Goal: Transaction & Acquisition: Subscribe to service/newsletter

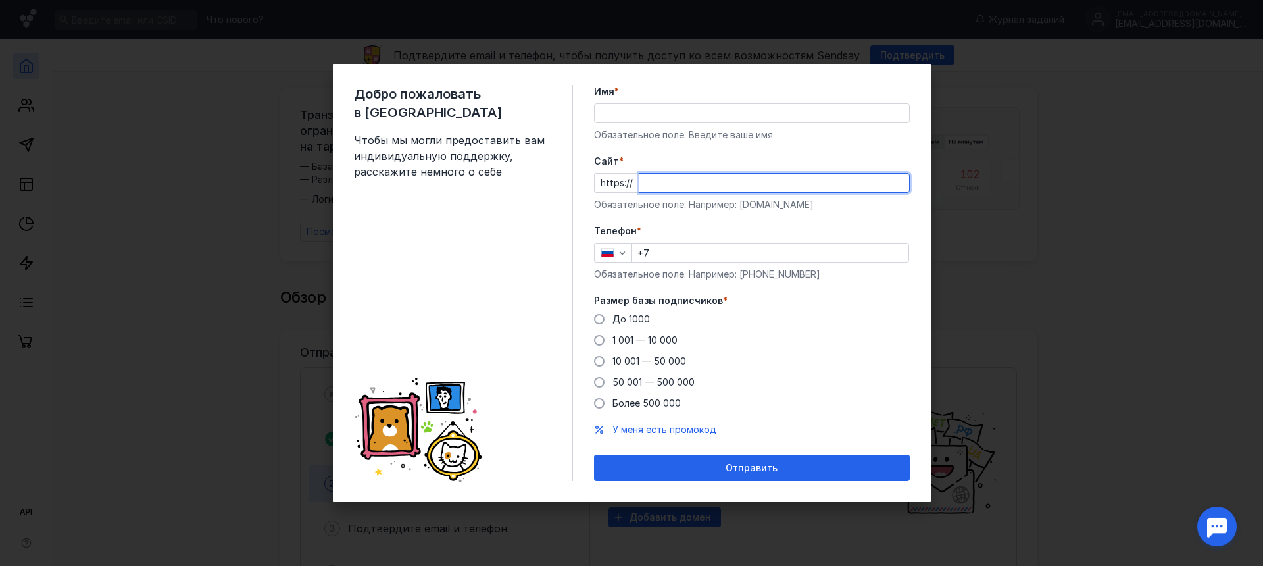
click at [639, 113] on input "Имя *" at bounding box center [752, 113] width 314 height 18
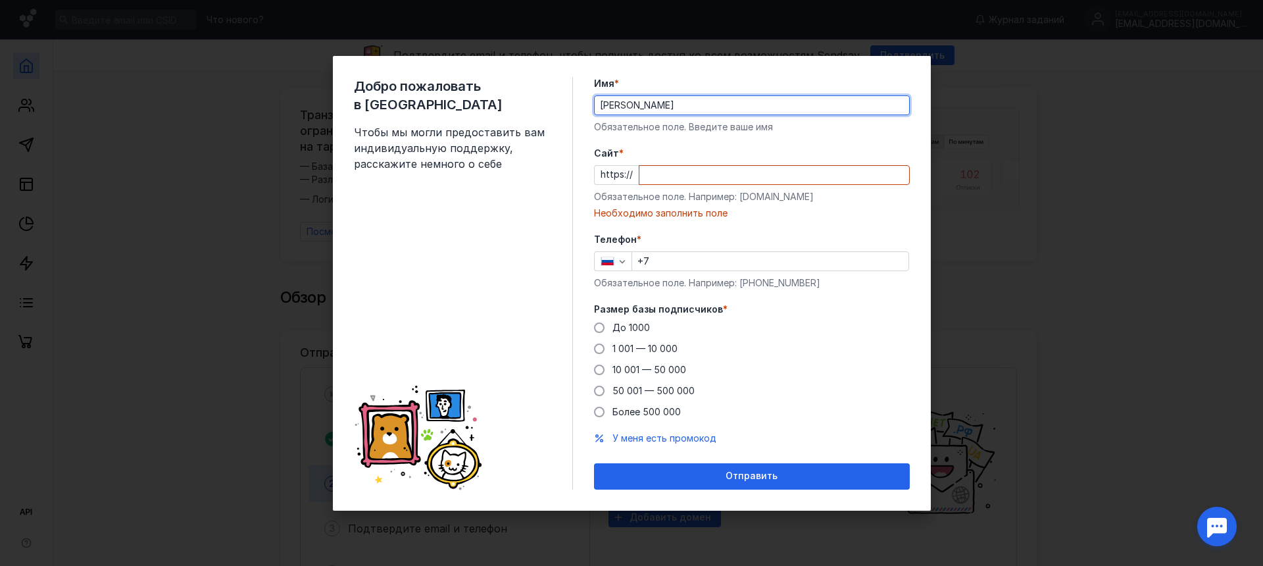
drag, startPoint x: 697, startPoint y: 107, endPoint x: 531, endPoint y: 111, distance: 165.8
click at [531, 111] on div "Добро пожаловать в Sendsay Чтобы мы могли предоставить вам индивидуальную подде…" at bounding box center [632, 283] width 598 height 455
type input "[PERSON_NAME]"
click at [691, 212] on div "Необходимо заполнить поле" at bounding box center [752, 213] width 316 height 13
click at [699, 181] on input "Cайт *" at bounding box center [775, 175] width 270 height 18
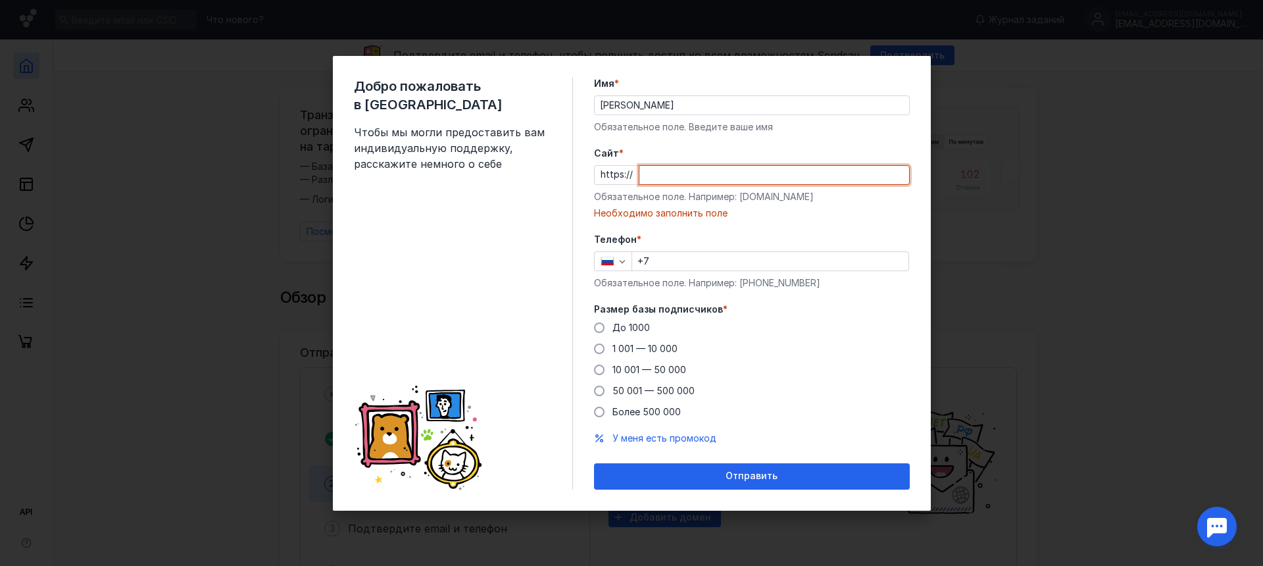
click at [692, 179] on input "Cайт *" at bounding box center [775, 175] width 270 height 18
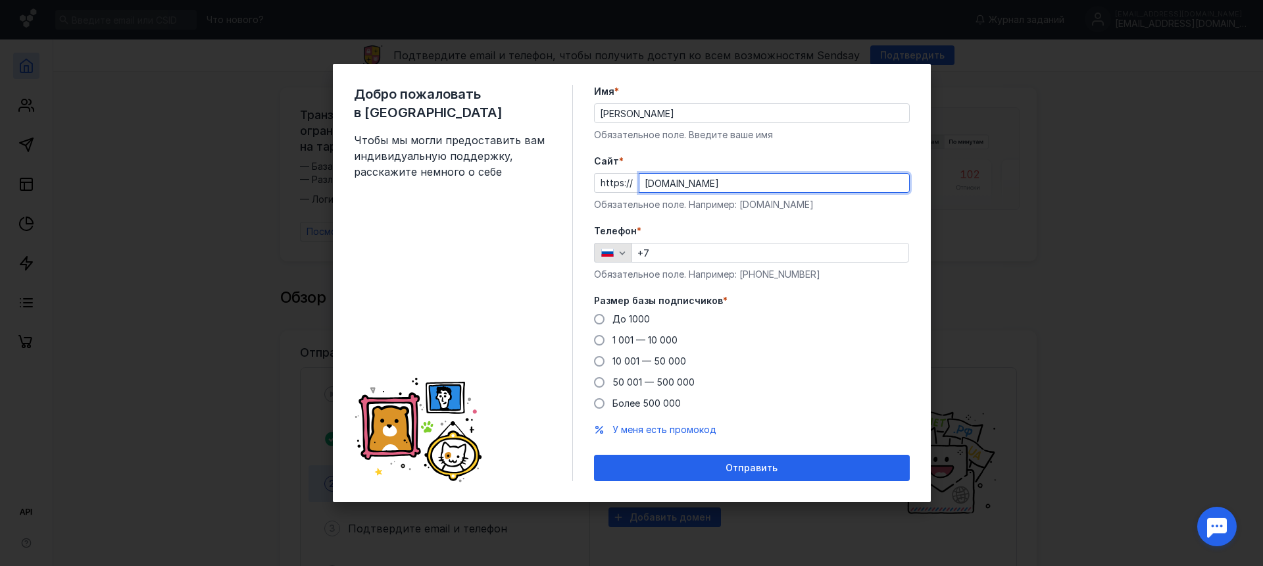
type input "[DOMAIN_NAME]"
click at [607, 249] on icon "button" at bounding box center [608, 252] width 14 height 9
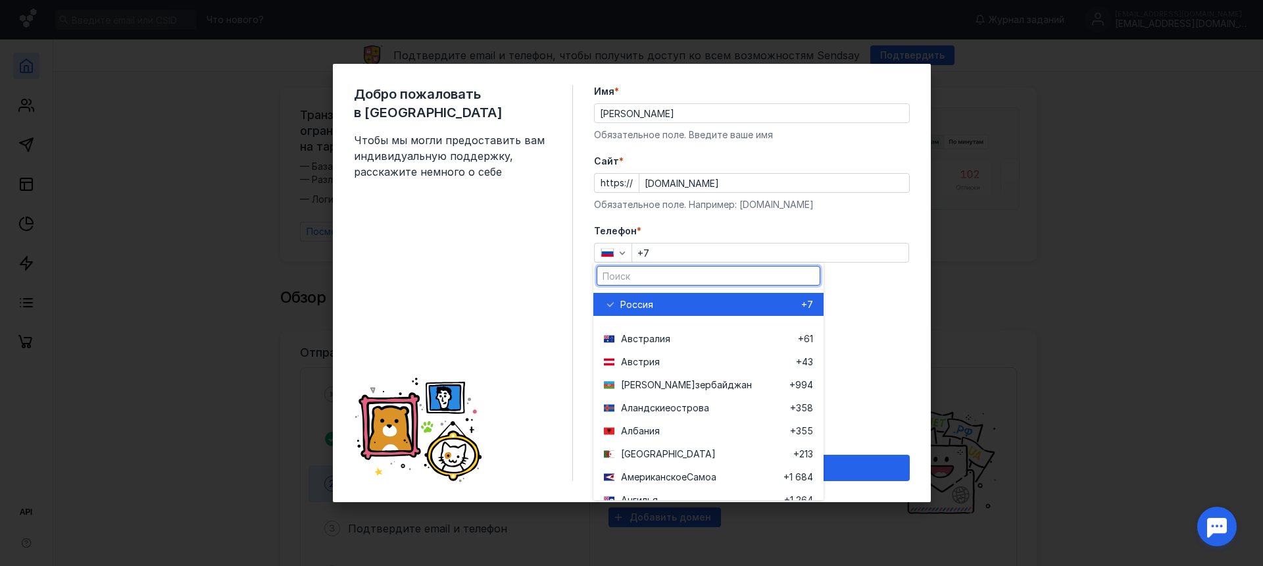
click at [626, 276] on input "text" at bounding box center [708, 275] width 222 height 18
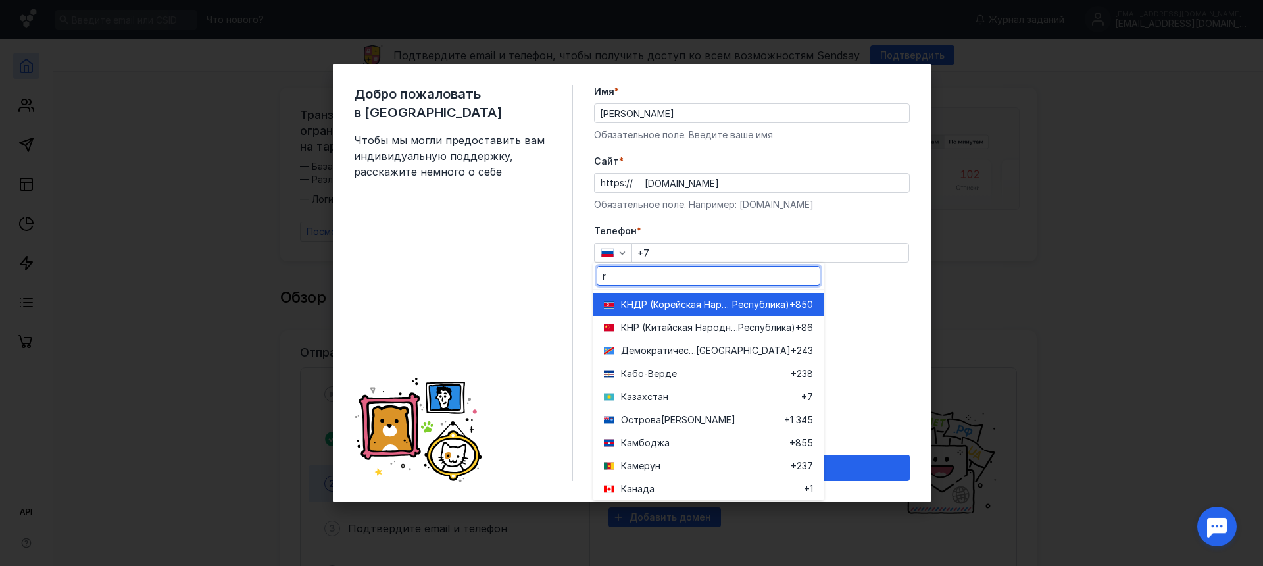
type input "rs"
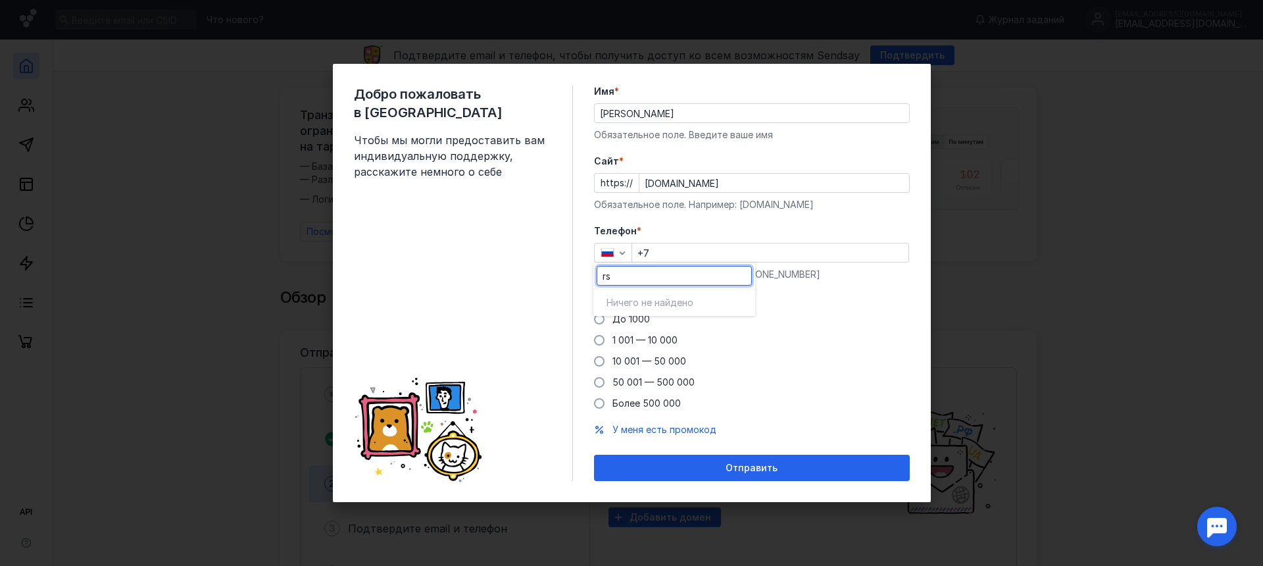
drag, startPoint x: 613, startPoint y: 274, endPoint x: 551, endPoint y: 274, distance: 61.2
click at [611, 259] on div "button" at bounding box center [613, 253] width 38 height 20
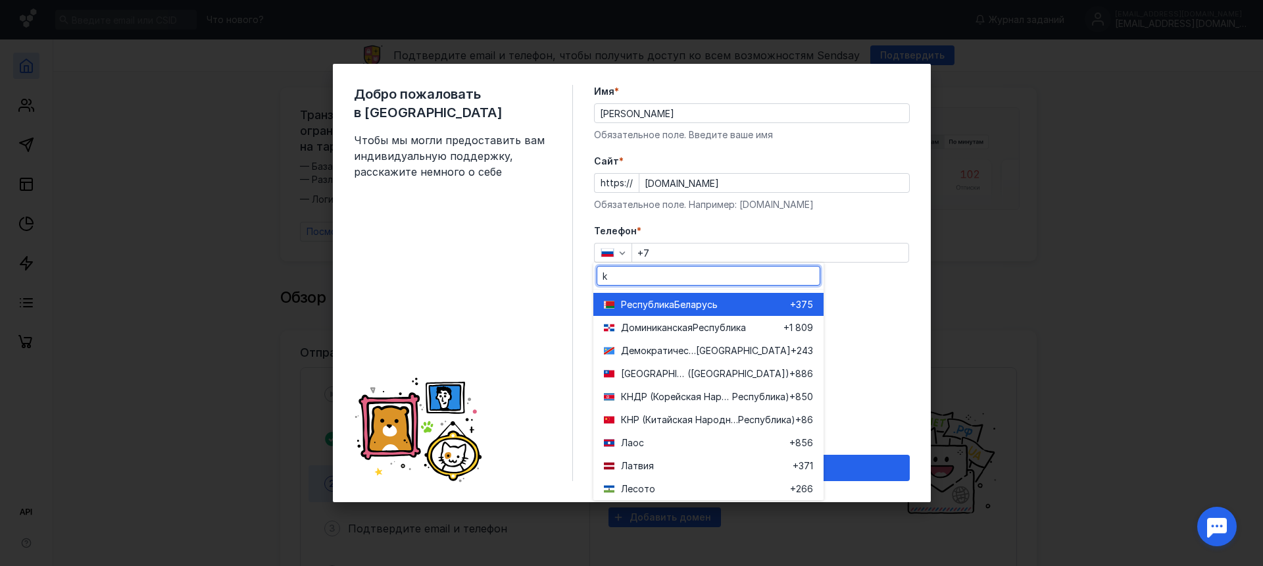
type input "kg"
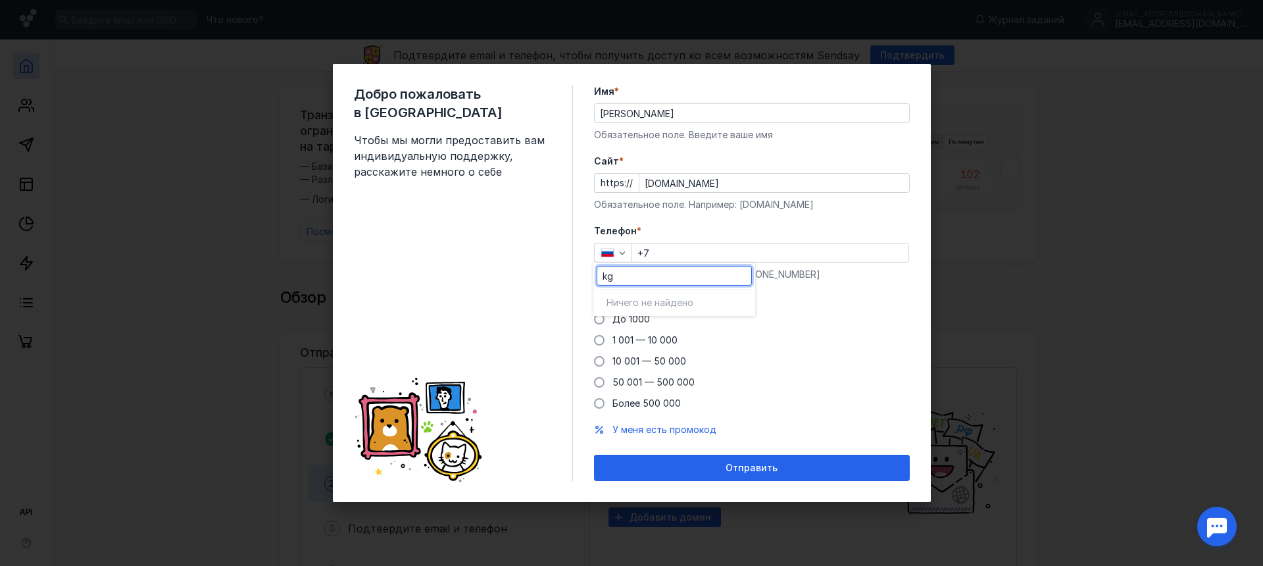
drag, startPoint x: 625, startPoint y: 283, endPoint x: 568, endPoint y: 279, distance: 56.7
click at [619, 259] on div "button" at bounding box center [622, 252] width 13 height 13
type input "кы"
click at [628, 267] on div "кы" at bounding box center [674, 276] width 155 height 20
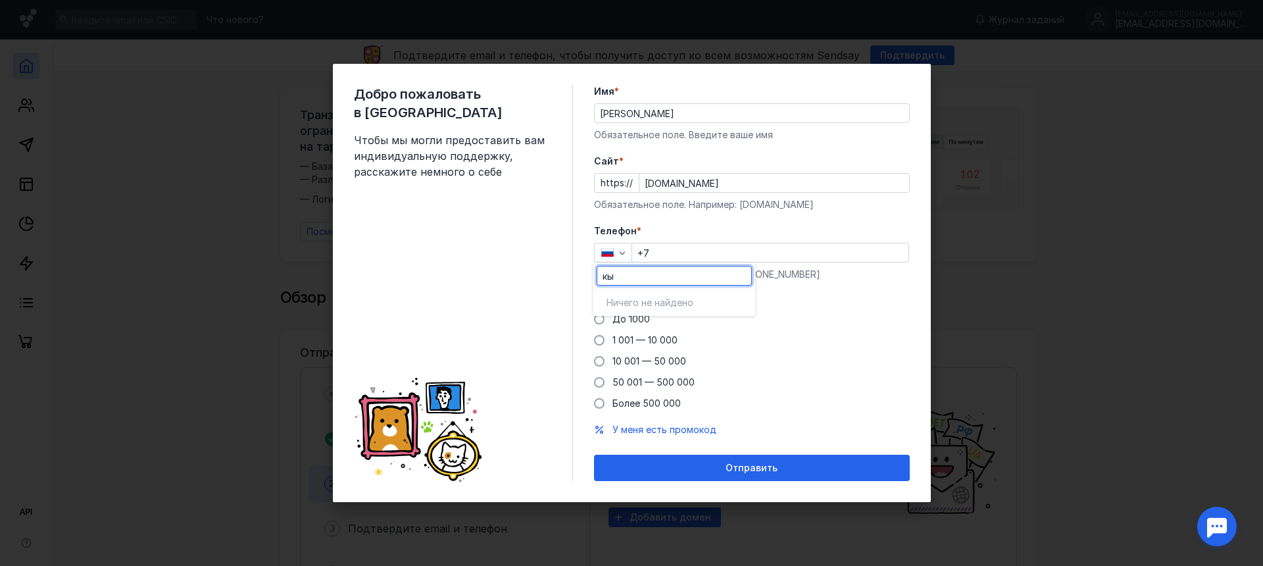
drag, startPoint x: 618, startPoint y: 274, endPoint x: 566, endPoint y: 274, distance: 52.0
click at [614, 257] on div "button" at bounding box center [613, 253] width 38 height 20
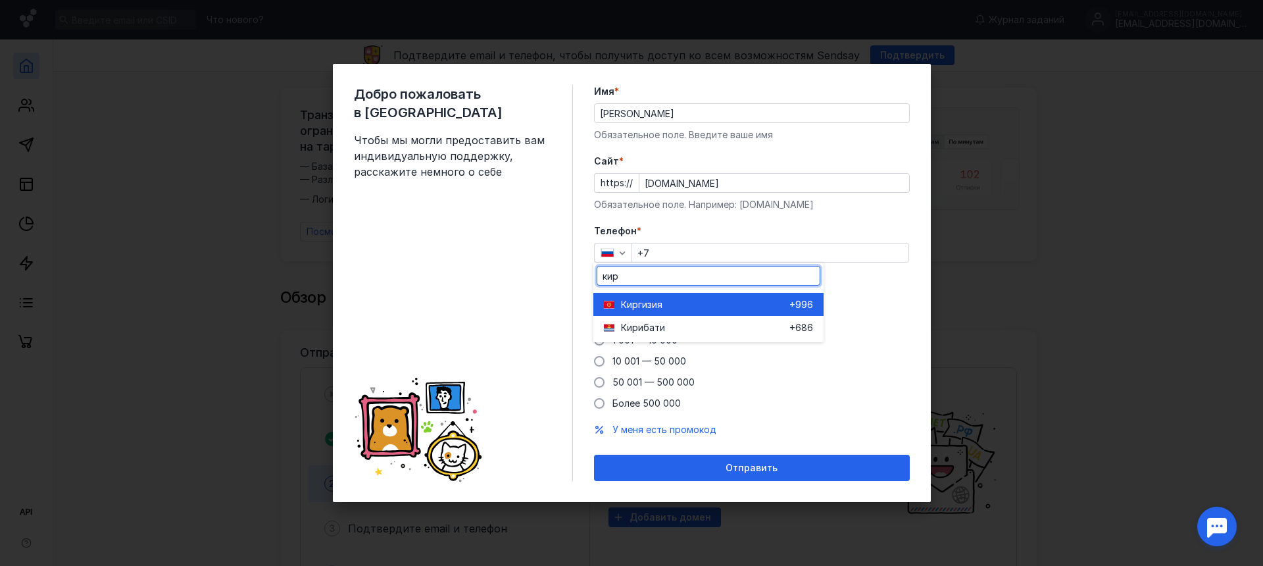
type input "кир"
click at [628, 303] on span "Киргиз" at bounding box center [636, 304] width 31 height 13
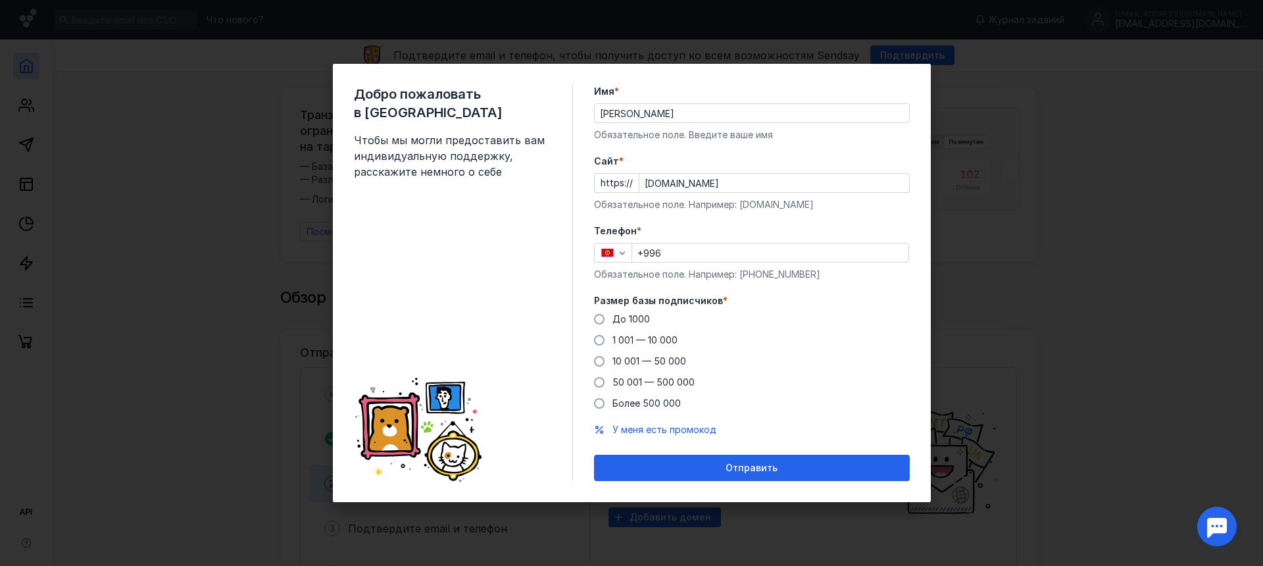
click at [657, 256] on input "+996" at bounding box center [770, 252] width 276 height 18
click at [673, 251] on input "+996" at bounding box center [770, 252] width 276 height 18
type input "[PHONE_NUMBER]"
click at [632, 318] on span "До 1000" at bounding box center [632, 318] width 38 height 11
click at [0, 0] on input "До 1000" at bounding box center [0, 0] width 0 height 0
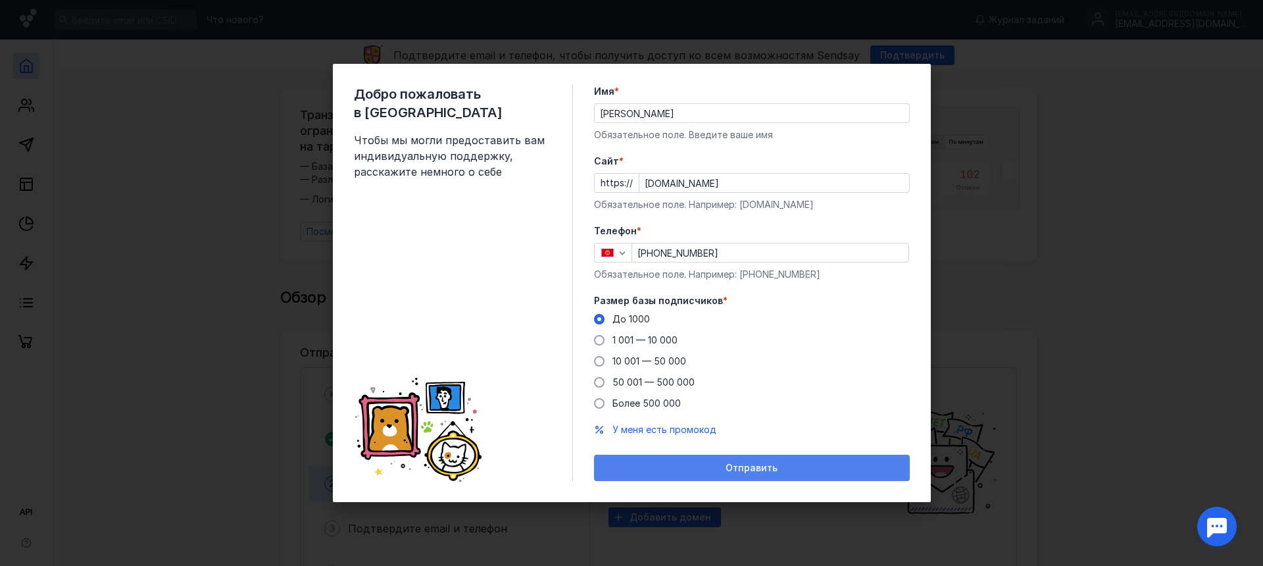
click at [753, 465] on span "Отправить" at bounding box center [752, 468] width 52 height 11
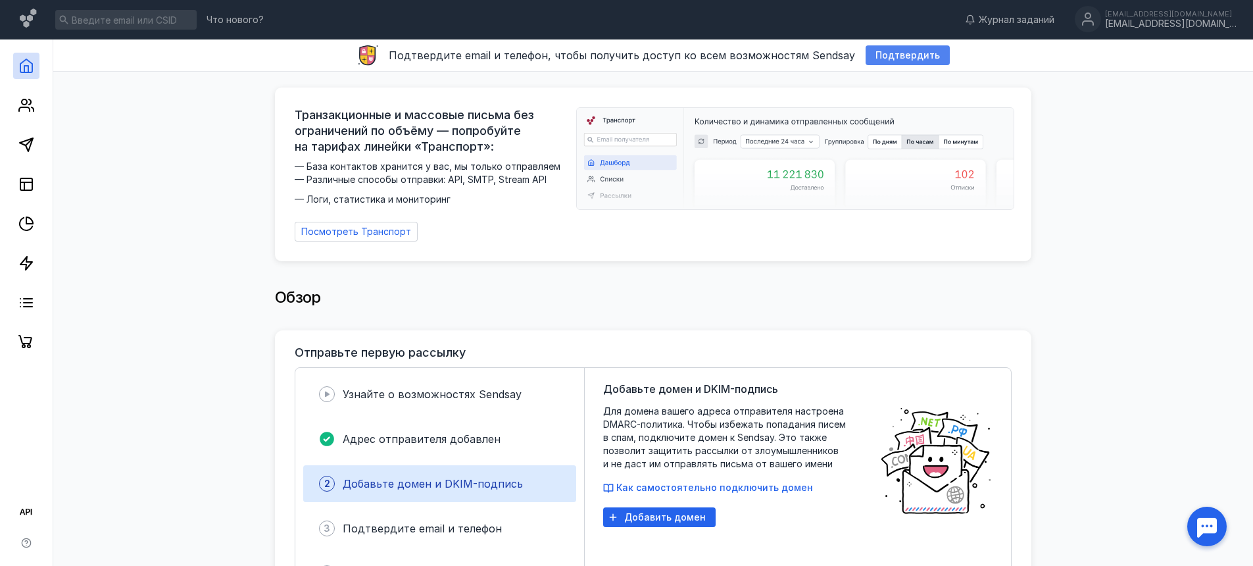
click at [890, 60] on span "Подтвердить" at bounding box center [908, 55] width 64 height 11
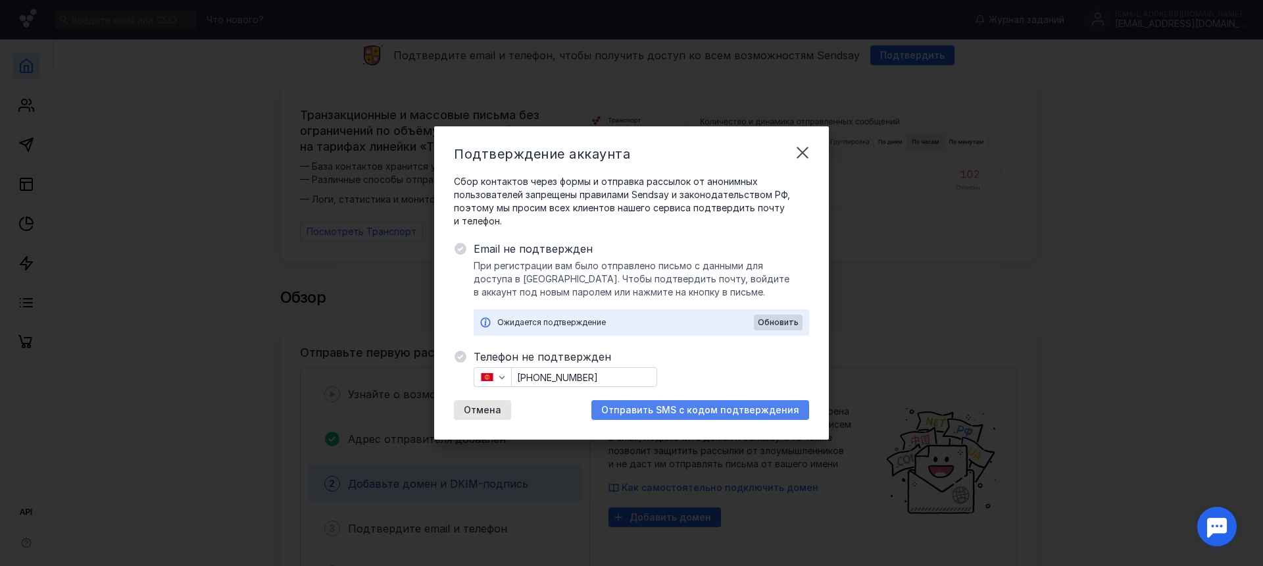
click at [671, 409] on span "Отправить SMS с кодом подтверждения" at bounding box center [700, 410] width 198 height 11
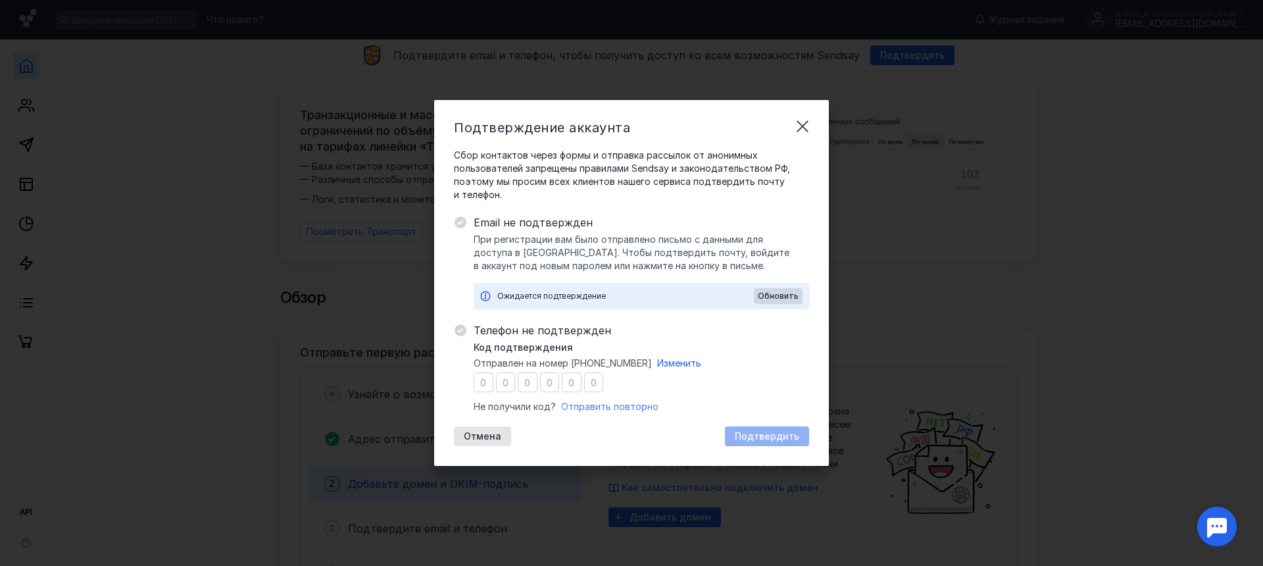
click at [616, 407] on span "Отправить повторно" at bounding box center [609, 406] width 97 height 11
click at [758, 297] on div "Обновить" at bounding box center [778, 296] width 49 height 16
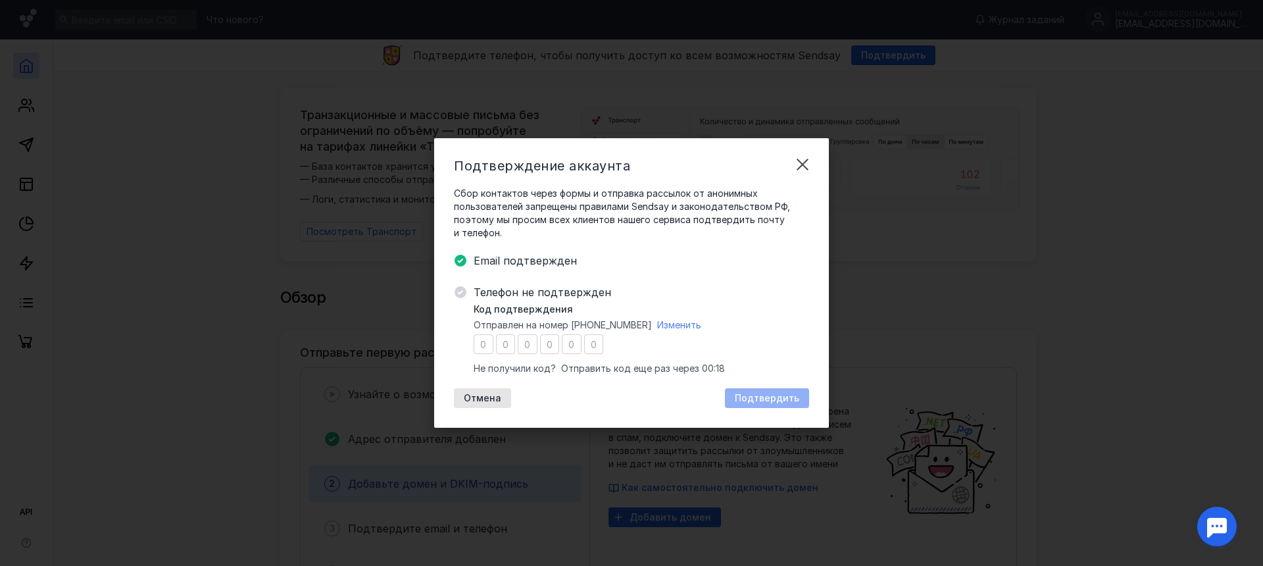
click at [680, 325] on span "Изменить" at bounding box center [679, 324] width 44 height 11
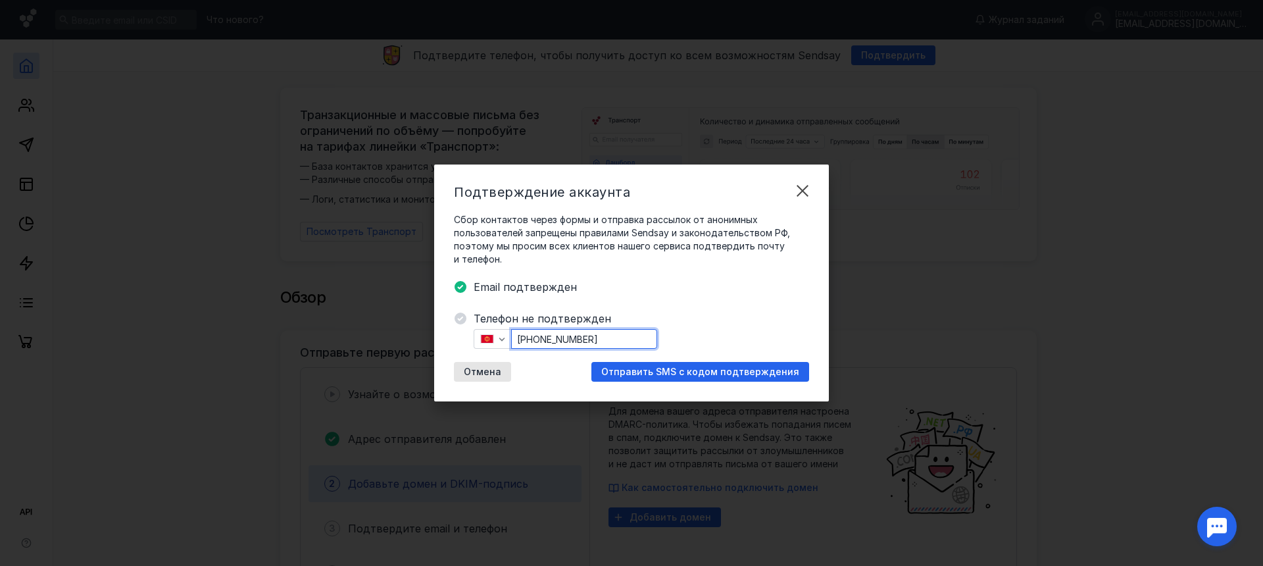
click at [543, 338] on input "[PHONE_NUMBER]" at bounding box center [584, 339] width 145 height 18
type input "[PHONE_NUMBER]"
click at [649, 367] on span "Отправить SMS с кодом подтверждения" at bounding box center [700, 371] width 198 height 11
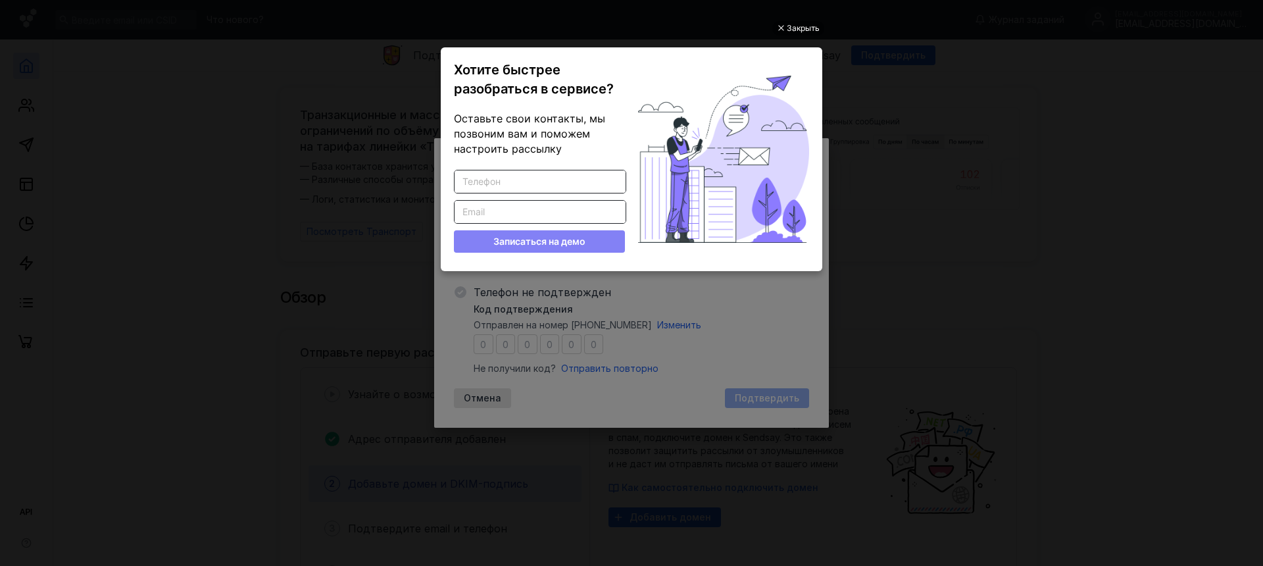
click at [520, 184] on input "Введите корректный телефон" at bounding box center [540, 181] width 171 height 22
type input "[PHONE_NUMBER]"
click at [515, 206] on input "Введите корректный Email" at bounding box center [540, 212] width 171 height 22
type input "д"
type input "[EMAIL_ADDRESS][DOMAIN_NAME]"
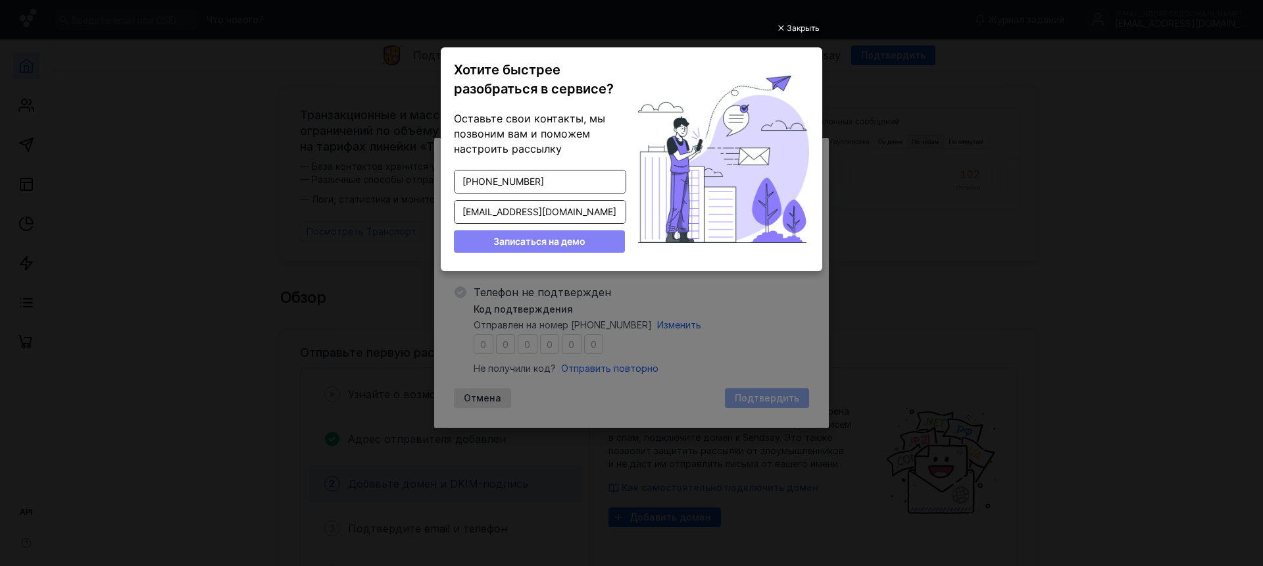
click at [531, 245] on button "Записаться на демо" at bounding box center [539, 241] width 171 height 22
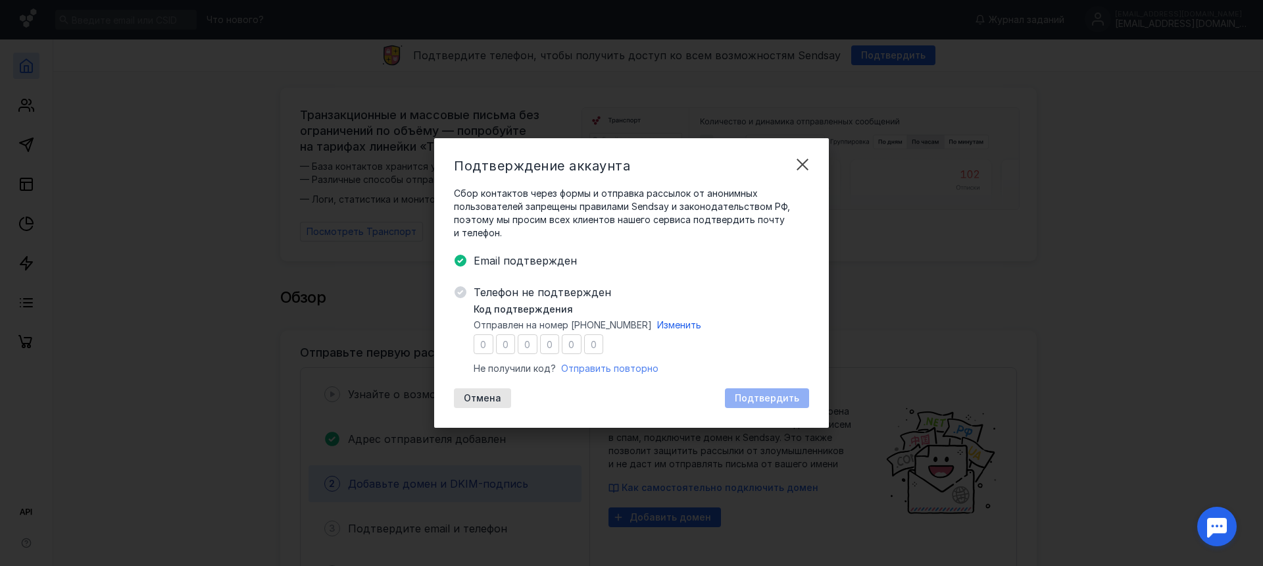
click at [631, 365] on span "Отправить повторно" at bounding box center [609, 368] width 97 height 11
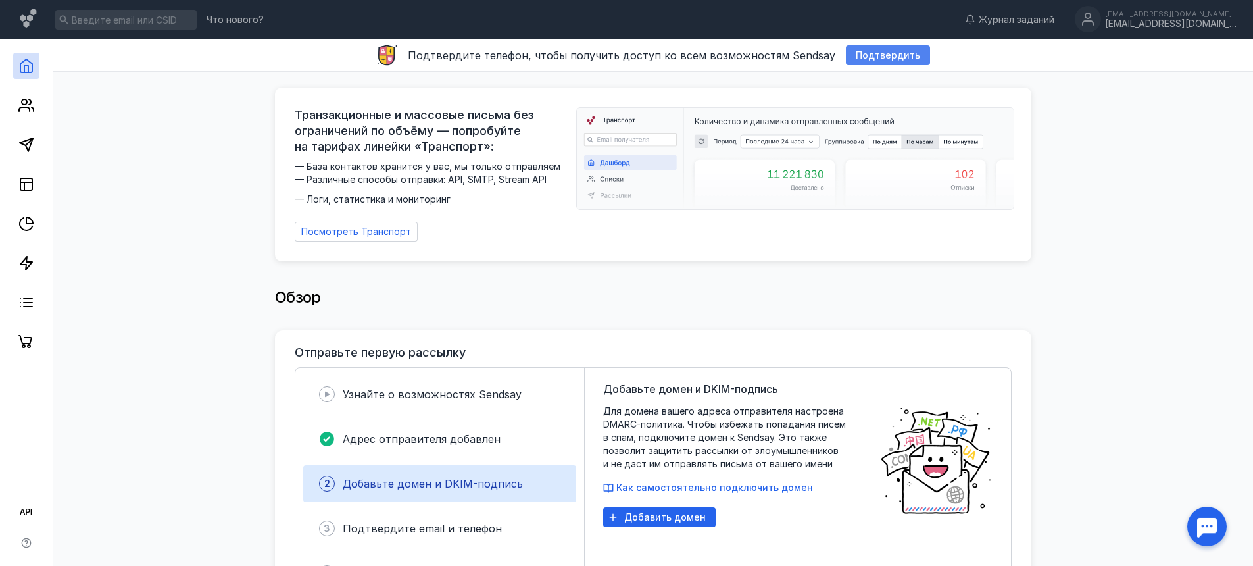
click at [849, 55] on div "Подтвердить" at bounding box center [888, 55] width 78 height 11
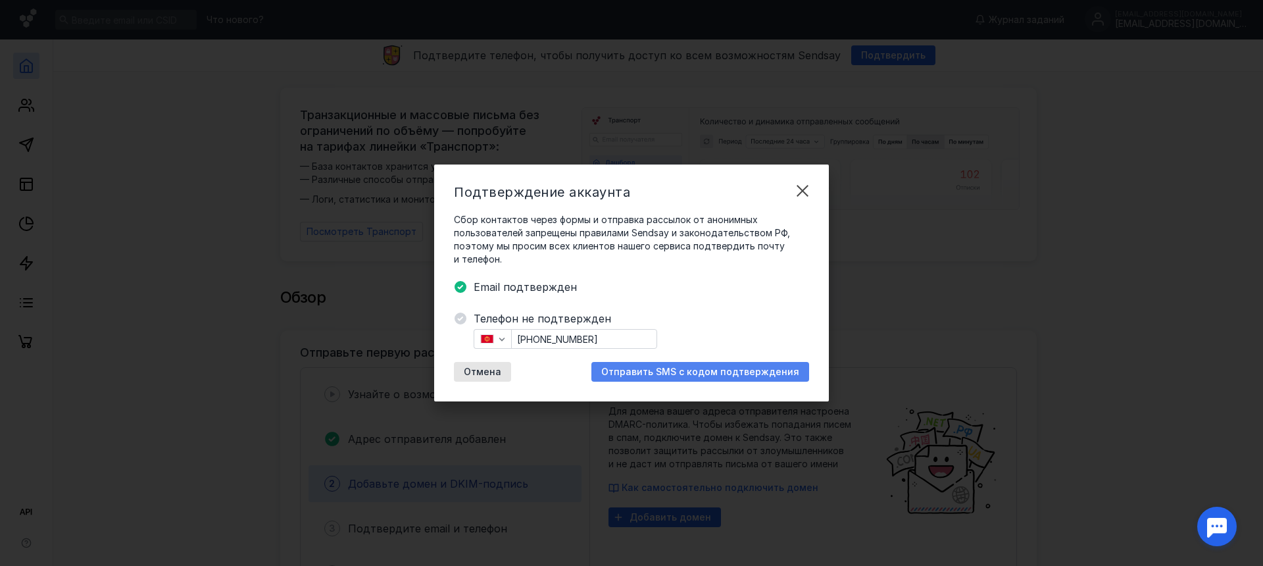
click at [649, 376] on span "Отправить SMS с кодом подтверждения" at bounding box center [700, 371] width 198 height 11
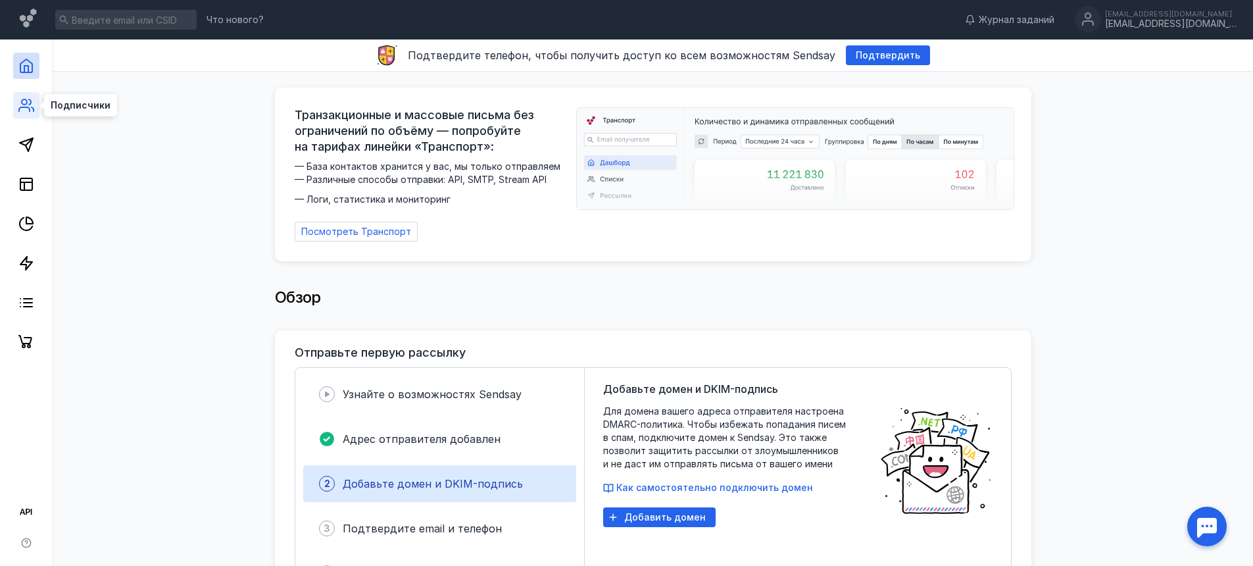
click at [30, 105] on icon at bounding box center [26, 105] width 16 height 16
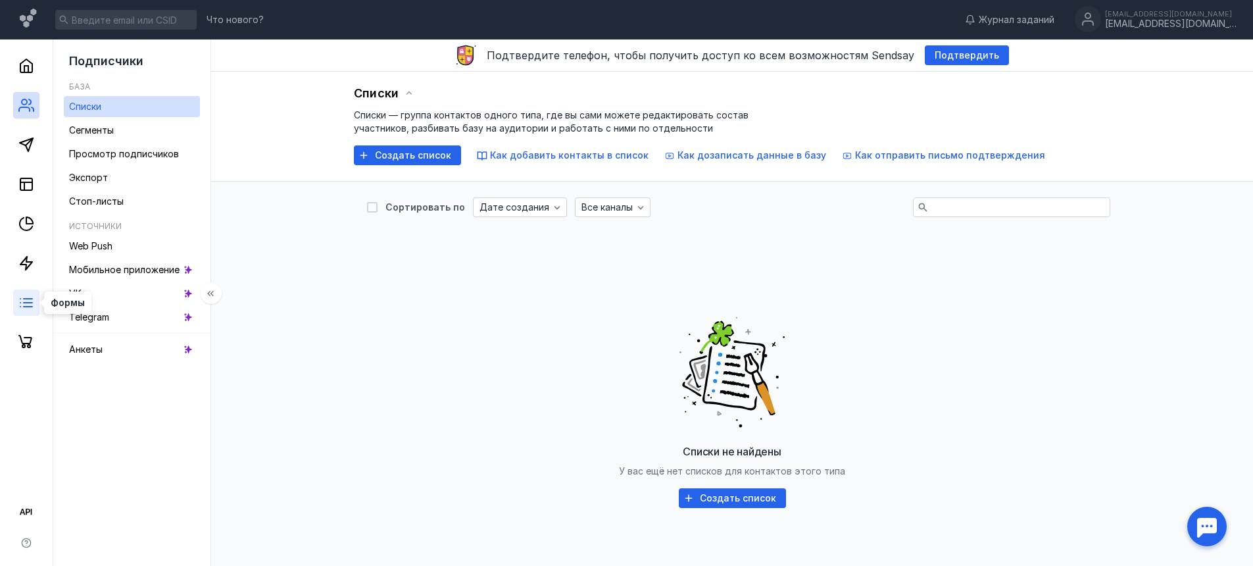
click at [32, 303] on line at bounding box center [28, 303] width 9 height 0
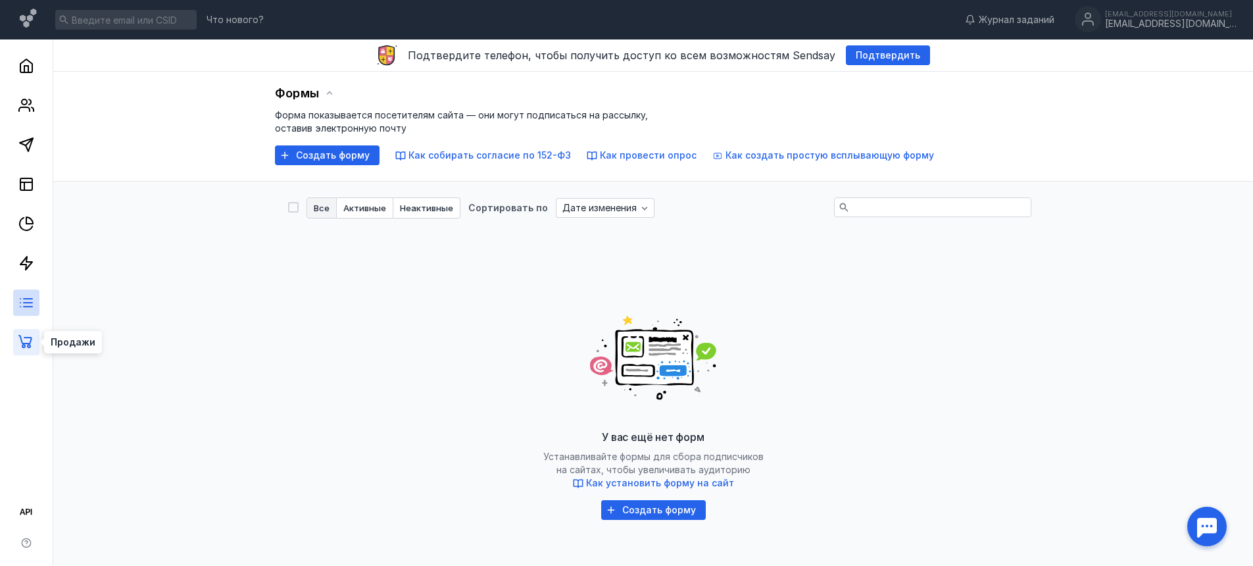
click at [20, 349] on icon at bounding box center [26, 342] width 16 height 16
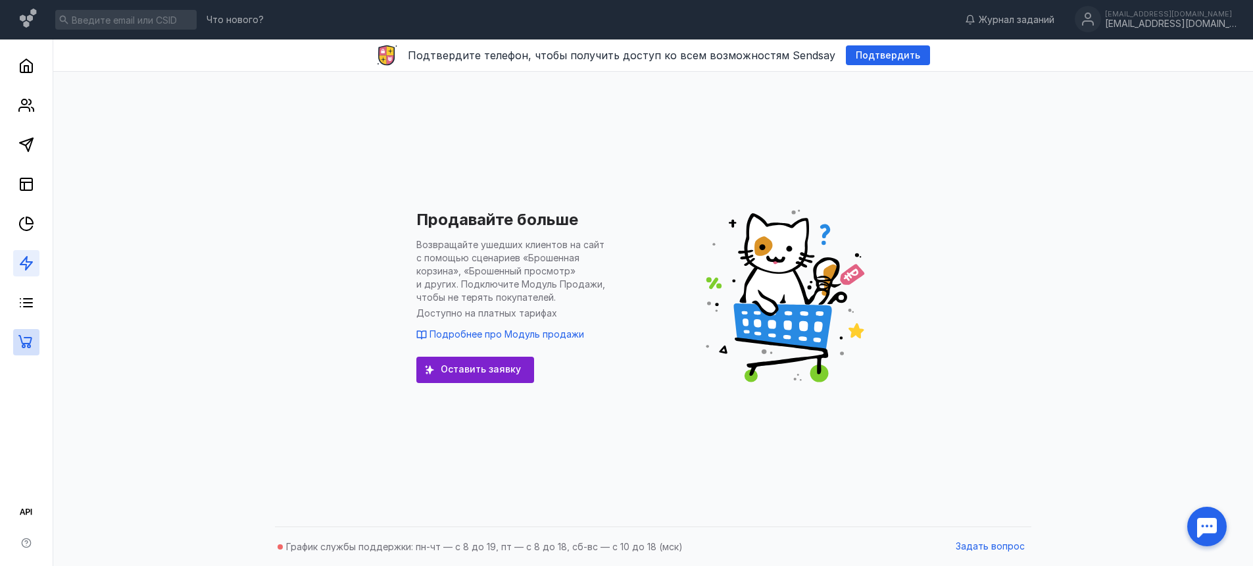
click at [28, 252] on link at bounding box center [26, 263] width 26 height 26
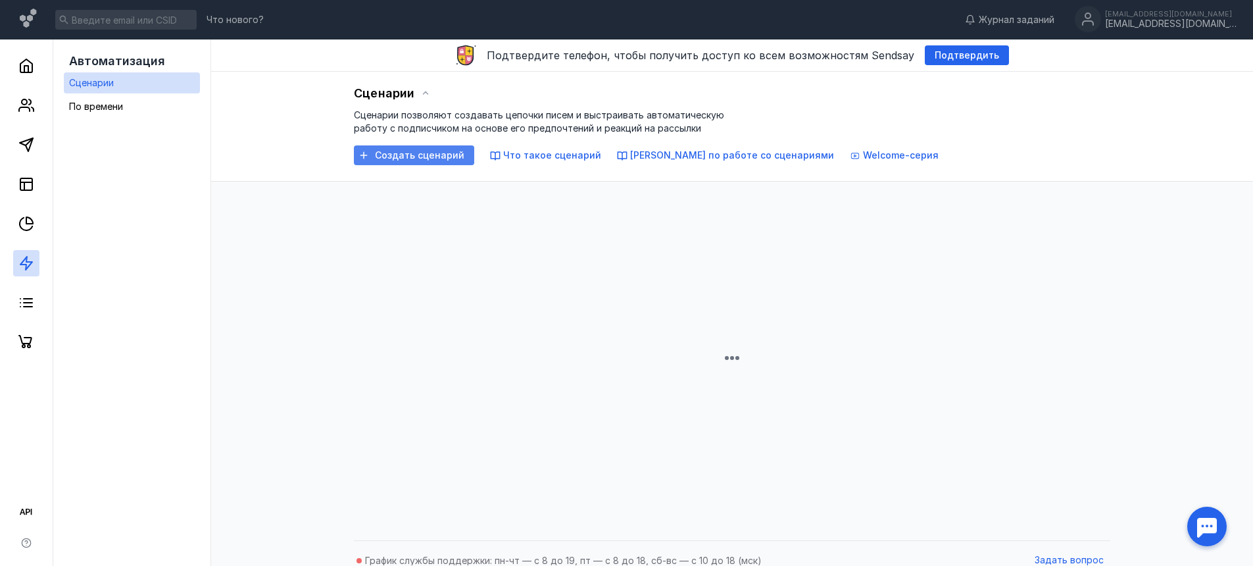
click at [448, 157] on span "Создать сценарий" at bounding box center [419, 155] width 89 height 11
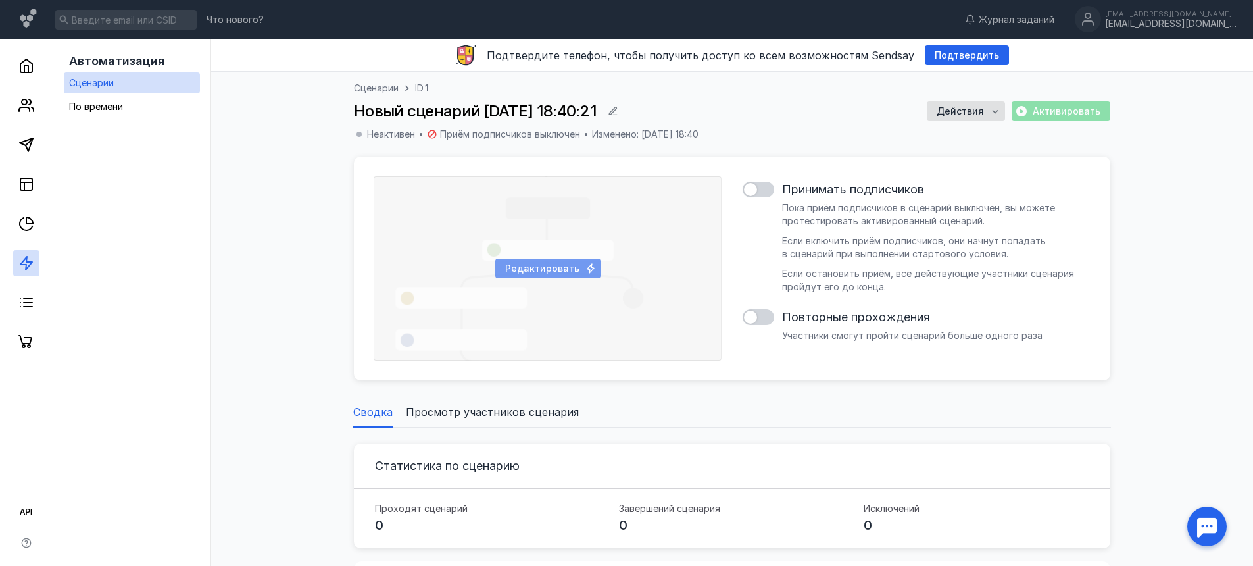
click at [575, 274] on div "Редактировать" at bounding box center [547, 269] width 105 height 20
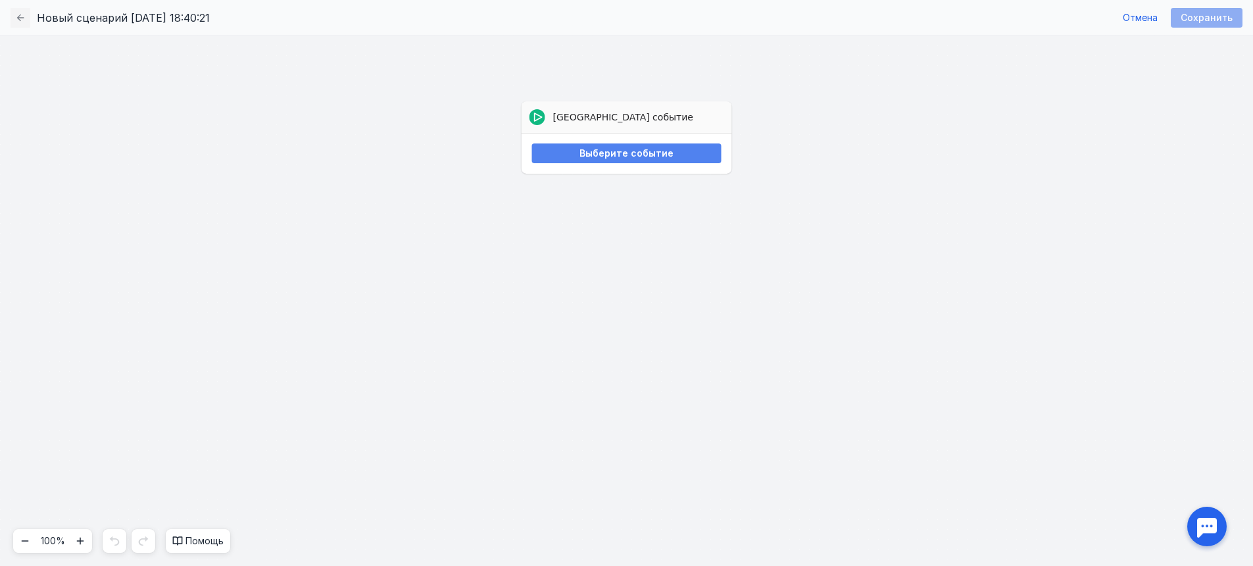
click at [600, 155] on span "Выберите событие" at bounding box center [627, 153] width 94 height 11
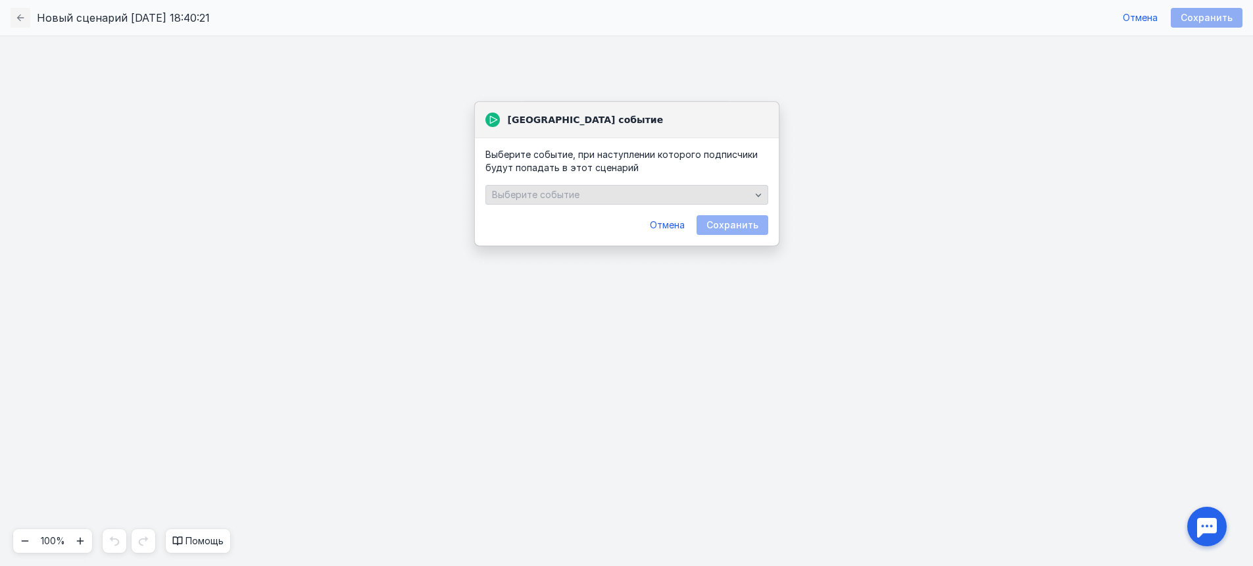
click at [595, 200] on div "Выберите событие" at bounding box center [627, 195] width 283 height 20
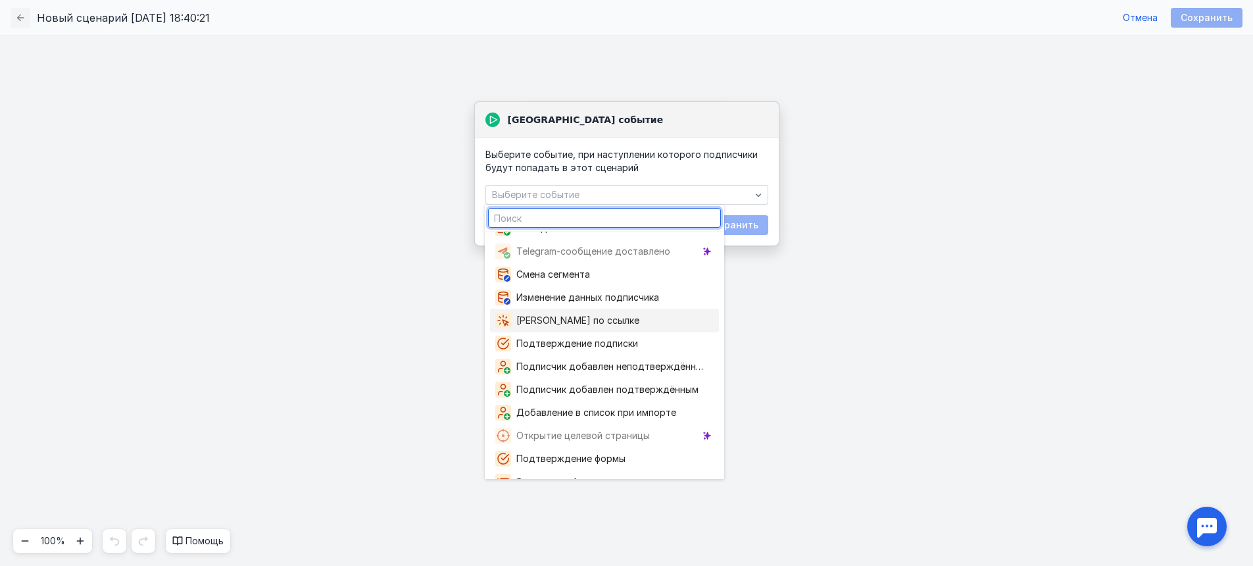
scroll to position [135, 0]
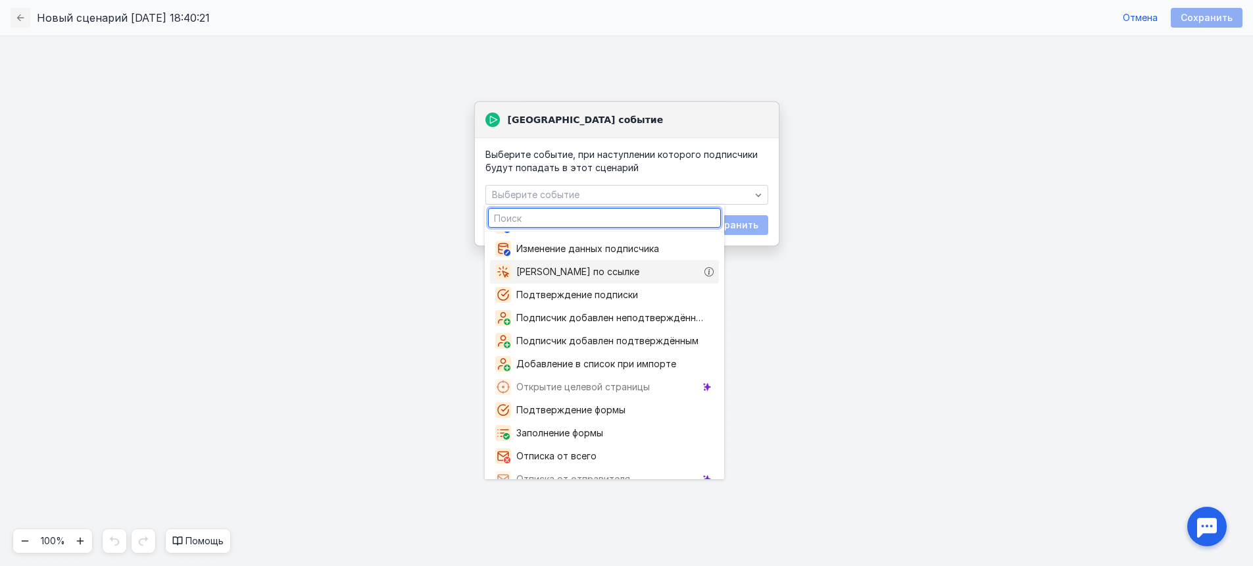
click at [577, 274] on span "[PERSON_NAME] по ссылке" at bounding box center [580, 271] width 128 height 13
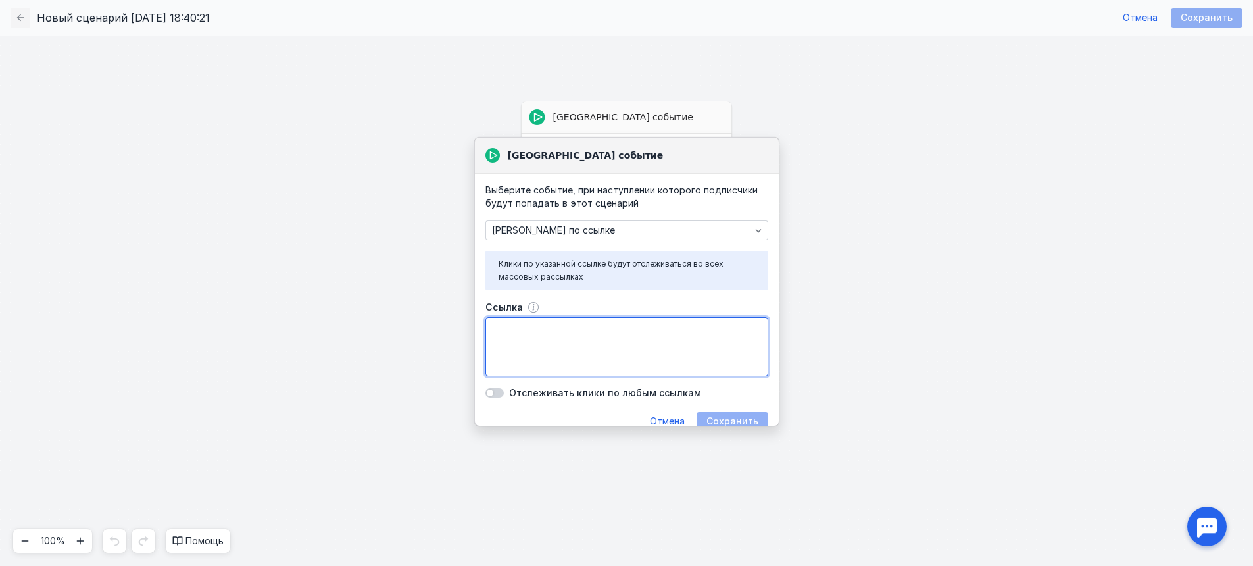
click at [579, 350] on textarea "Ссылка" at bounding box center [627, 347] width 282 height 58
click at [565, 235] on div "[PERSON_NAME] по ссылке" at bounding box center [621, 230] width 265 height 11
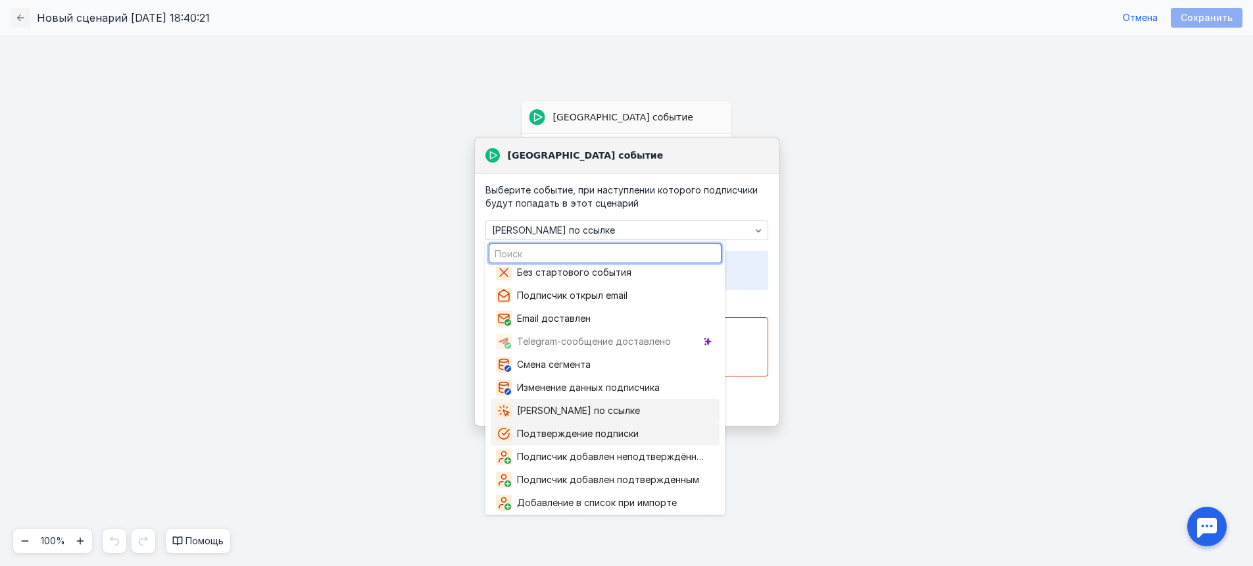
scroll to position [24, 0]
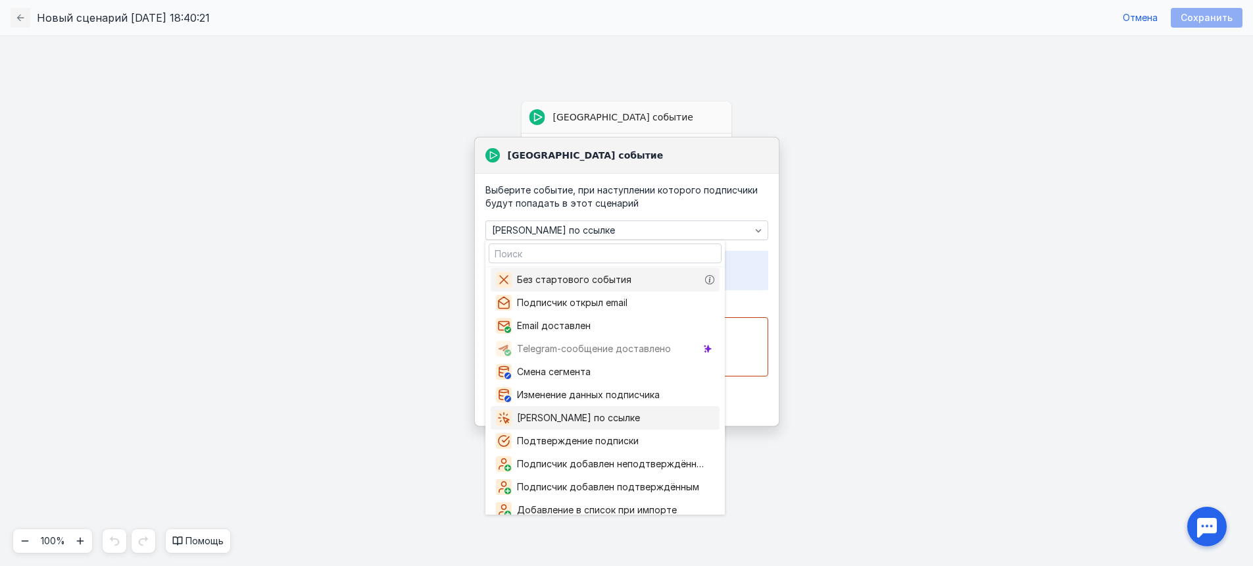
click at [565, 272] on div "Без стартового события" at bounding box center [566, 280] width 141 height 16
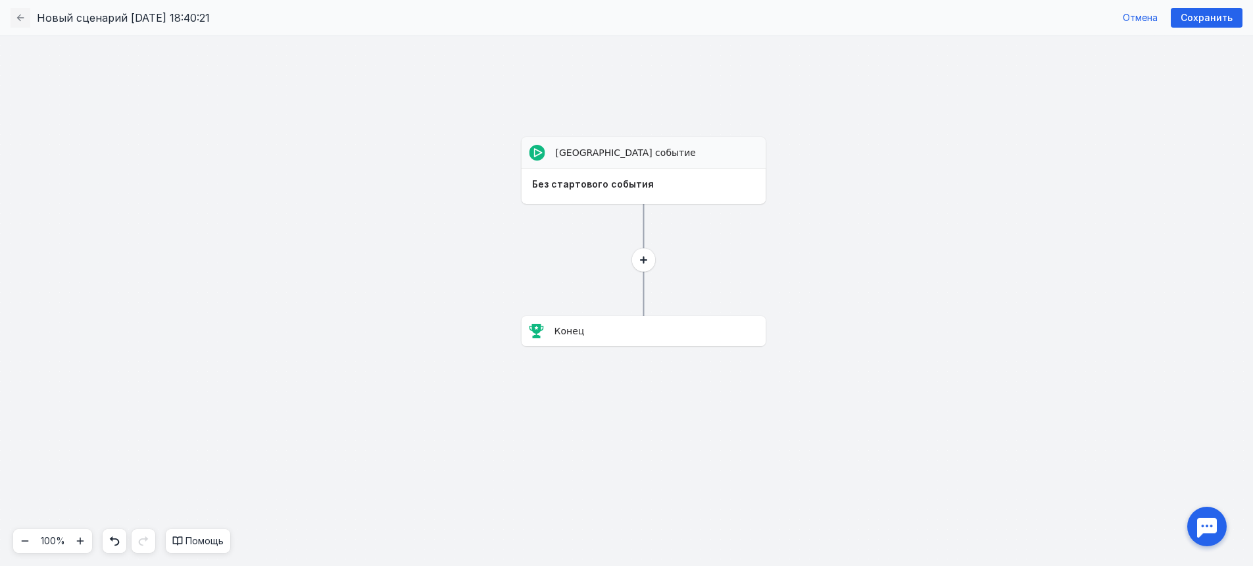
click at [640, 256] on circle at bounding box center [643, 259] width 23 height 23
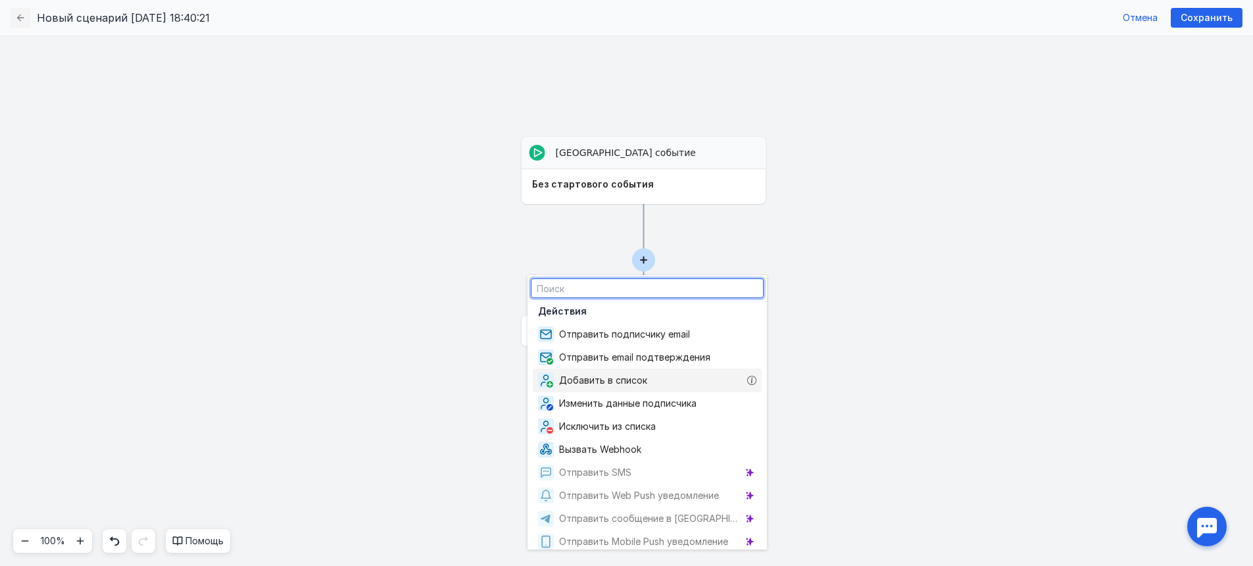
scroll to position [11, 0]
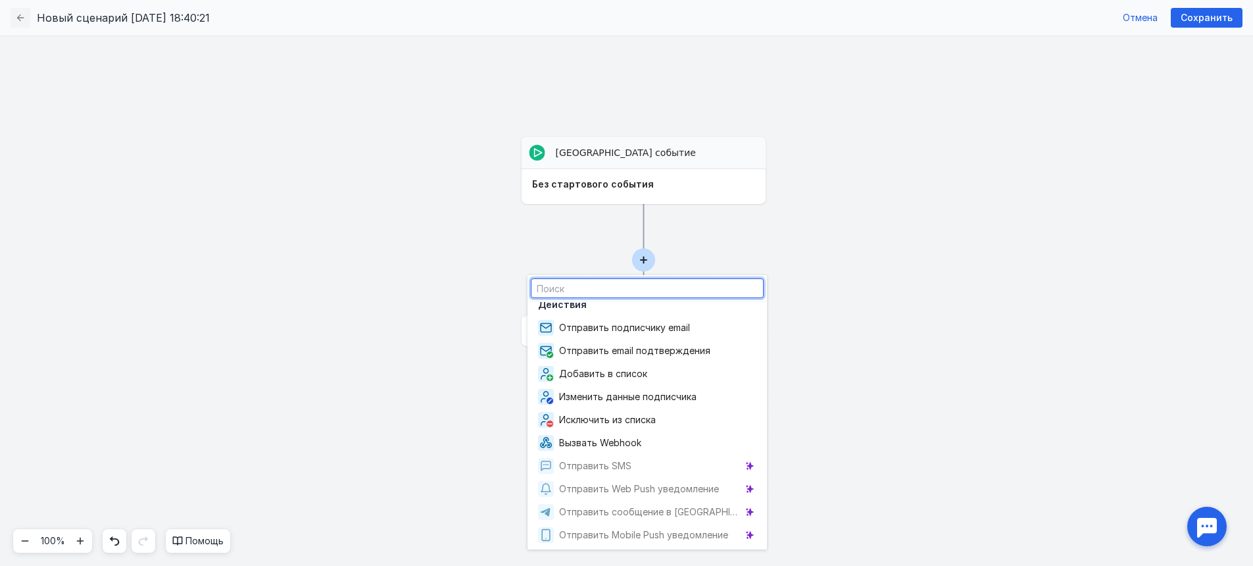
click at [646, 466] on div "Отправить SMS" at bounding box center [647, 466] width 229 height 24
click at [628, 331] on span "Отправить подписчику email" at bounding box center [627, 327] width 136 height 13
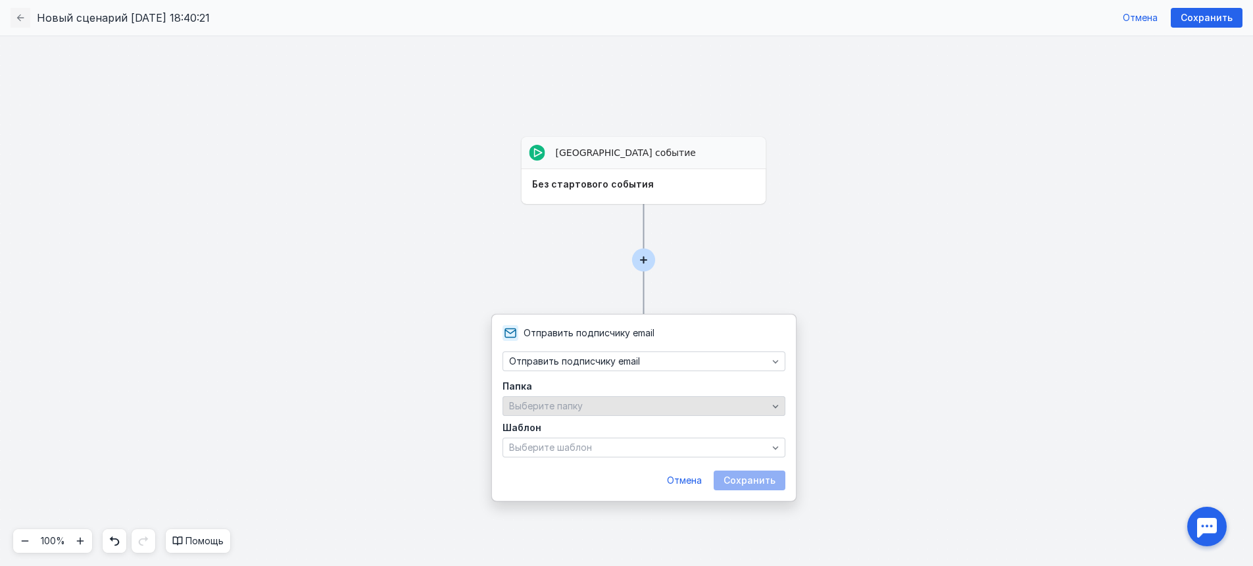
click at [629, 411] on div "Выберите папку" at bounding box center [644, 406] width 283 height 20
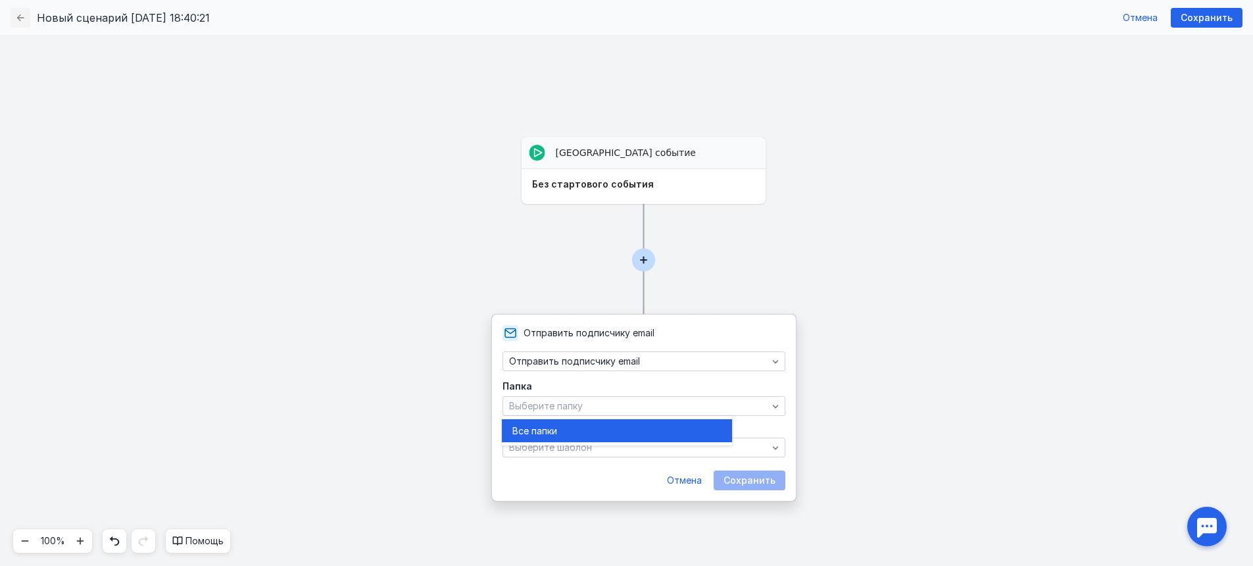
click at [638, 420] on div "Все папк и" at bounding box center [617, 430] width 209 height 23
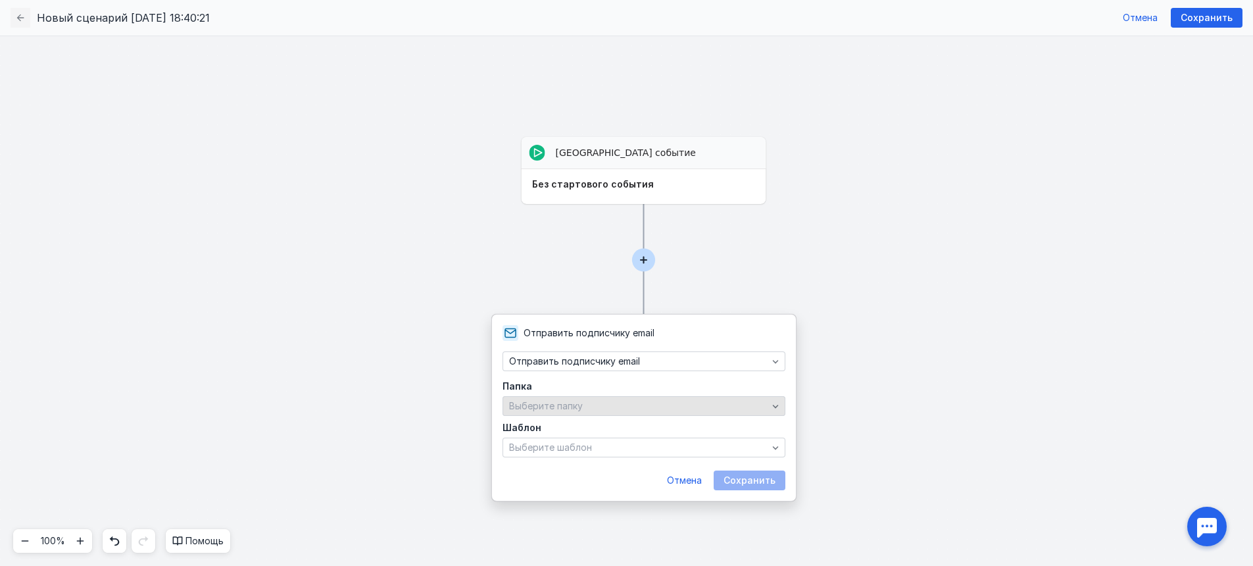
click at [626, 403] on div "Выберите папку" at bounding box center [638, 406] width 265 height 11
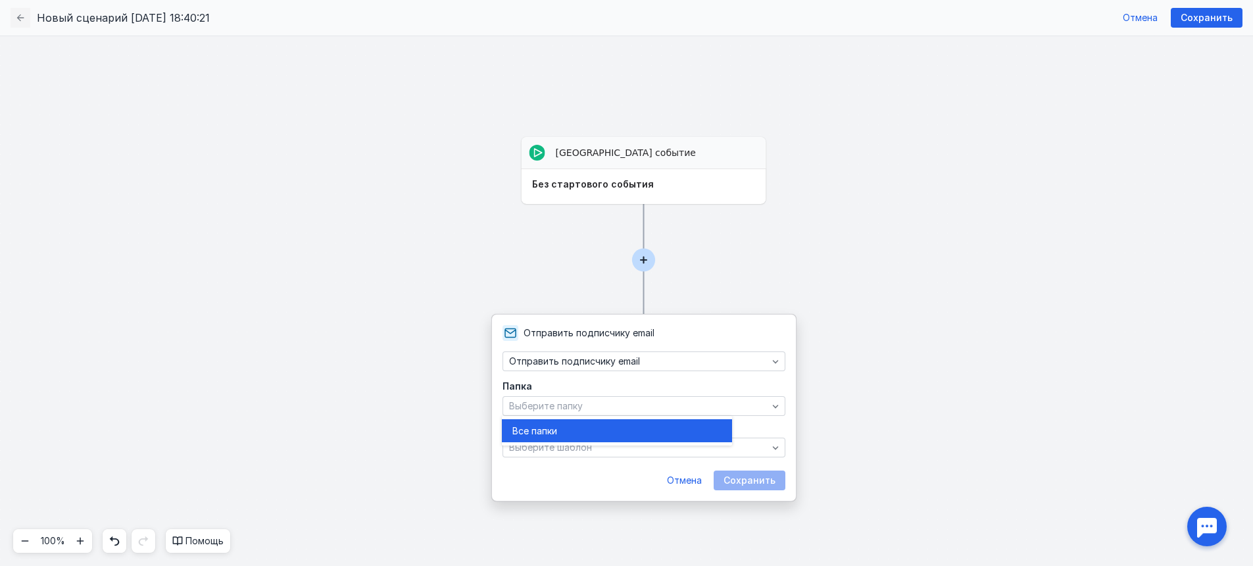
click at [585, 430] on div "Все папк и" at bounding box center [617, 430] width 209 height 13
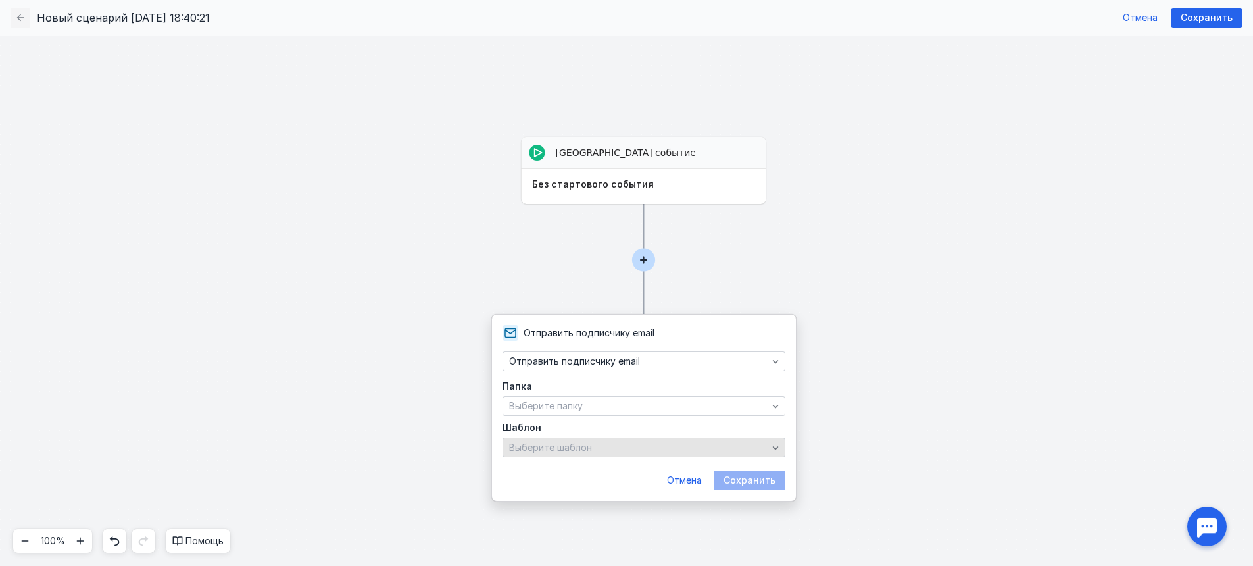
click at [575, 440] on div "Выберите шаблон" at bounding box center [644, 448] width 283 height 20
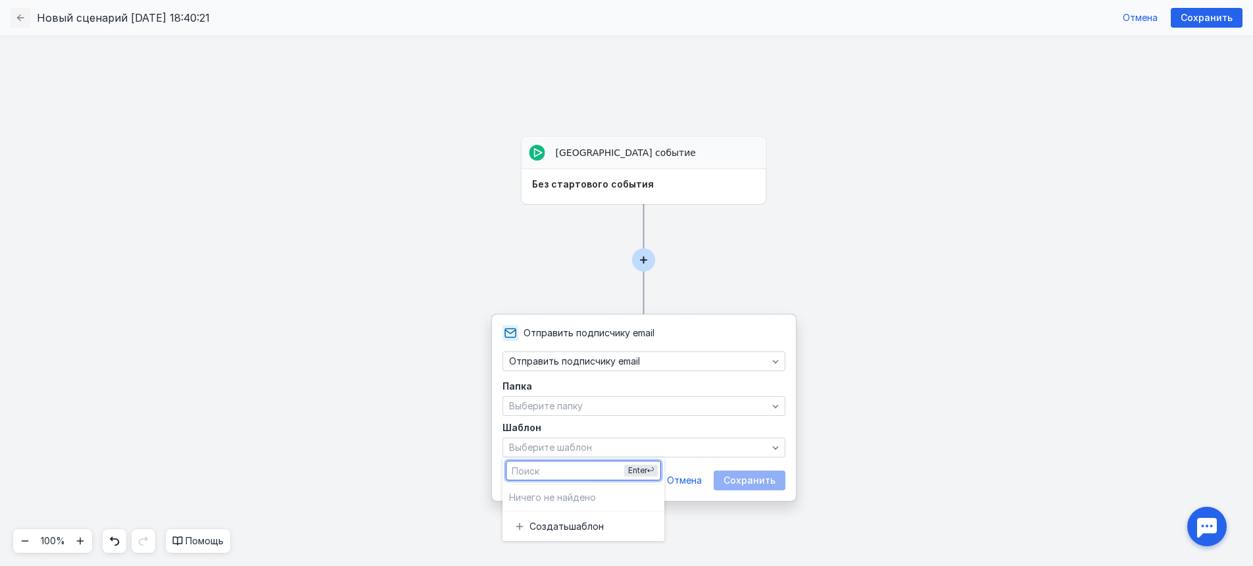
click at [707, 459] on form "Папка Выберите папку Шаблон Выберите шаблон Отмена Сохранить" at bounding box center [644, 436] width 283 height 109
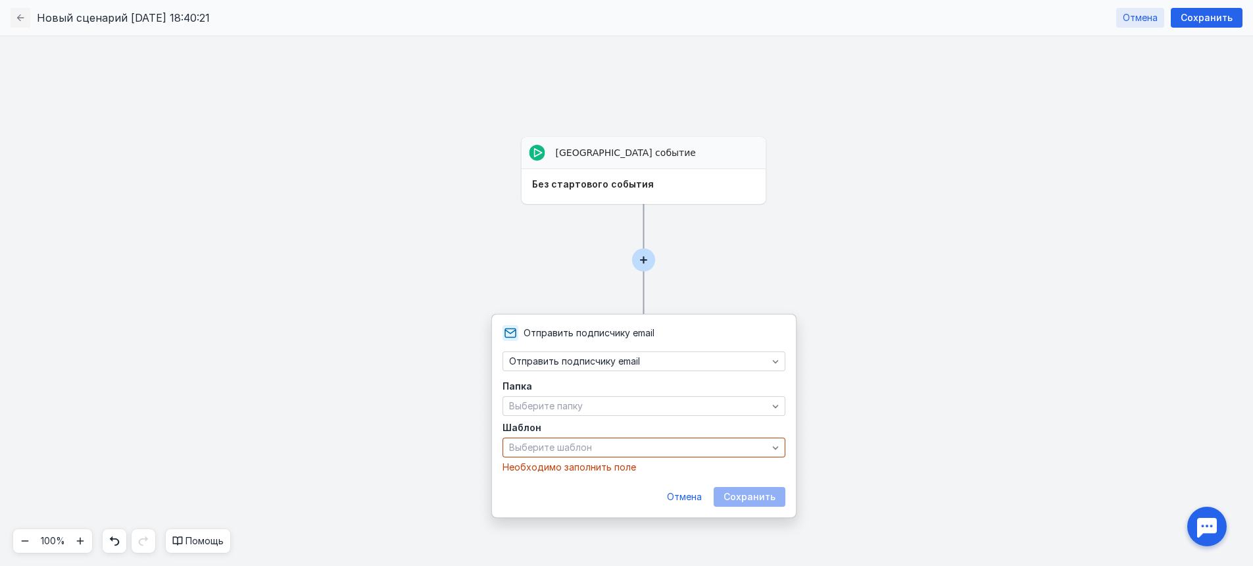
click at [1141, 18] on span "Отмена" at bounding box center [1140, 18] width 35 height 11
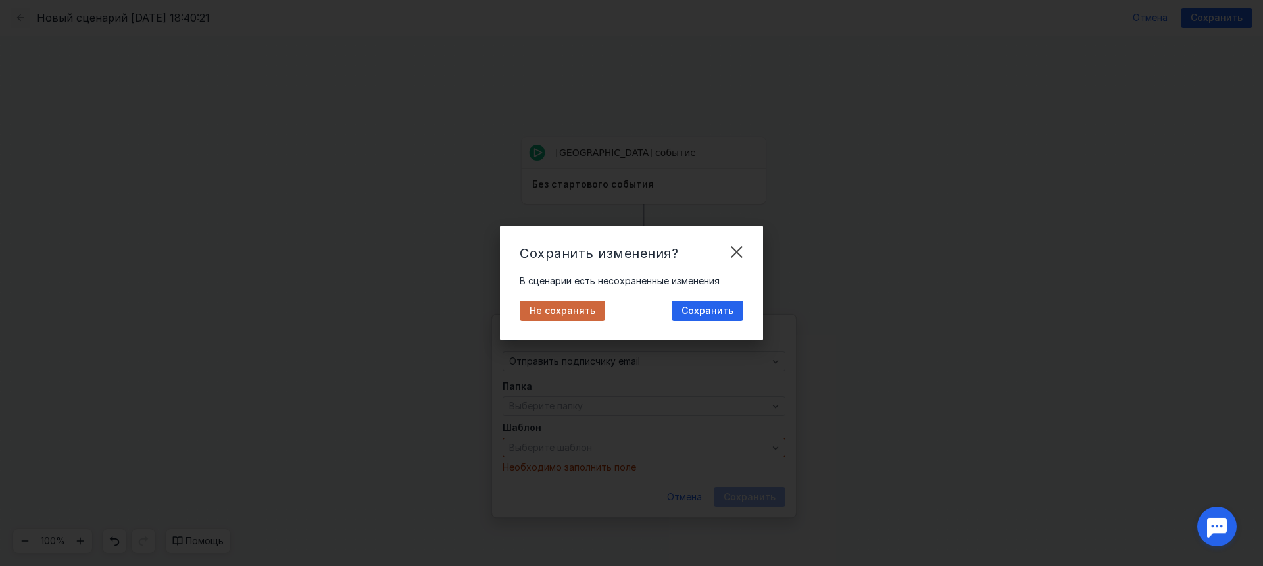
click at [567, 313] on span "Не сохранять" at bounding box center [563, 310] width 66 height 11
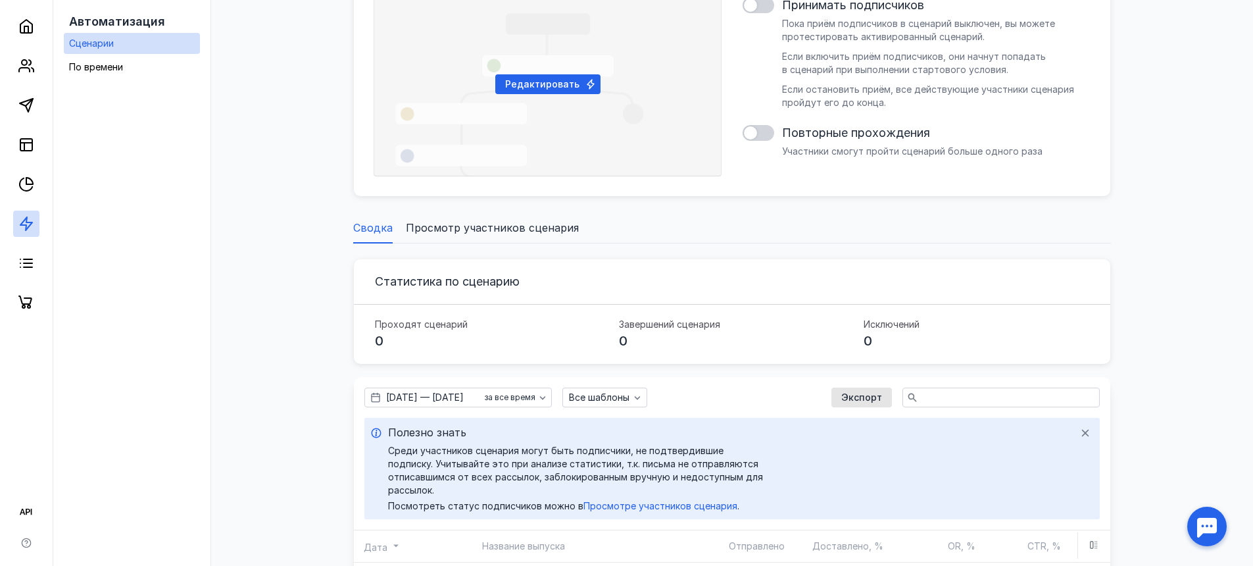
scroll to position [238, 0]
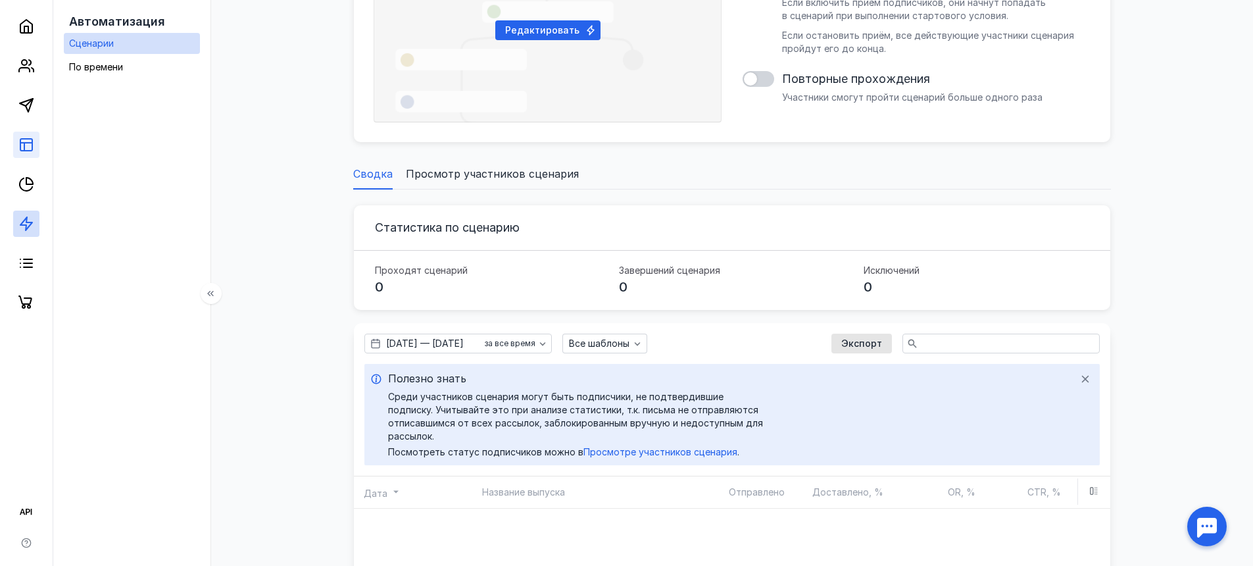
click at [22, 152] on icon at bounding box center [26, 145] width 16 height 16
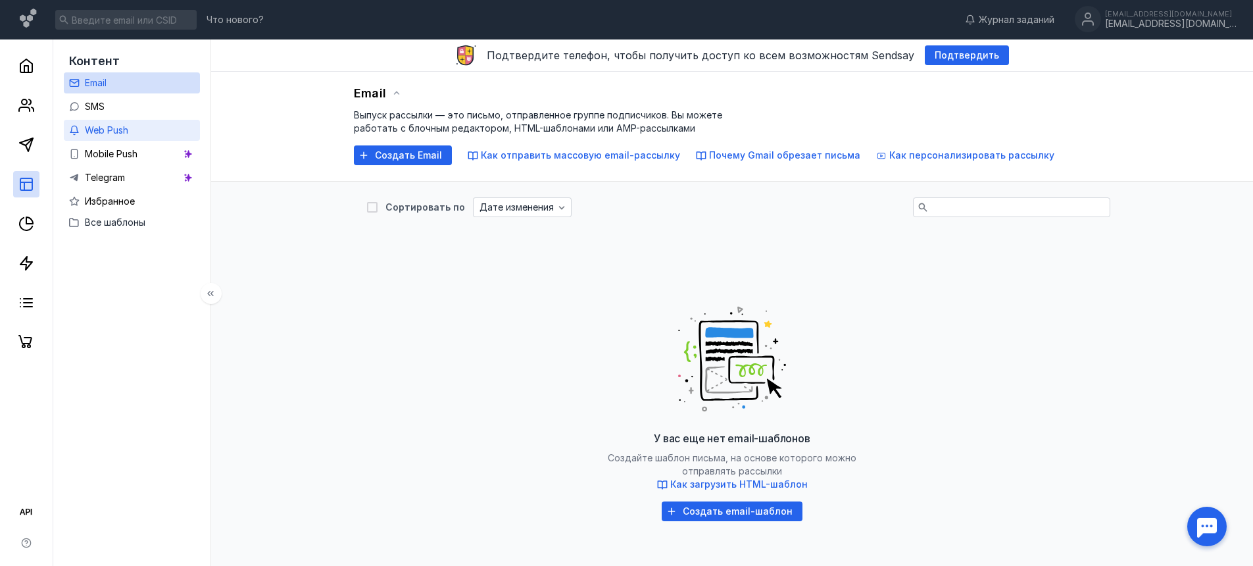
click at [131, 128] on link "Web Push" at bounding box center [132, 130] width 136 height 21
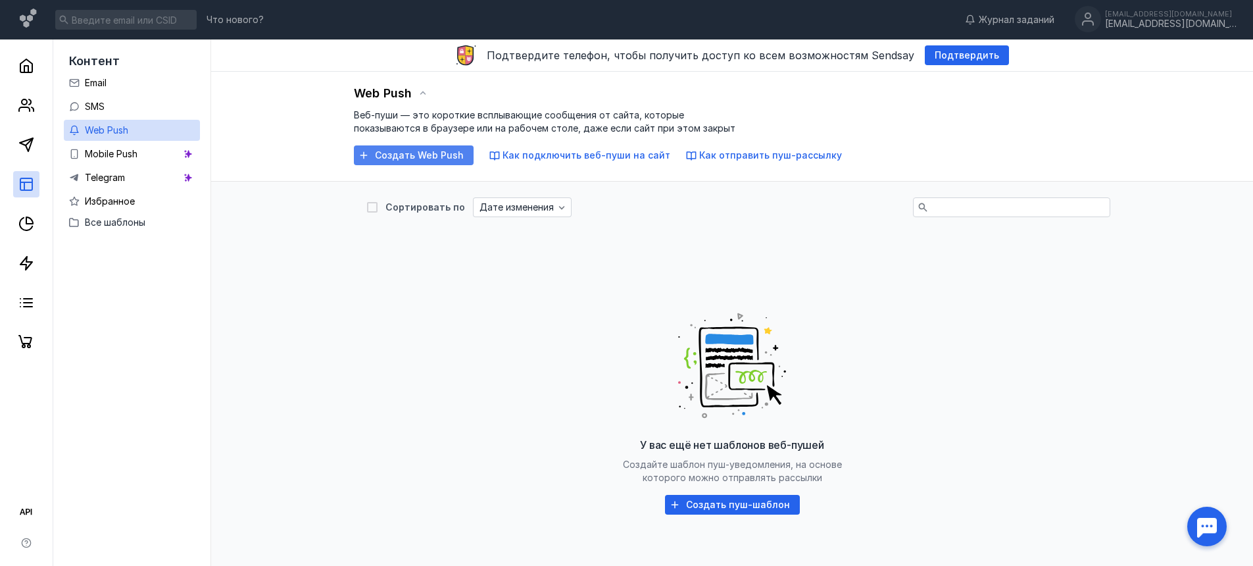
click at [410, 151] on span "Создать Web Push" at bounding box center [419, 155] width 89 height 11
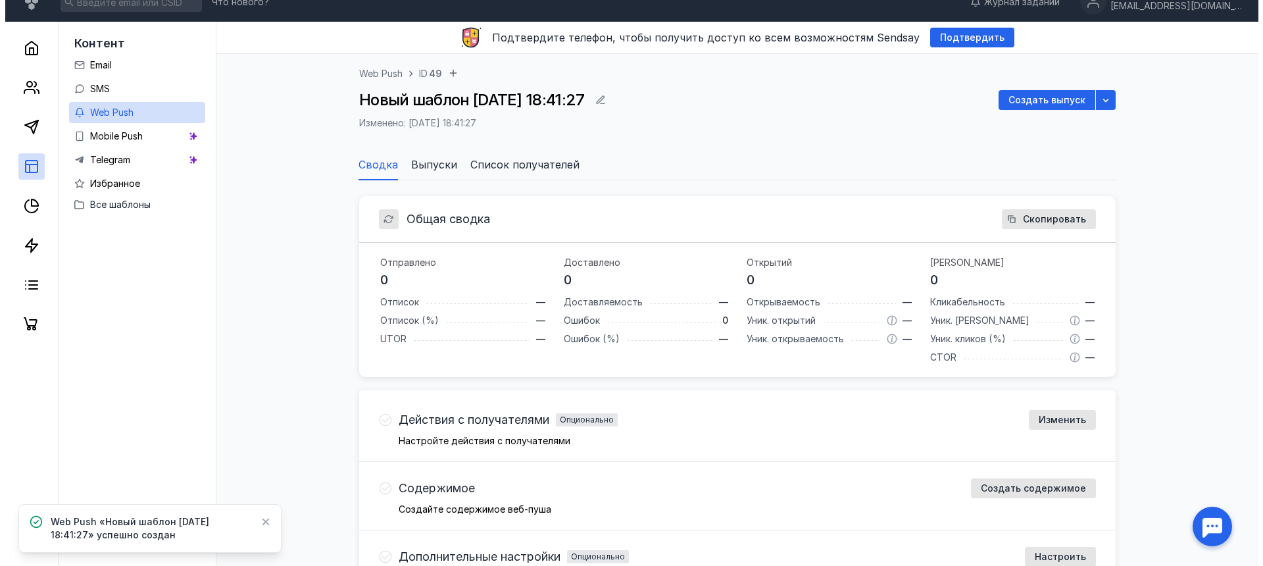
scroll to position [39, 0]
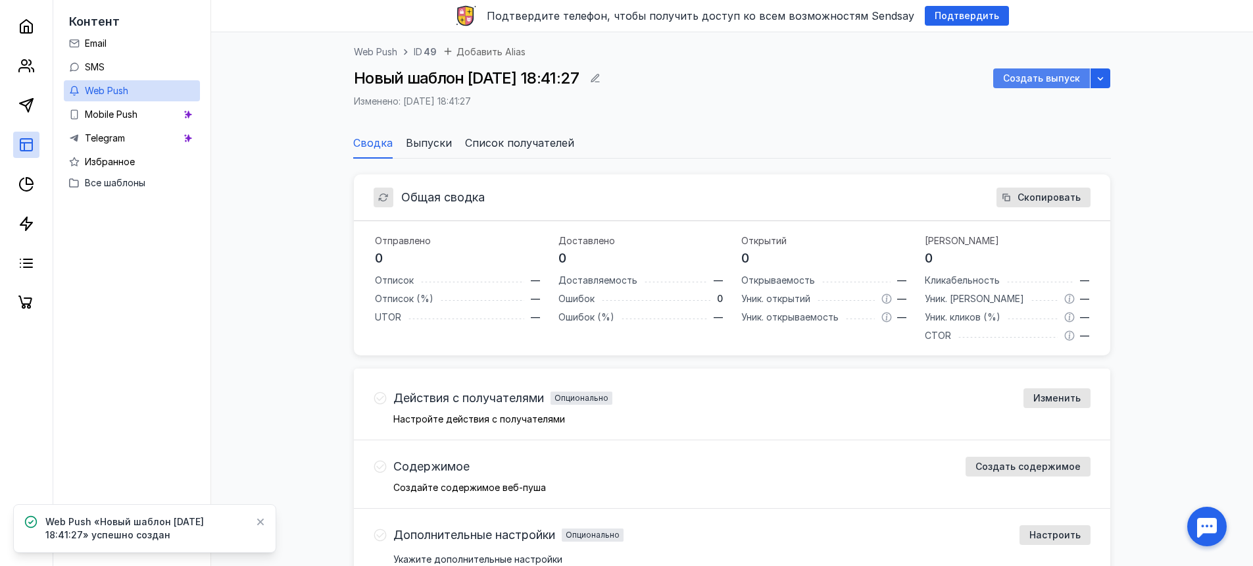
click at [1063, 76] on span "Создать выпуск" at bounding box center [1041, 78] width 77 height 11
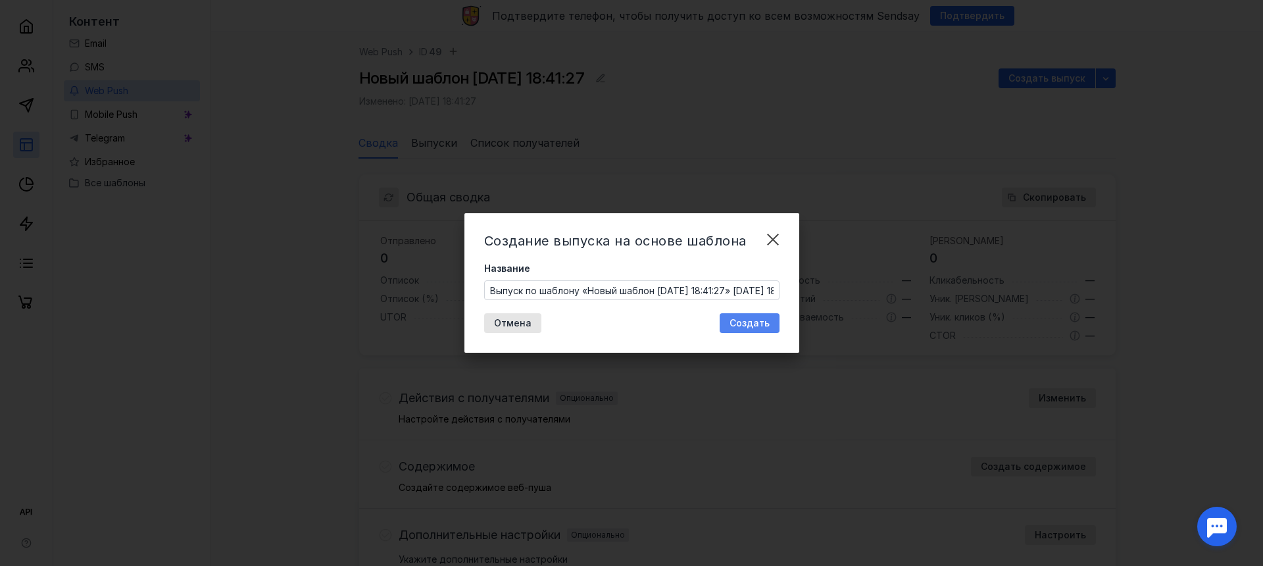
click at [737, 325] on span "Создать" at bounding box center [750, 323] width 40 height 11
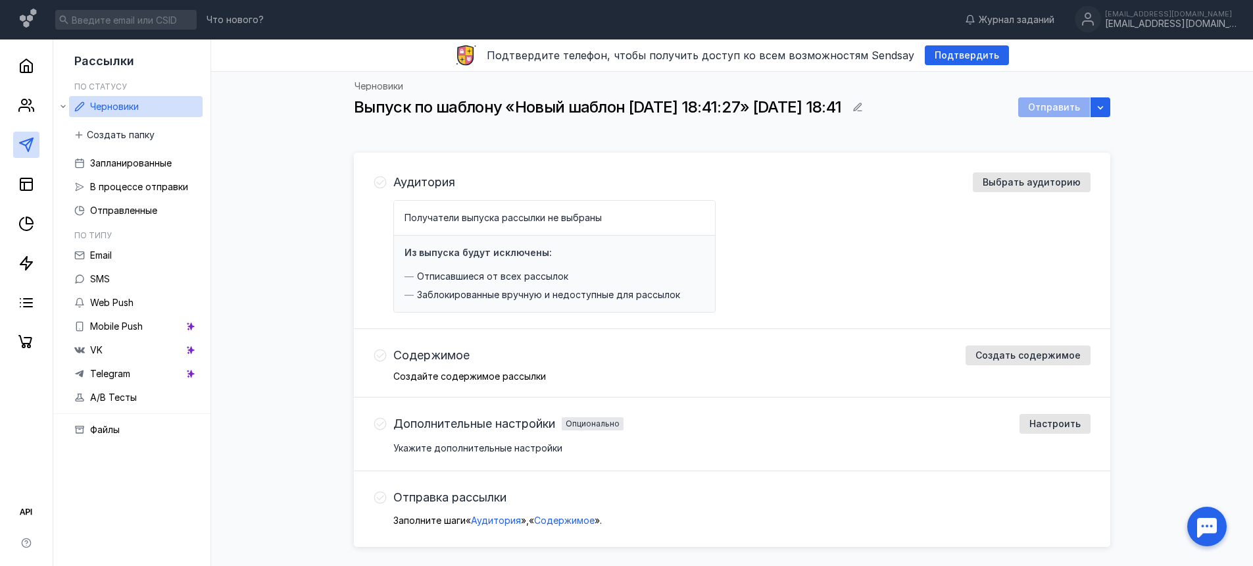
scroll to position [9, 0]
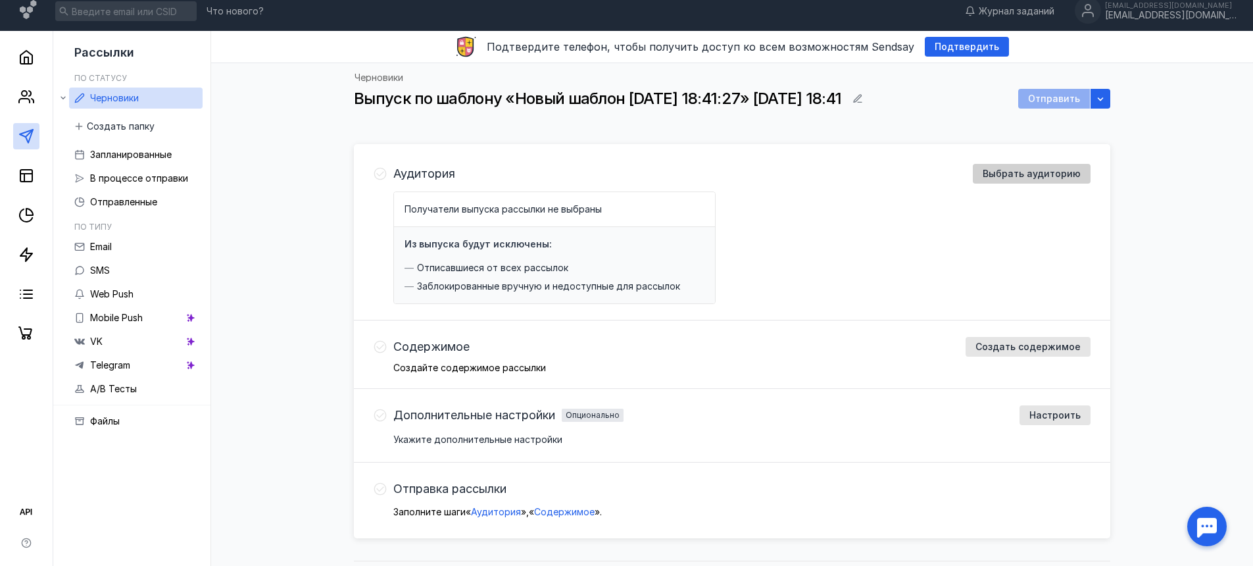
click at [997, 167] on div "Выбрать аудиторию" at bounding box center [1032, 174] width 118 height 20
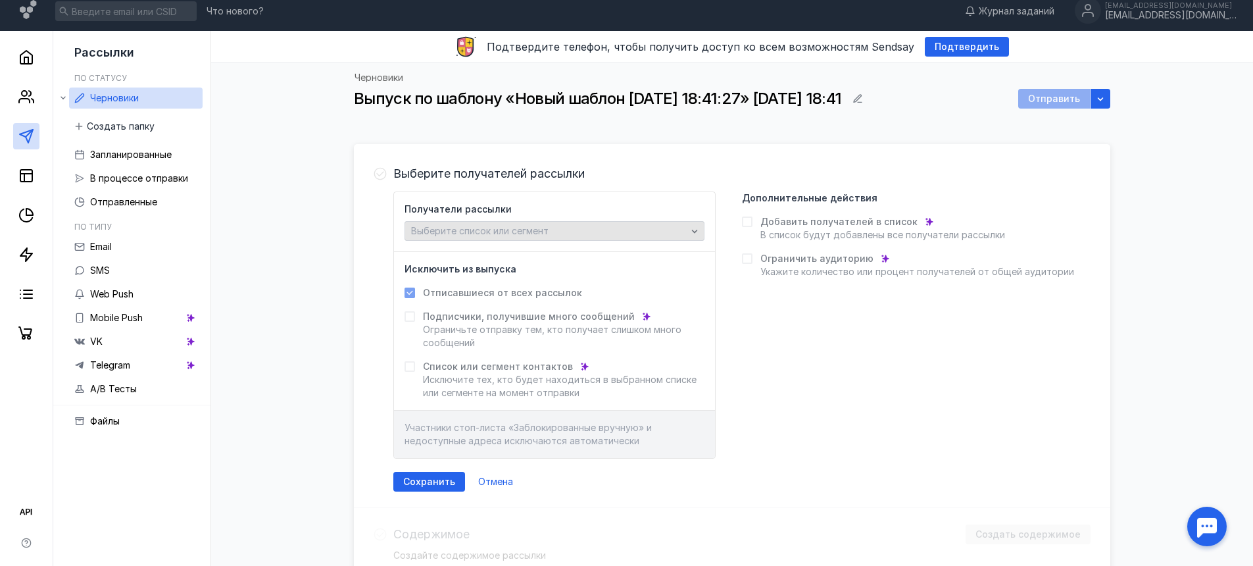
click at [551, 230] on div "Выберите список или сегмент" at bounding box center [549, 231] width 282 height 11
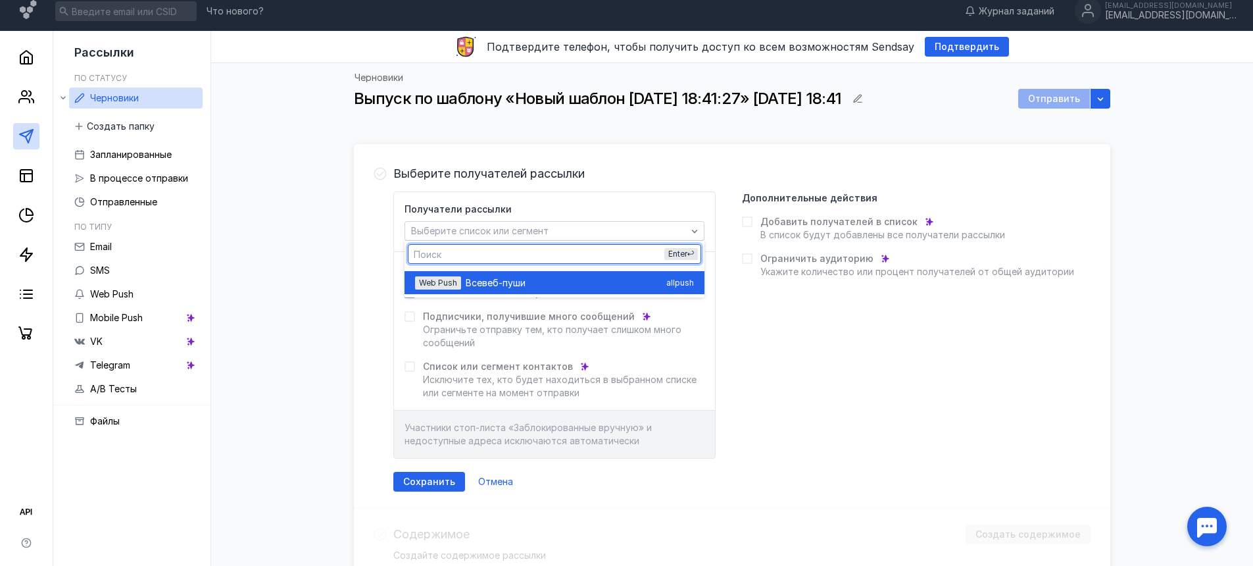
click at [483, 278] on span "веб-пуши" at bounding box center [503, 282] width 43 height 13
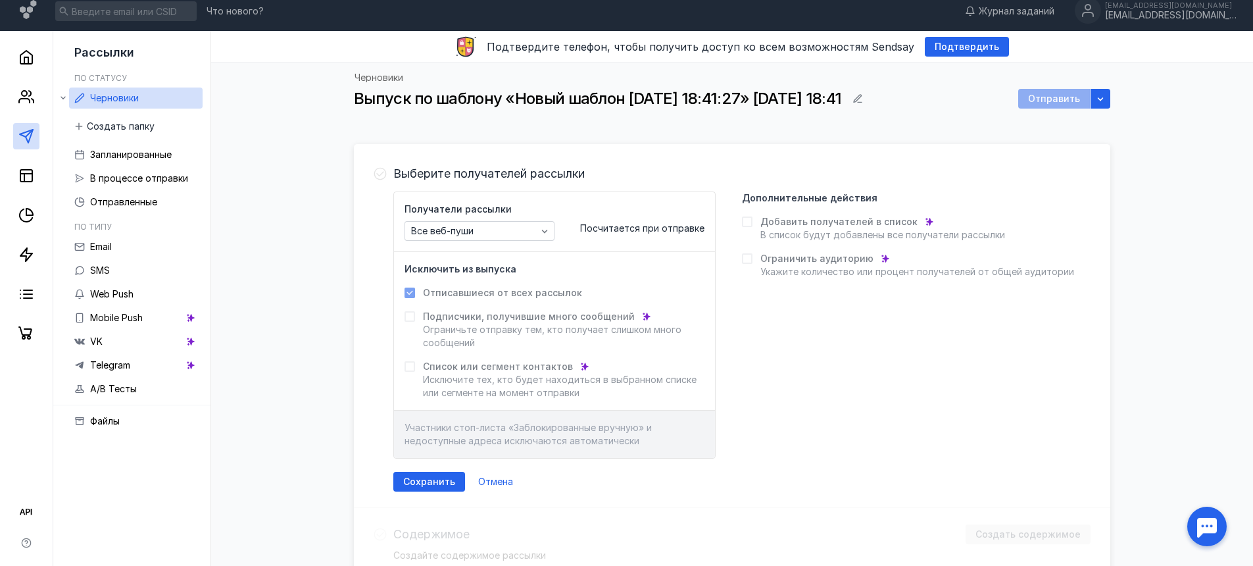
click at [437, 471] on form "Получатели рассылки Все веб-пуши Посчитается при отправке Исключить из выпуска …" at bounding box center [741, 341] width 697 height 300
click at [433, 474] on div "Сохранить" at bounding box center [429, 482] width 72 height 20
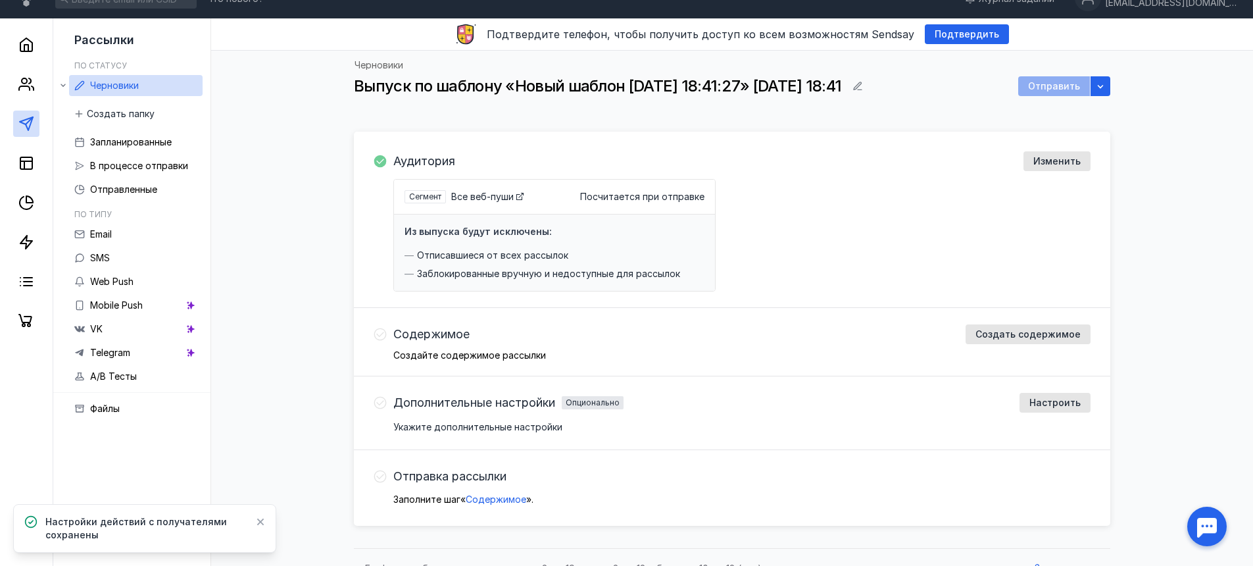
scroll to position [43, 0]
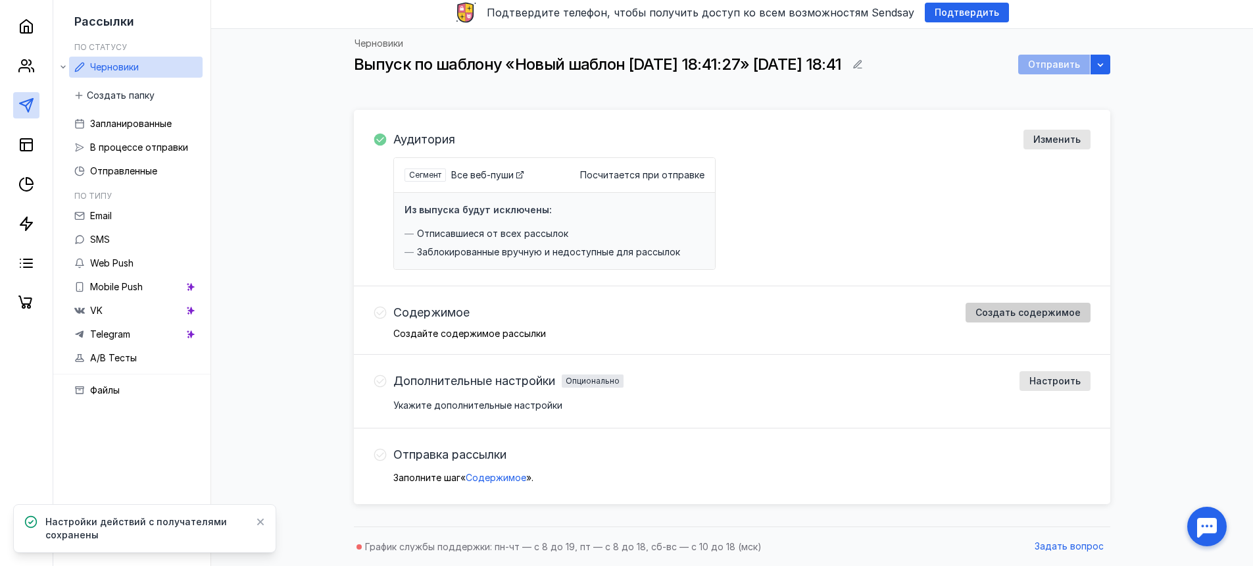
click at [999, 312] on span "Создать содержимое" at bounding box center [1028, 312] width 105 height 11
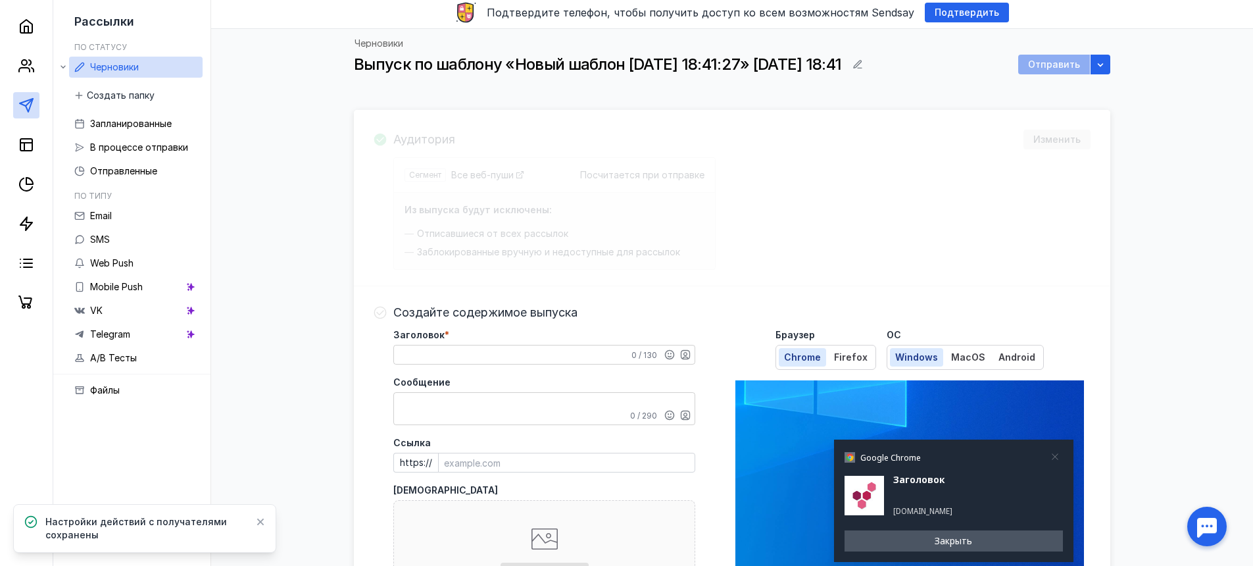
click at [480, 345] on textarea "Заголовок *" at bounding box center [544, 354] width 301 height 18
drag, startPoint x: 361, startPoint y: 349, endPoint x: 336, endPoint y: 348, distance: 25.7
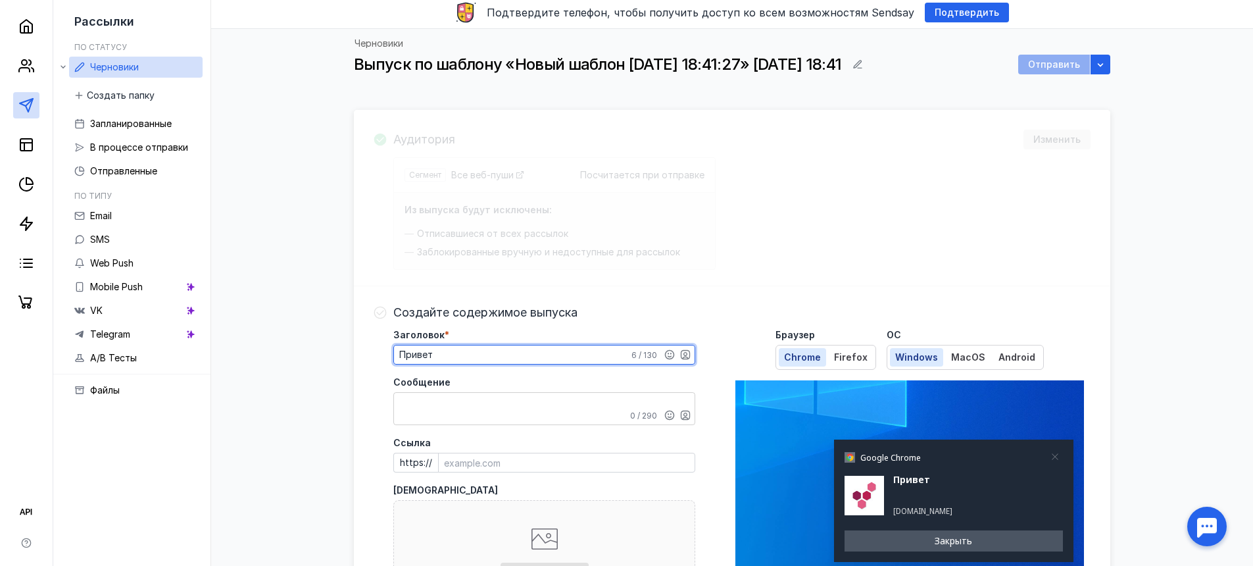
type textarea "Привет"
click at [447, 403] on textarea "Сообщение" at bounding box center [544, 409] width 301 height 32
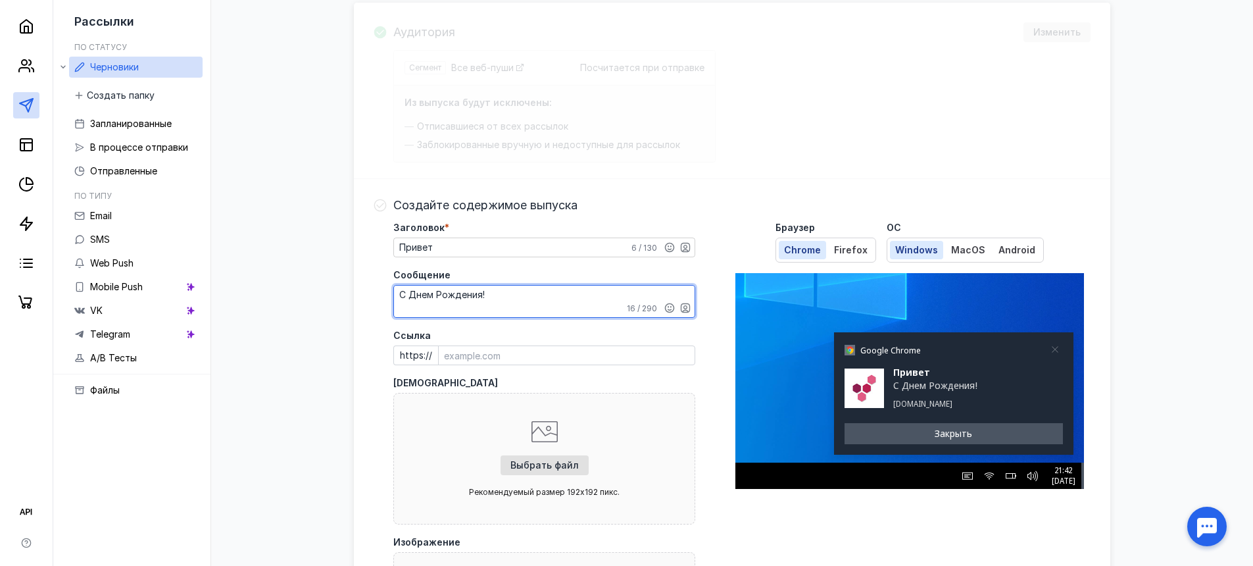
scroll to position [166, 0]
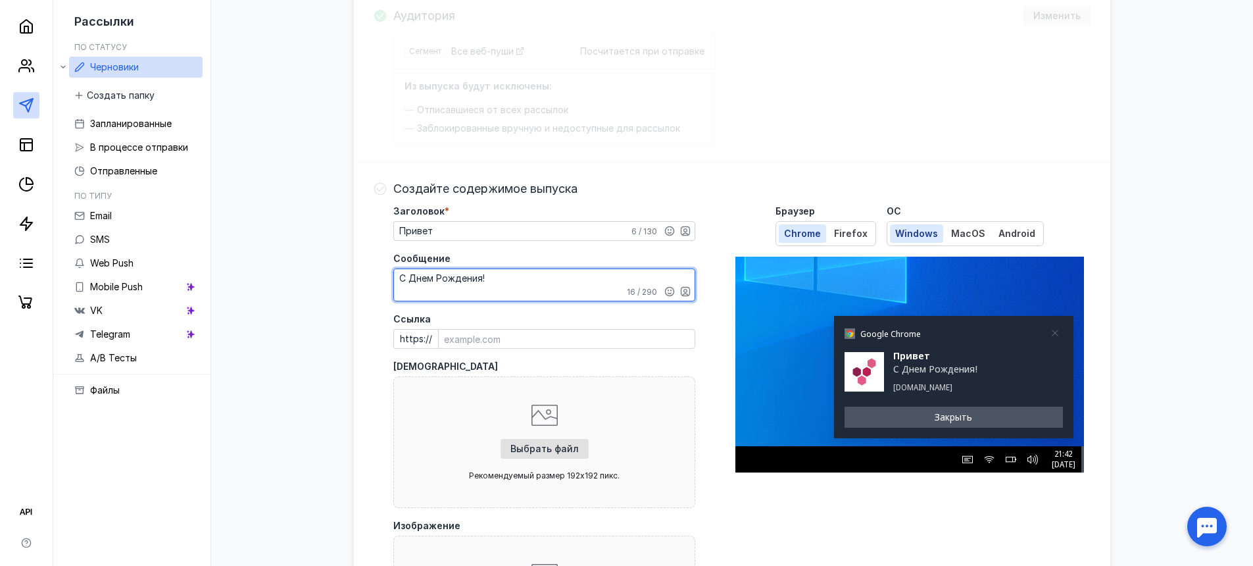
type textarea "С Днем Рождения!"
click at [478, 347] on input "Ссылка" at bounding box center [567, 339] width 256 height 18
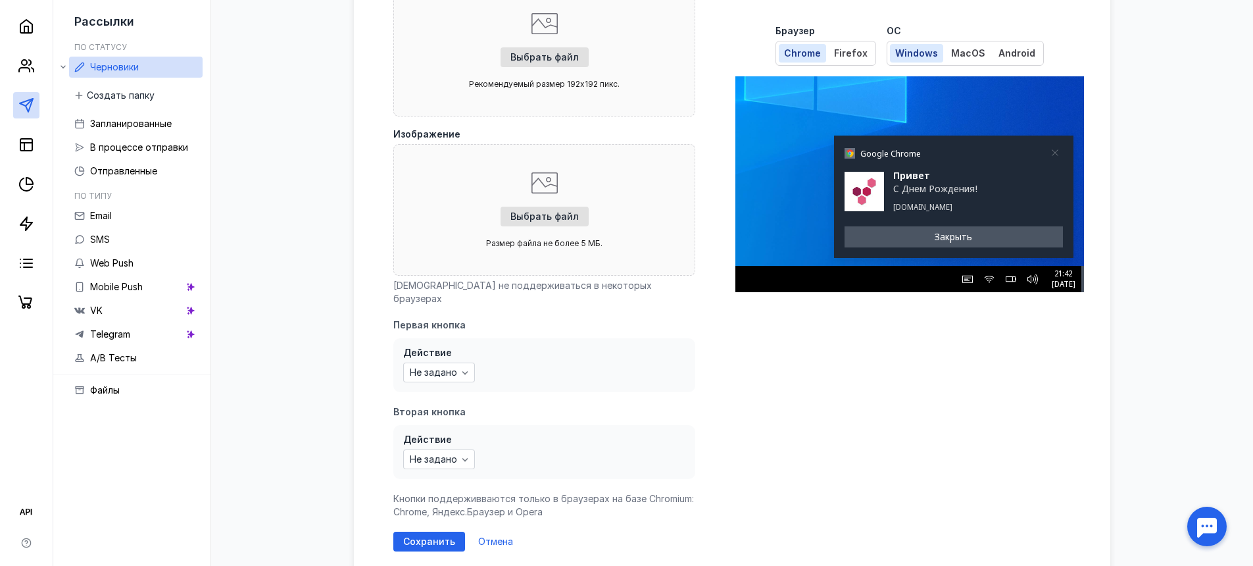
scroll to position [606, 0]
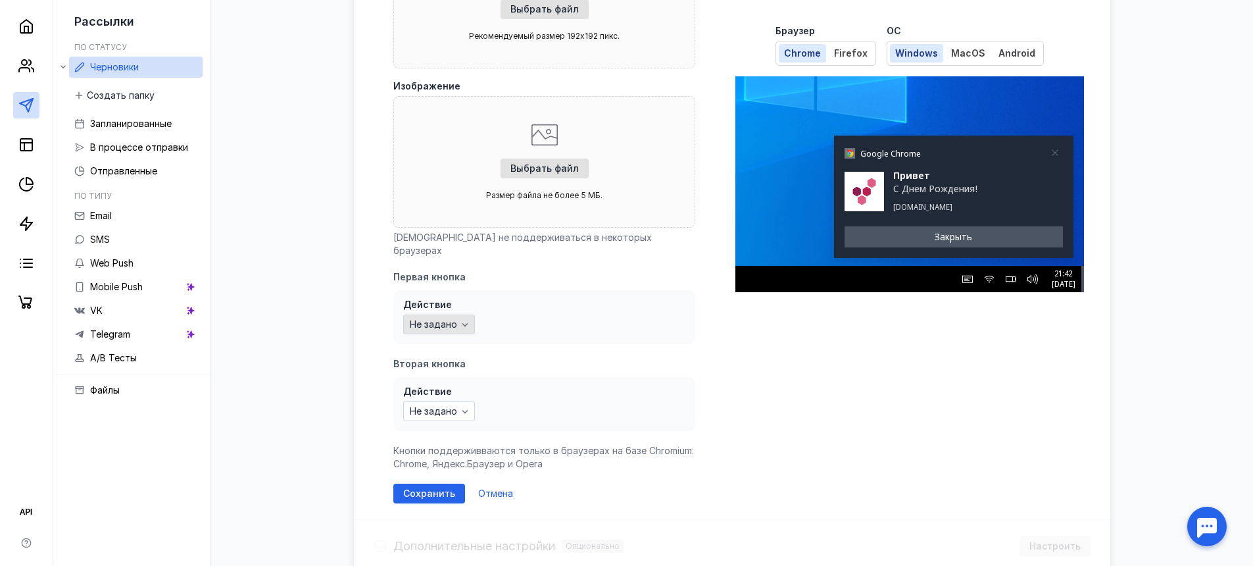
click at [461, 319] on icon "button" at bounding box center [465, 324] width 11 height 11
click at [626, 322] on div "grid" at bounding box center [518, 322] width 230 height 3
click at [430, 488] on span "Сохранить" at bounding box center [429, 493] width 52 height 11
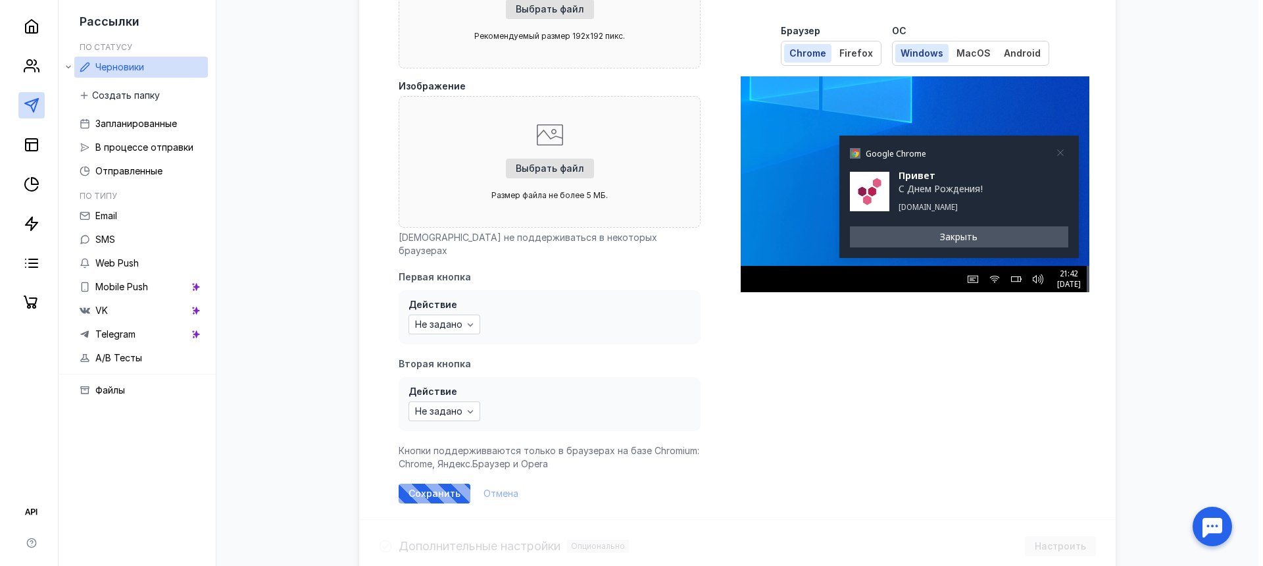
scroll to position [509, 0]
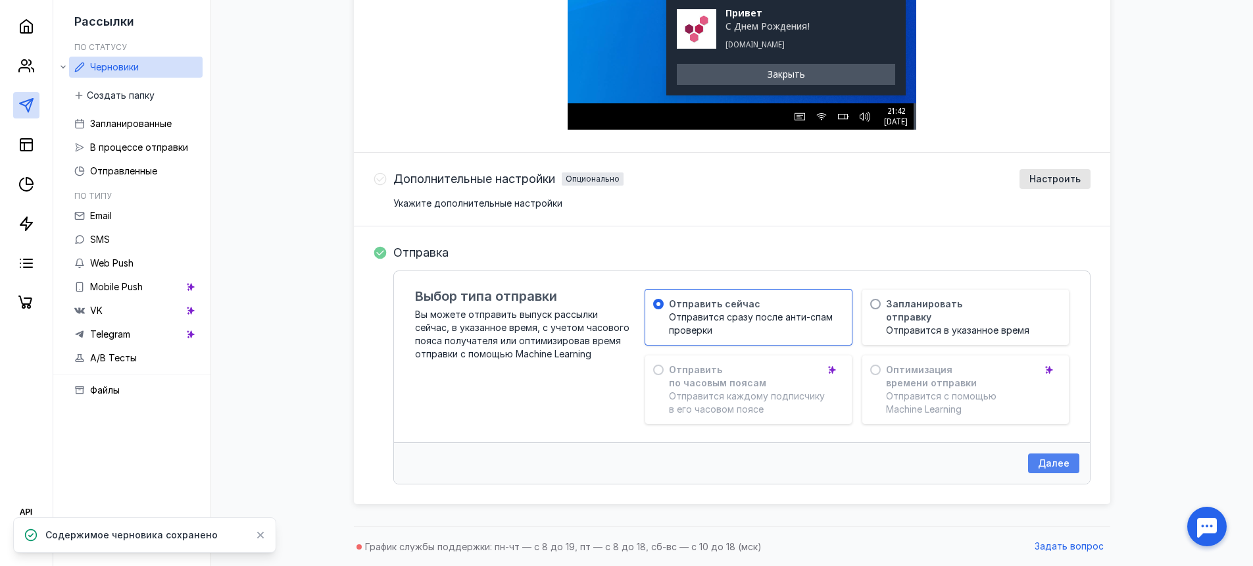
click at [1056, 467] on span "Далее" at bounding box center [1054, 463] width 32 height 11
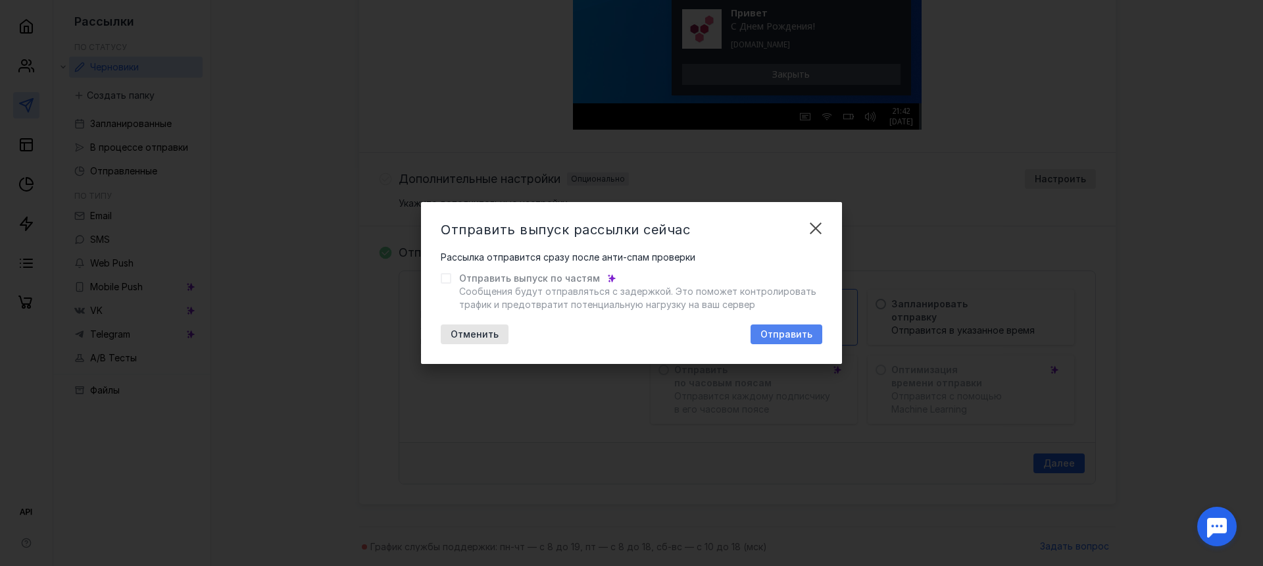
click at [779, 332] on span "Отправить" at bounding box center [787, 334] width 52 height 11
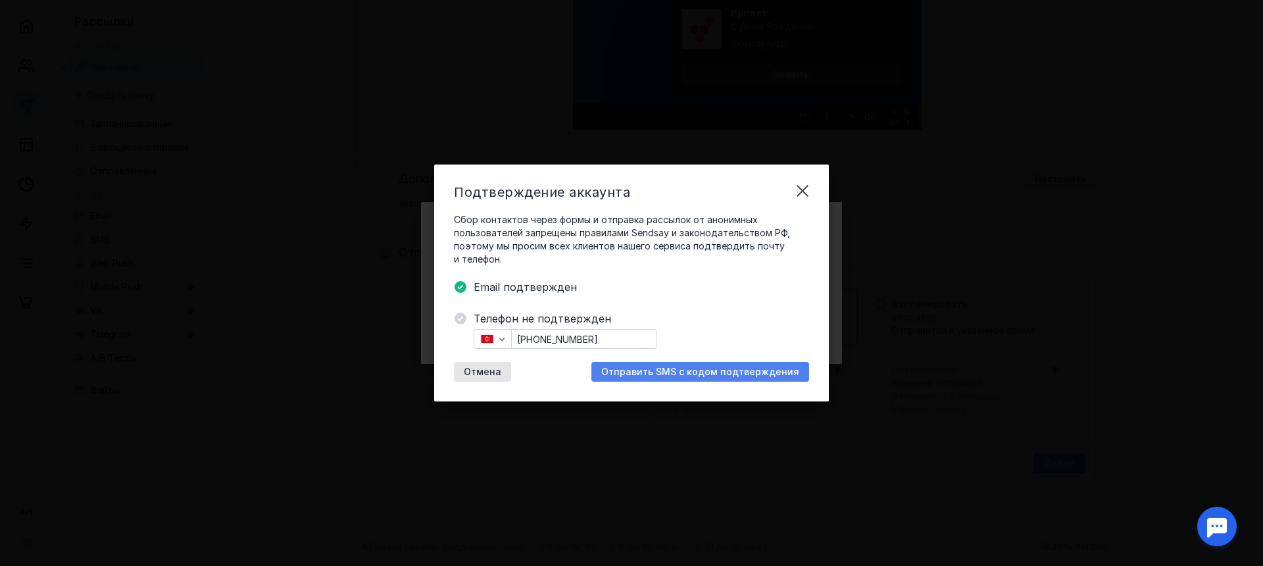
click at [695, 366] on span "Отправить SMS с кодом подтверждения" at bounding box center [700, 371] width 198 height 11
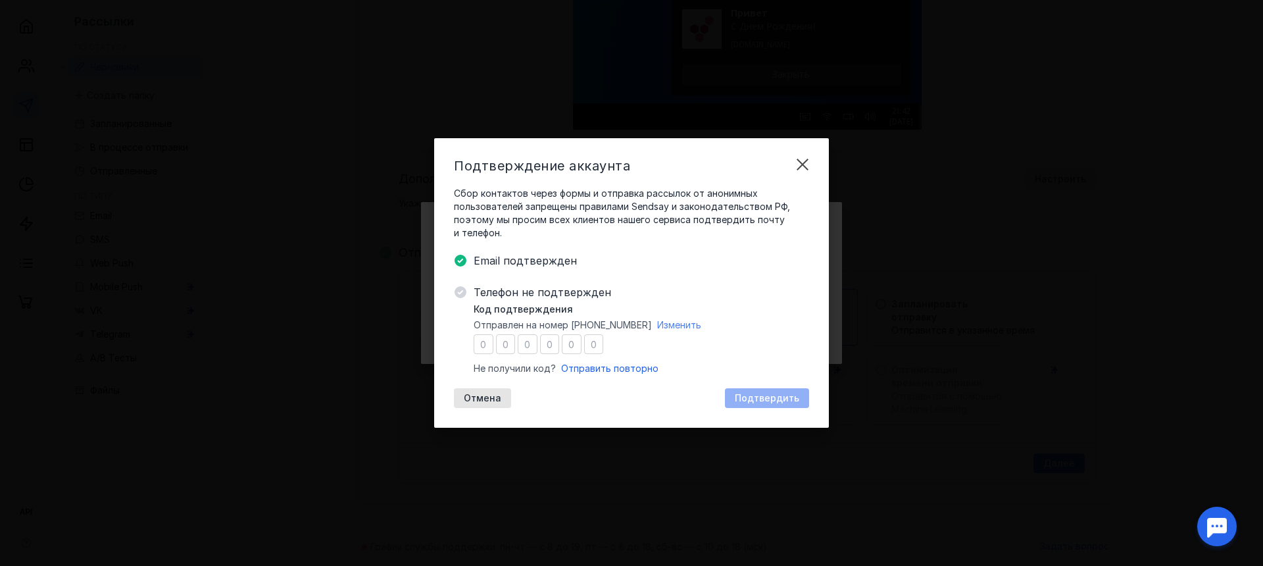
click at [674, 327] on span "Изменить" at bounding box center [679, 324] width 44 height 11
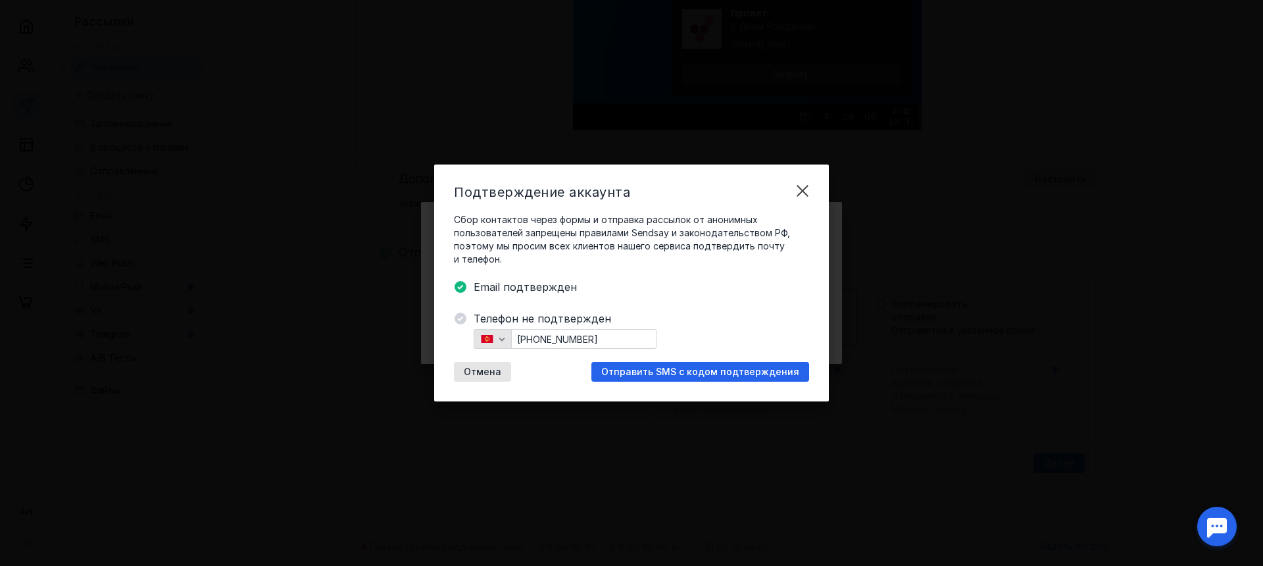
click at [498, 342] on icon "button" at bounding box center [502, 339] width 11 height 11
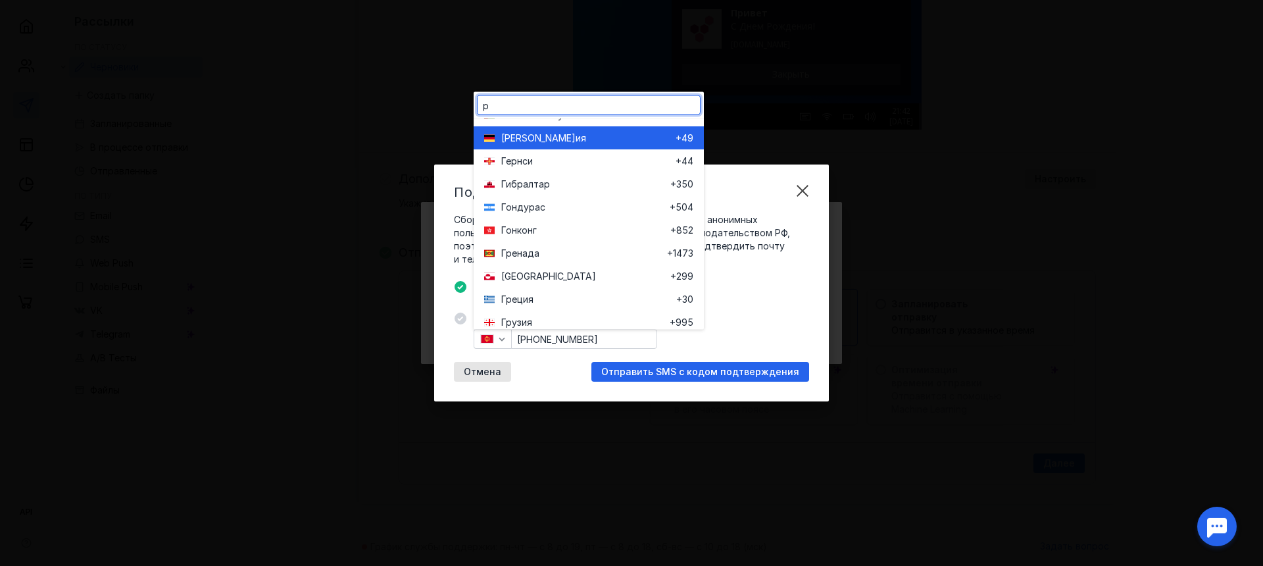
scroll to position [0, 0]
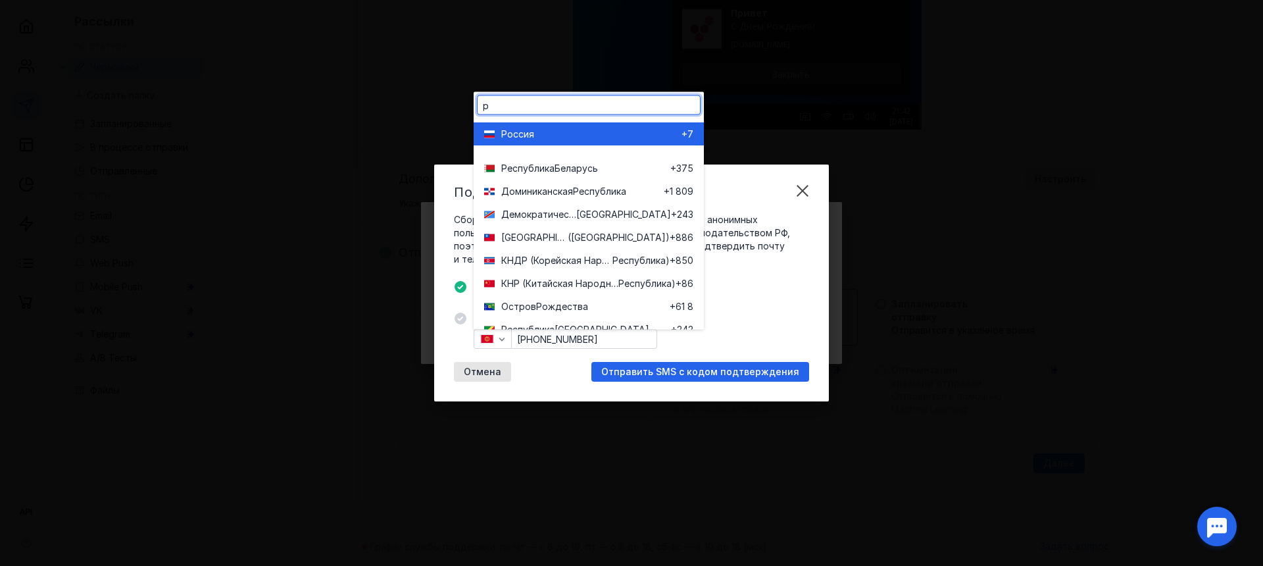
type input "р"
click at [524, 139] on span "ссия" at bounding box center [523, 133] width 21 height 13
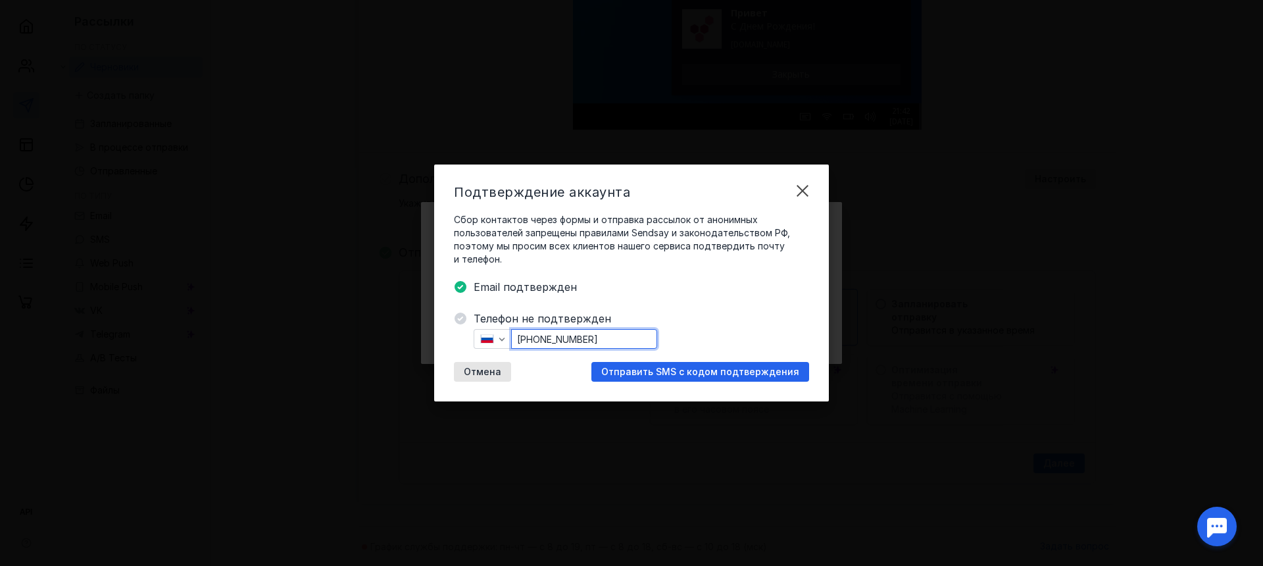
click at [571, 333] on input "[PHONE_NUMBER]" at bounding box center [584, 339] width 145 height 18
drag, startPoint x: 616, startPoint y: 337, endPoint x: 491, endPoint y: 333, distance: 125.1
click at [491, 333] on div "[PHONE_NUMBER]" at bounding box center [566, 339] width 184 height 20
type input "[PHONE_NUMBER]"
click at [653, 378] on div "Отправить SMS с кодом подтверждения" at bounding box center [700, 372] width 218 height 20
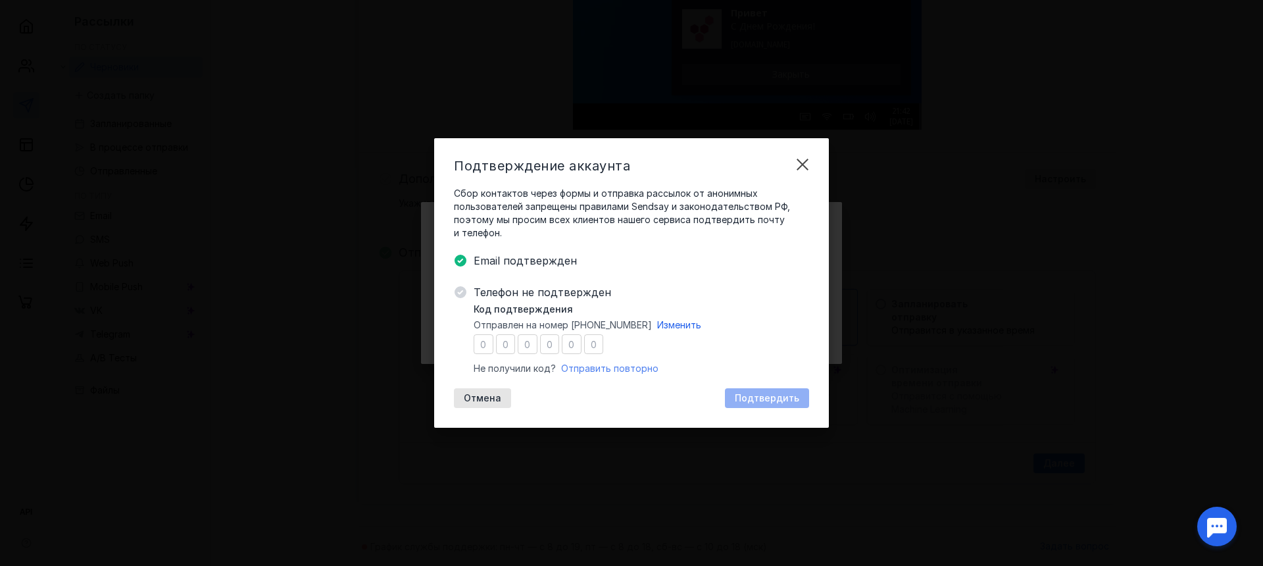
click at [642, 367] on span "Отправить повторно" at bounding box center [609, 368] width 97 height 11
drag, startPoint x: 575, startPoint y: 370, endPoint x: 724, endPoint y: 370, distance: 148.7
click at [724, 370] on div "Код подтверждения Отправлен на номер [PHONE_NUMBER] Изменить Не получили код? О…" at bounding box center [642, 339] width 336 height 72
drag, startPoint x: 727, startPoint y: 366, endPoint x: 488, endPoint y: 366, distance: 239.5
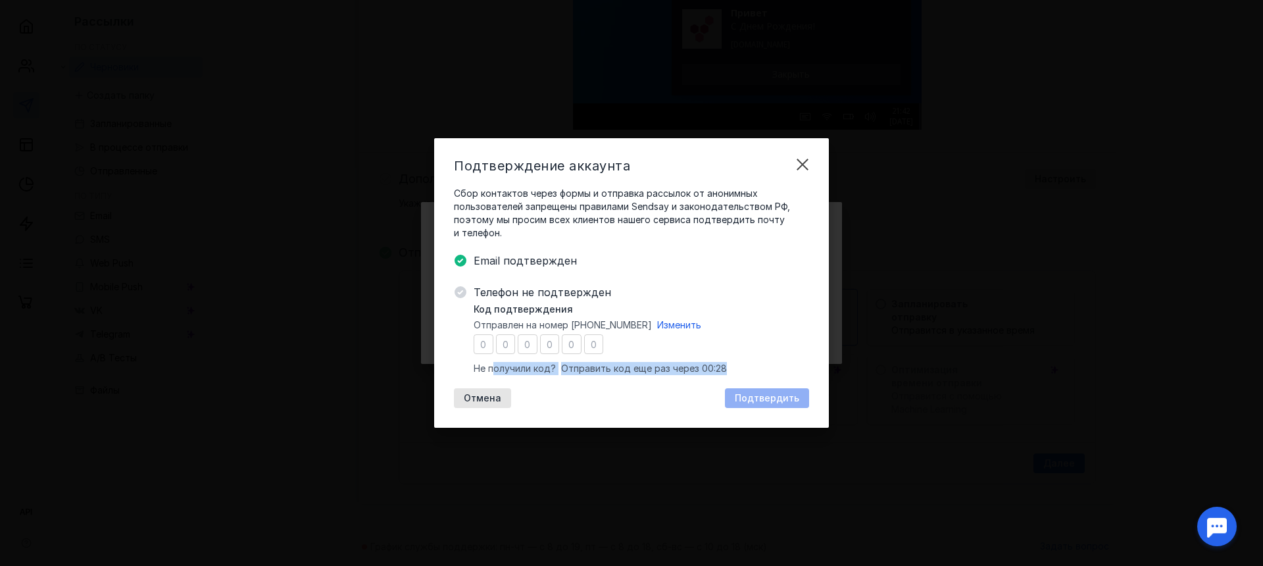
click at [490, 366] on div "Код подтверждения Отправлен на номер [PHONE_NUMBER] Изменить Не получили код? О…" at bounding box center [642, 339] width 336 height 72
click at [488, 366] on span "Не получили код?" at bounding box center [515, 368] width 82 height 13
drag, startPoint x: 472, startPoint y: 367, endPoint x: 740, endPoint y: 368, distance: 267.8
click at [740, 368] on div "Телефон не подтвержден Код подтверждения Отправлен на номер [PHONE_NUMBER] Изме…" at bounding box center [631, 346] width 355 height 124
click at [740, 368] on div "Код подтверждения Отправлен на номер [PHONE_NUMBER] Изменить Не получили код? О…" at bounding box center [642, 339] width 336 height 72
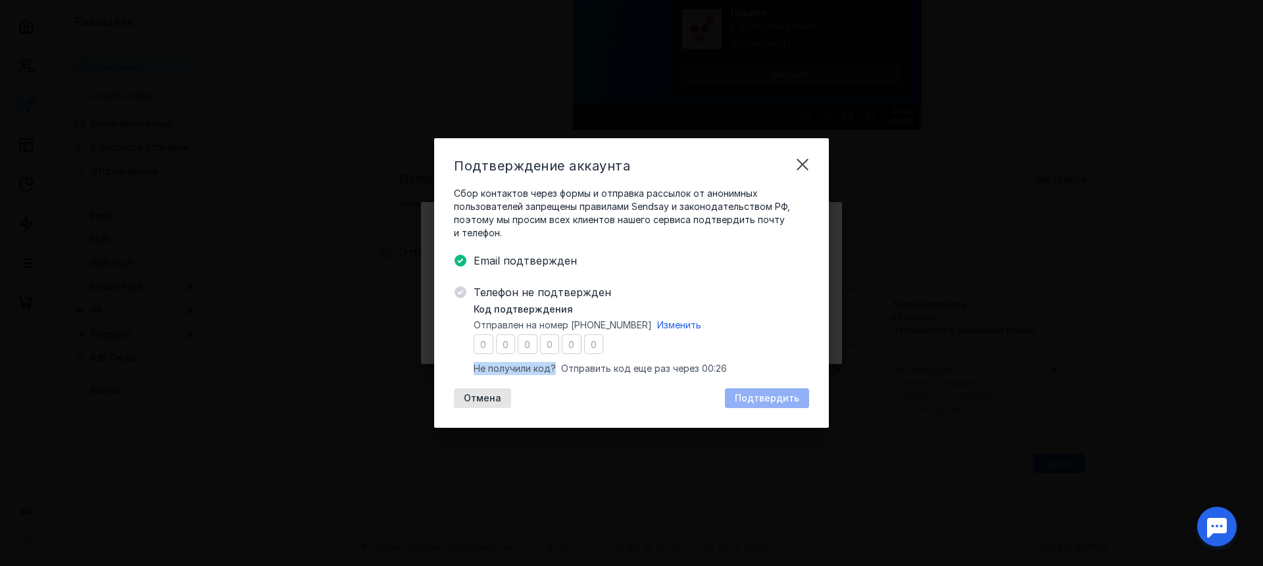
drag, startPoint x: 740, startPoint y: 368, endPoint x: 481, endPoint y: 365, distance: 258.6
click at [481, 365] on div "Код подтверждения Отправлен на номер [PHONE_NUMBER] Изменить Не получили код? О…" at bounding box center [642, 339] width 336 height 72
click at [481, 365] on span "Не получили код?" at bounding box center [515, 368] width 82 height 13
drag, startPoint x: 479, startPoint y: 365, endPoint x: 751, endPoint y: 361, distance: 271.8
click at [751, 361] on div "Код подтверждения Отправлен на номер [PHONE_NUMBER] Изменить Не получили код? О…" at bounding box center [642, 339] width 336 height 72
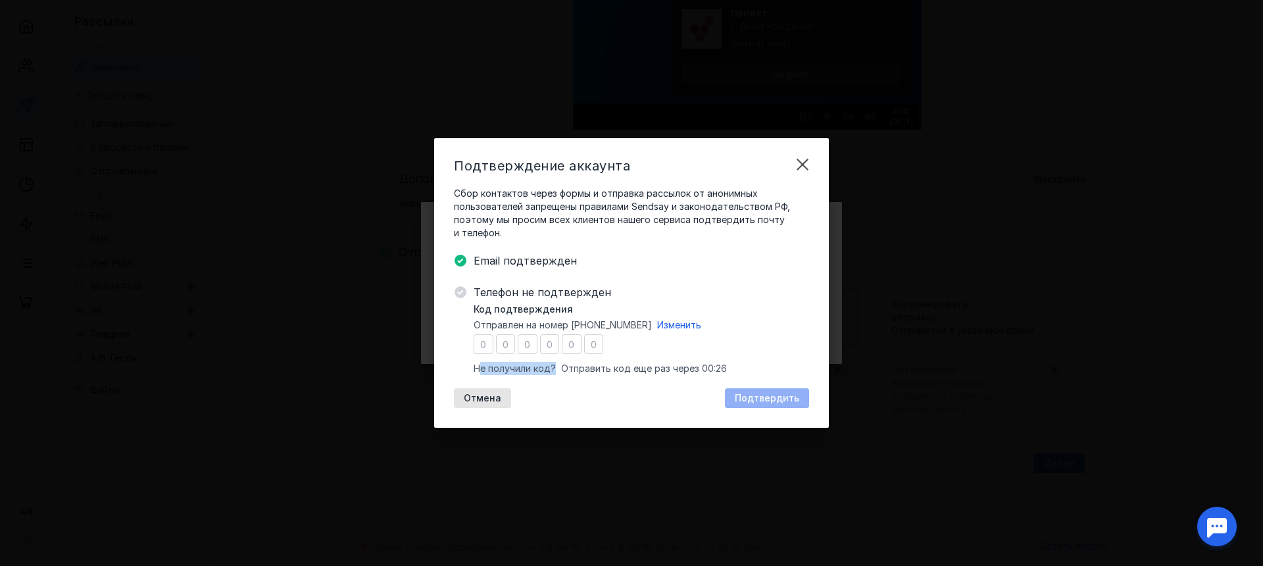
click at [751, 361] on div "Код подтверждения Отправлен на номер [PHONE_NUMBER] Изменить Не получили код? О…" at bounding box center [642, 339] width 336 height 72
click at [489, 346] on input "number" at bounding box center [484, 344] width 20 height 20
type input "1"
type input "5"
type input "6"
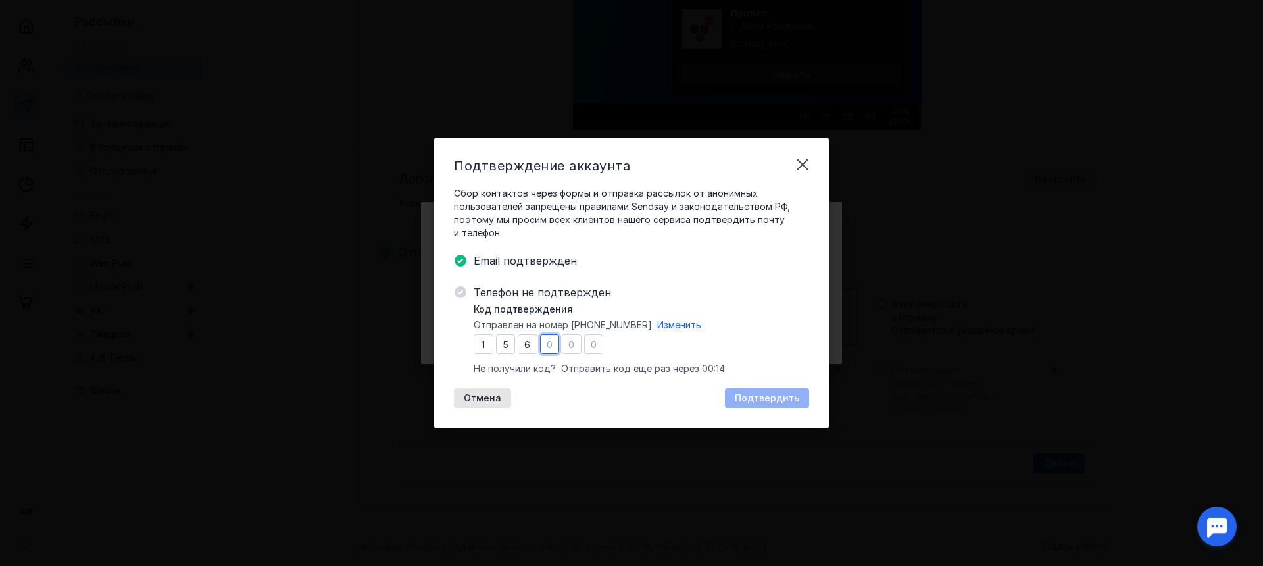
type input "3"
type input "7"
type input "3"
click at [775, 405] on div "Подтвердить" at bounding box center [767, 398] width 84 height 20
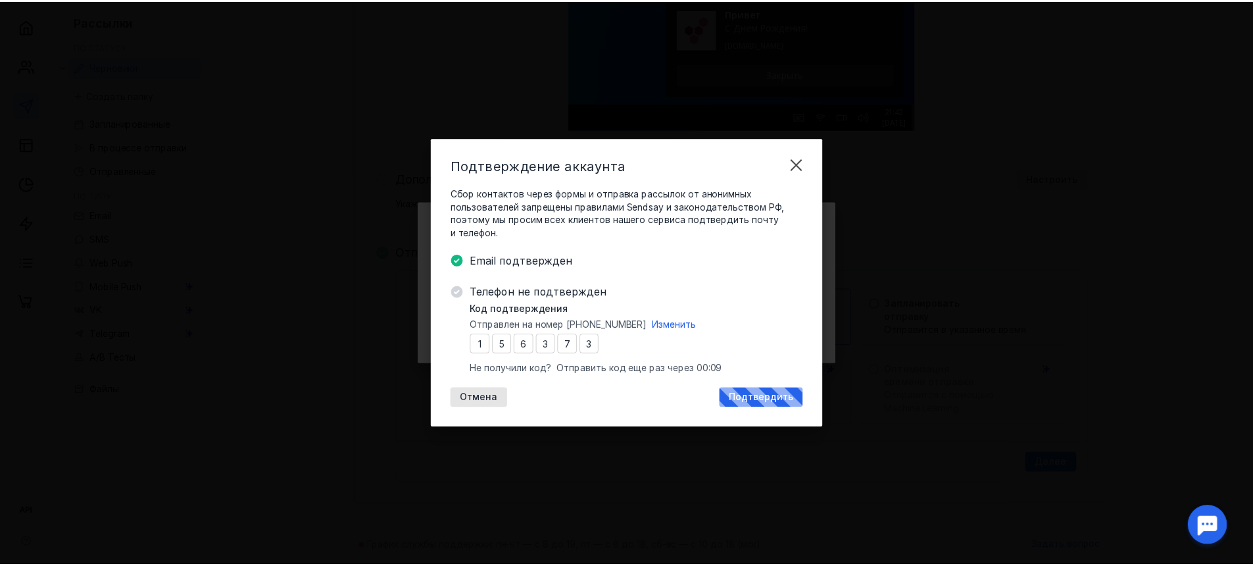
scroll to position [504, 0]
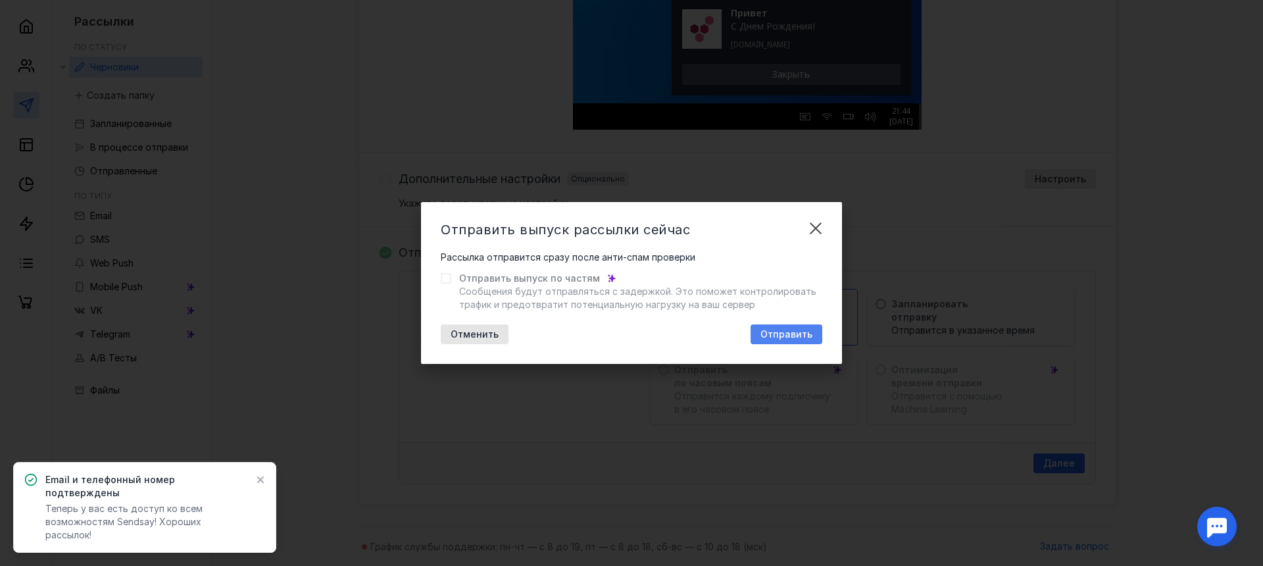
click at [788, 334] on span "Отправить" at bounding box center [787, 334] width 52 height 11
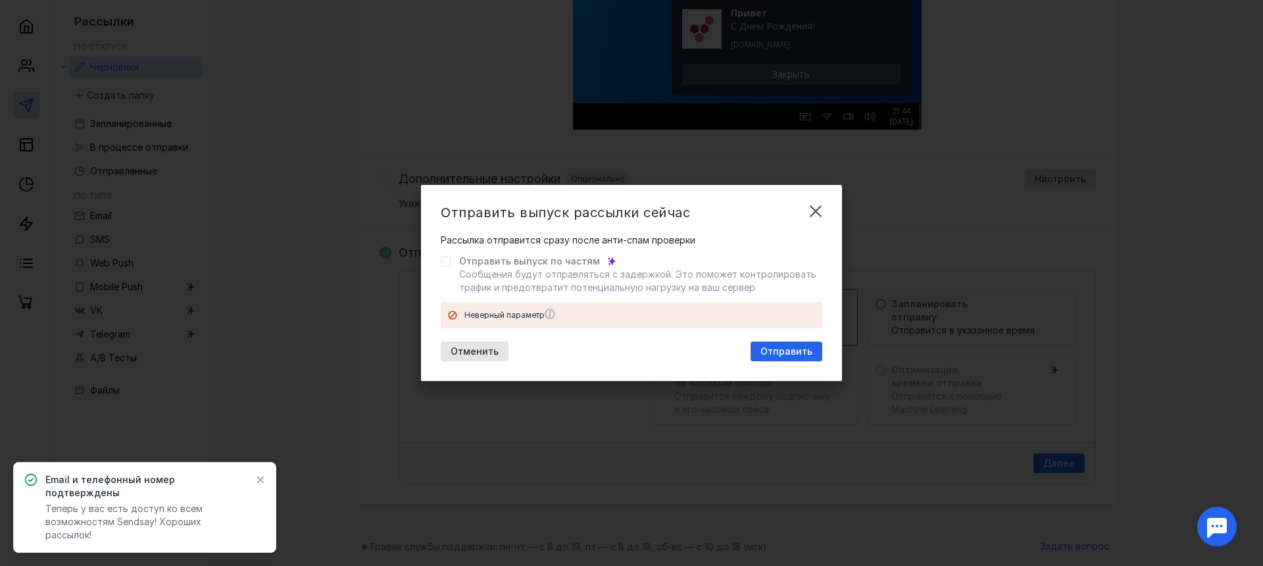
click at [484, 310] on div "Неверный параметр" at bounding box center [640, 315] width 351 height 13
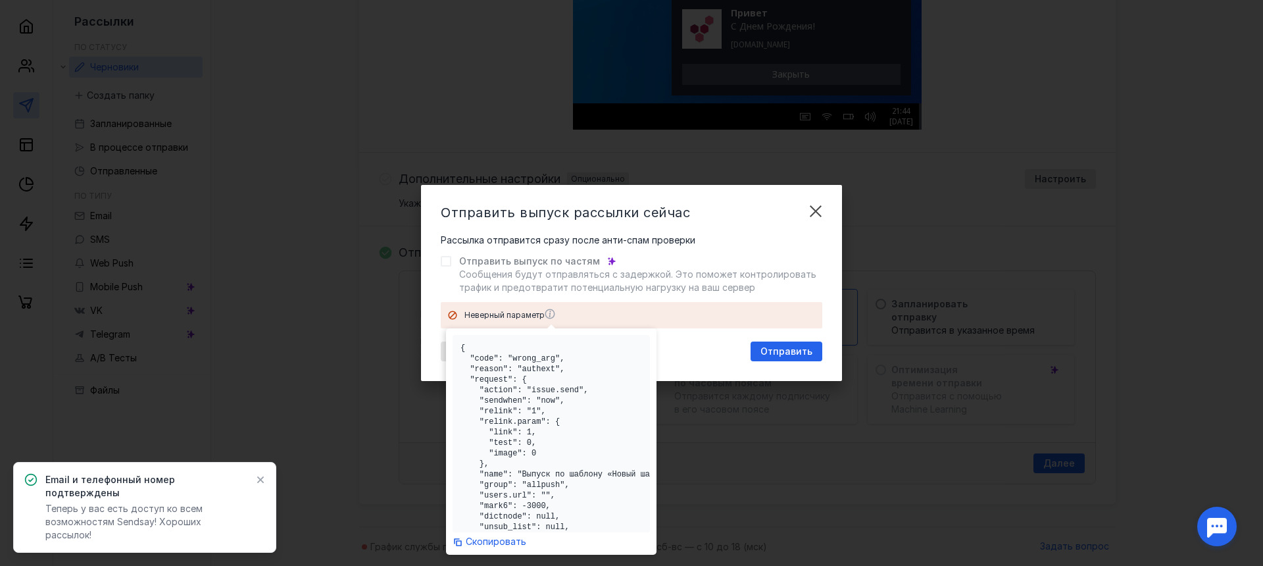
click at [552, 314] on icon at bounding box center [550, 314] width 11 height 11
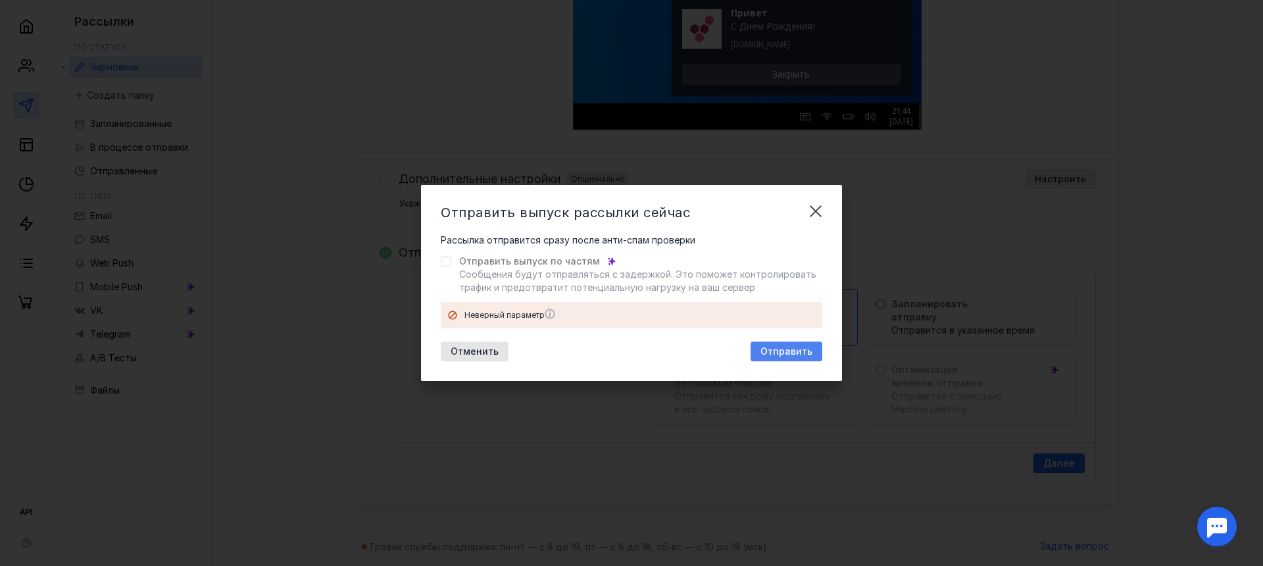
click at [780, 351] on span "Отправить" at bounding box center [787, 351] width 52 height 11
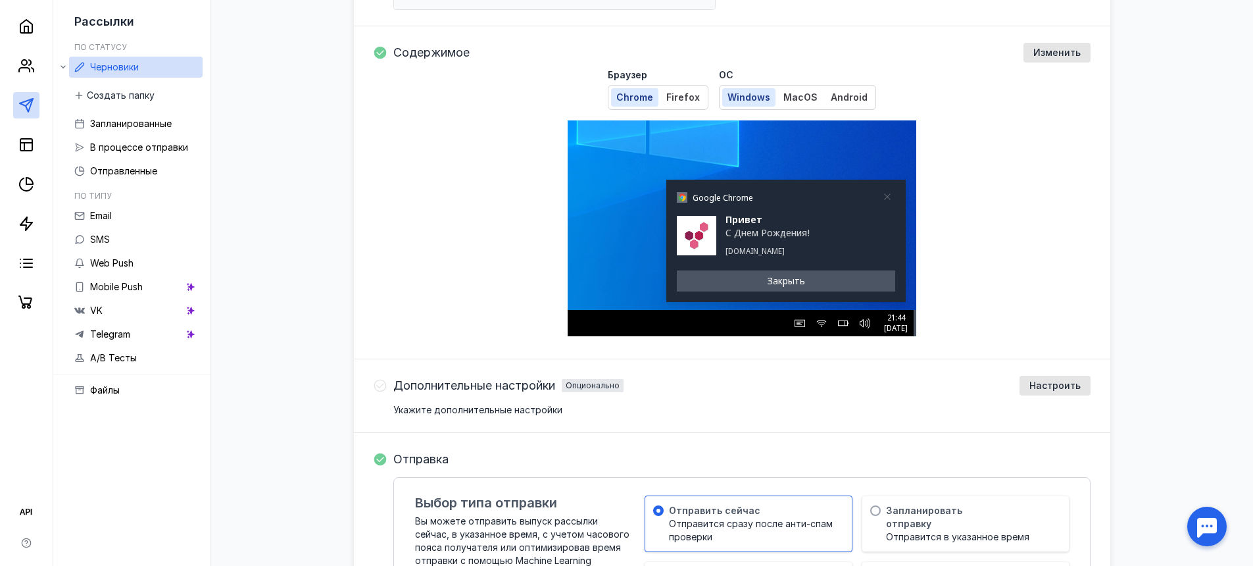
scroll to position [270, 0]
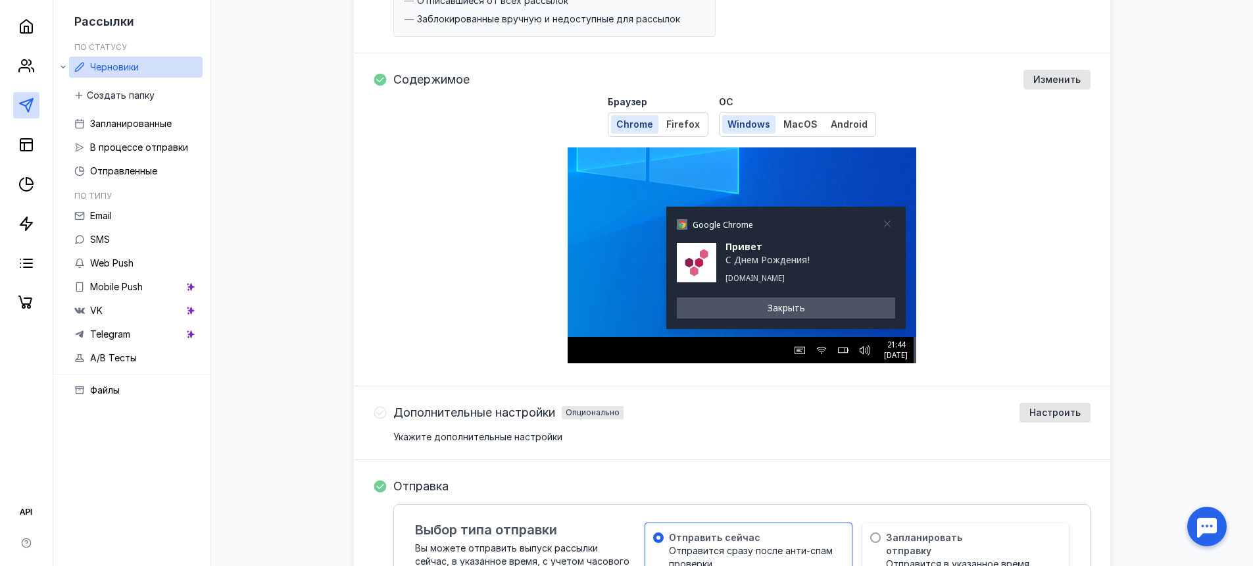
click at [784, 307] on span "Закрыть" at bounding box center [787, 307] width 38 height 13
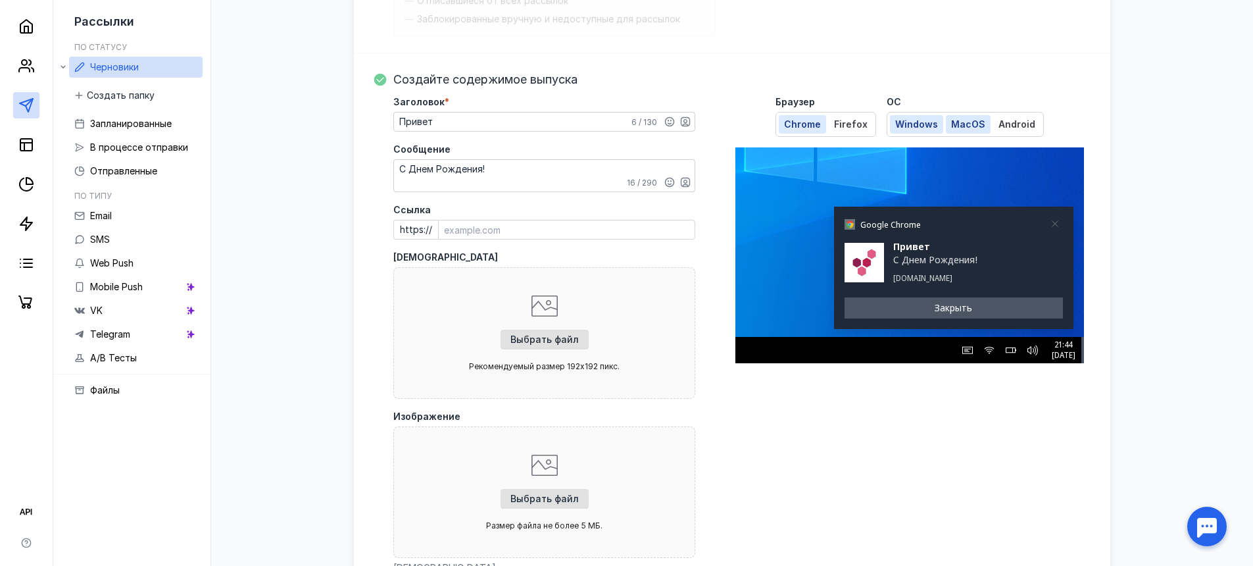
click at [965, 118] on span "MacOS" at bounding box center [968, 123] width 34 height 11
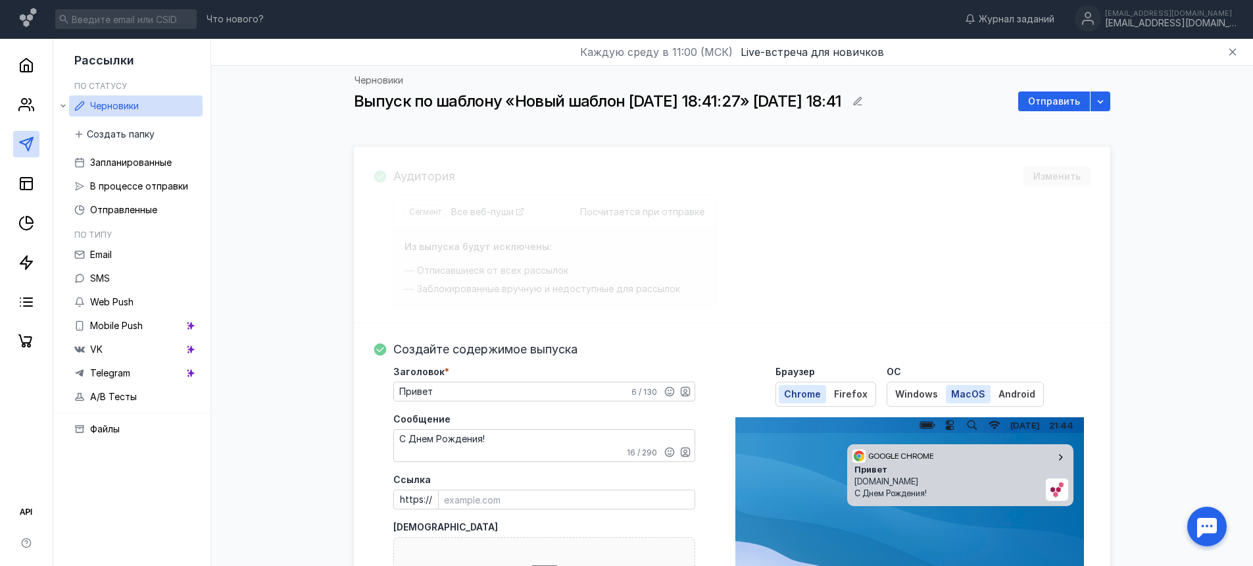
scroll to position [0, 0]
click at [122, 305] on span "Web Push" at bounding box center [111, 302] width 43 height 11
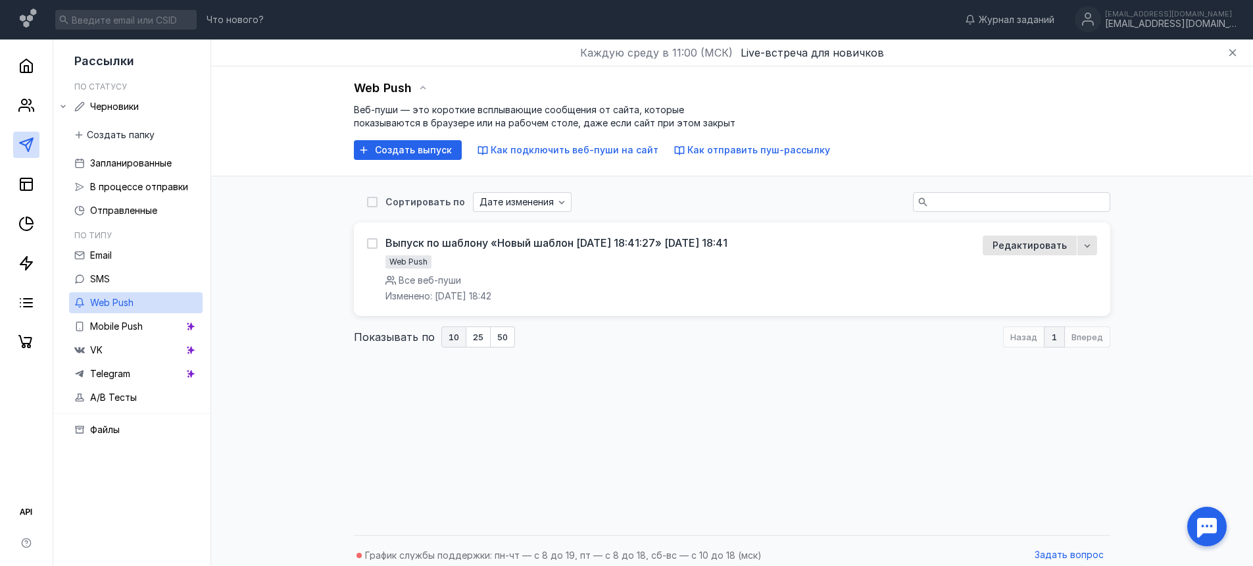
click at [453, 340] on span "10" at bounding box center [454, 337] width 11 height 9
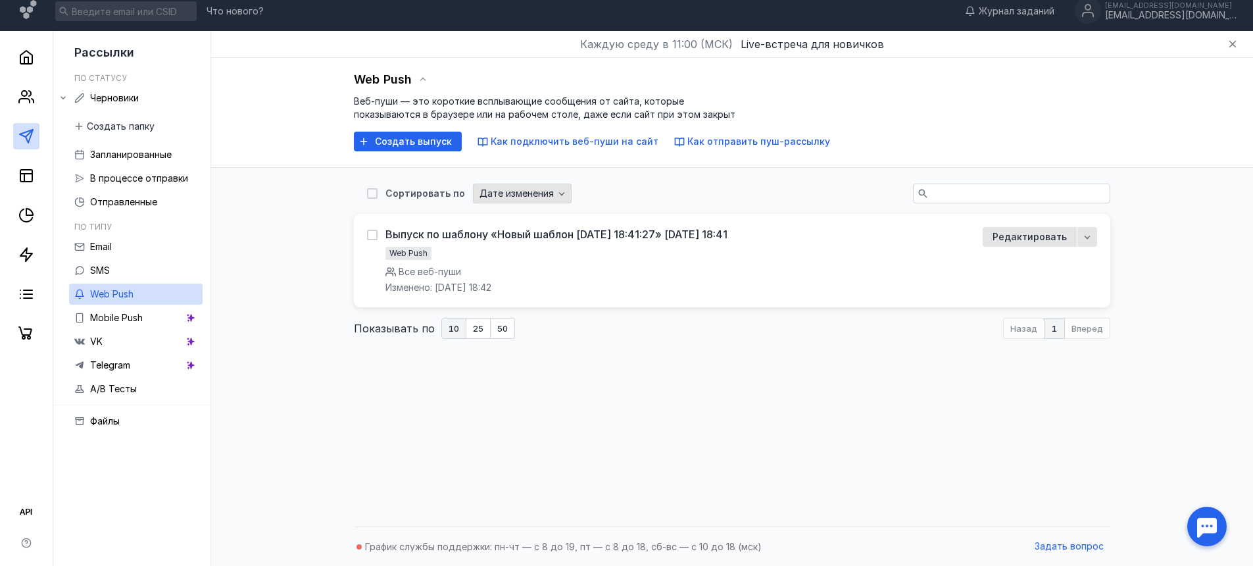
click at [518, 201] on div "Дате изменения" at bounding box center [522, 194] width 99 height 20
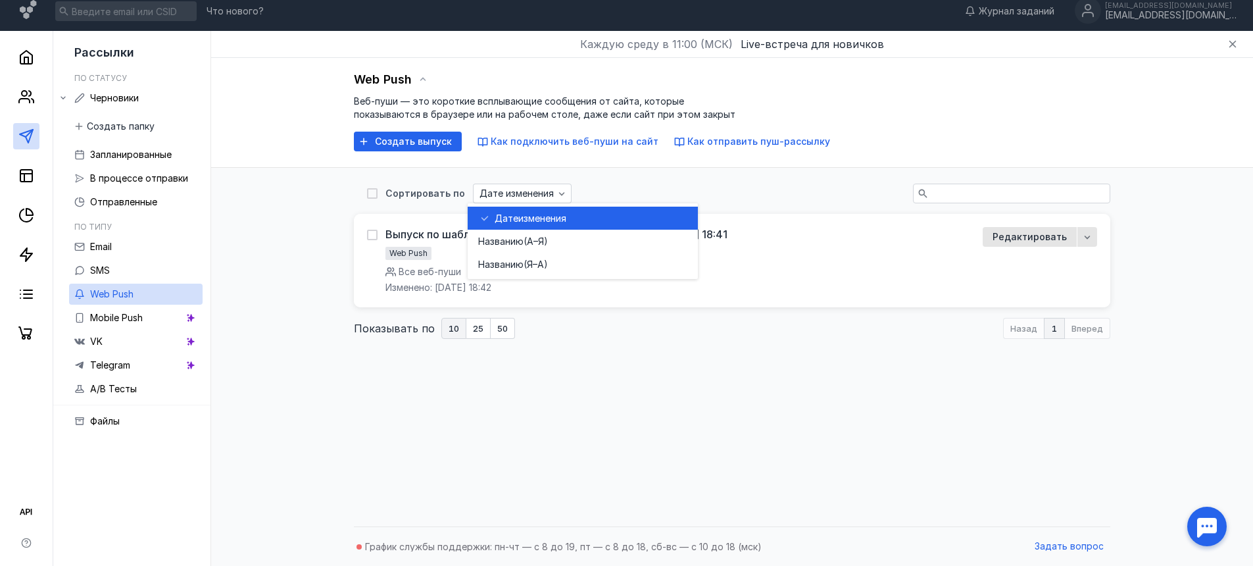
click at [613, 182] on div "Сортировать по Дате изменения Выпуск по шаблону «Новый шаблон [DATE] 18:41:27» …" at bounding box center [732, 261] width 757 height 187
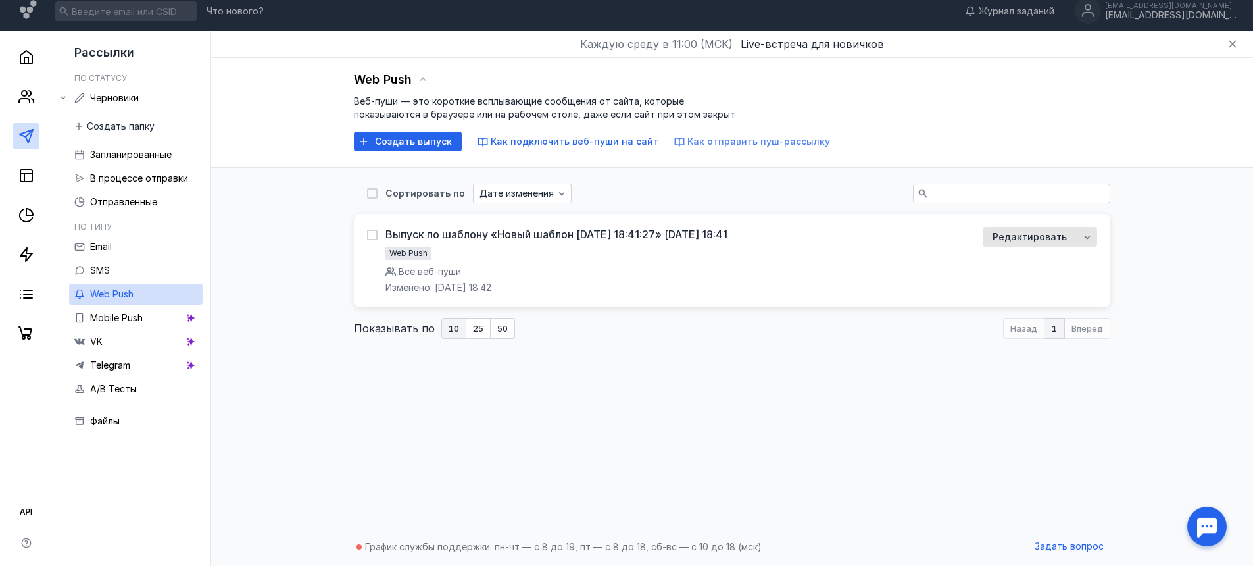
click at [697, 143] on span "Как отправить пуш-рассылку" at bounding box center [759, 141] width 143 height 11
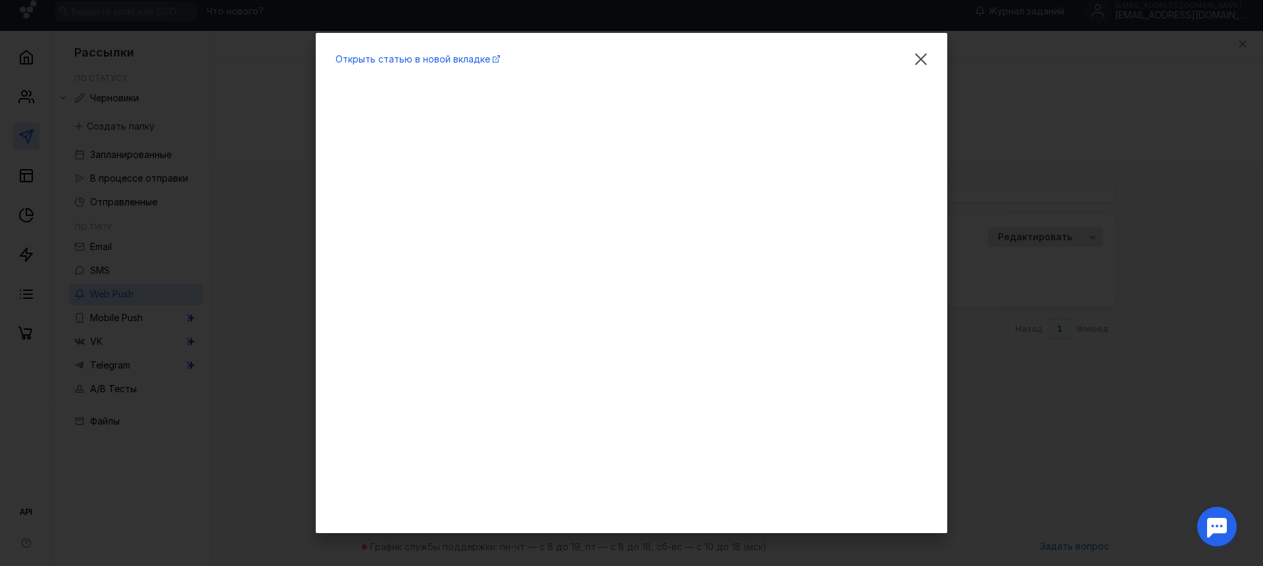
click at [979, 176] on div "Открыть статью в новой вкладке" at bounding box center [631, 283] width 1263 height 566
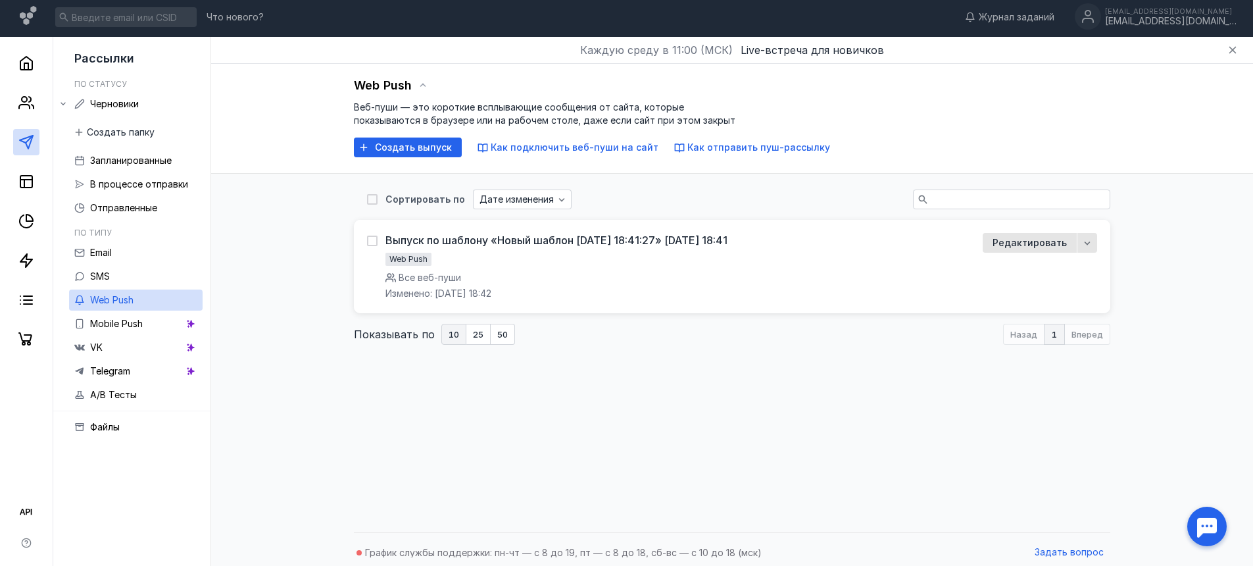
scroll to position [0, 0]
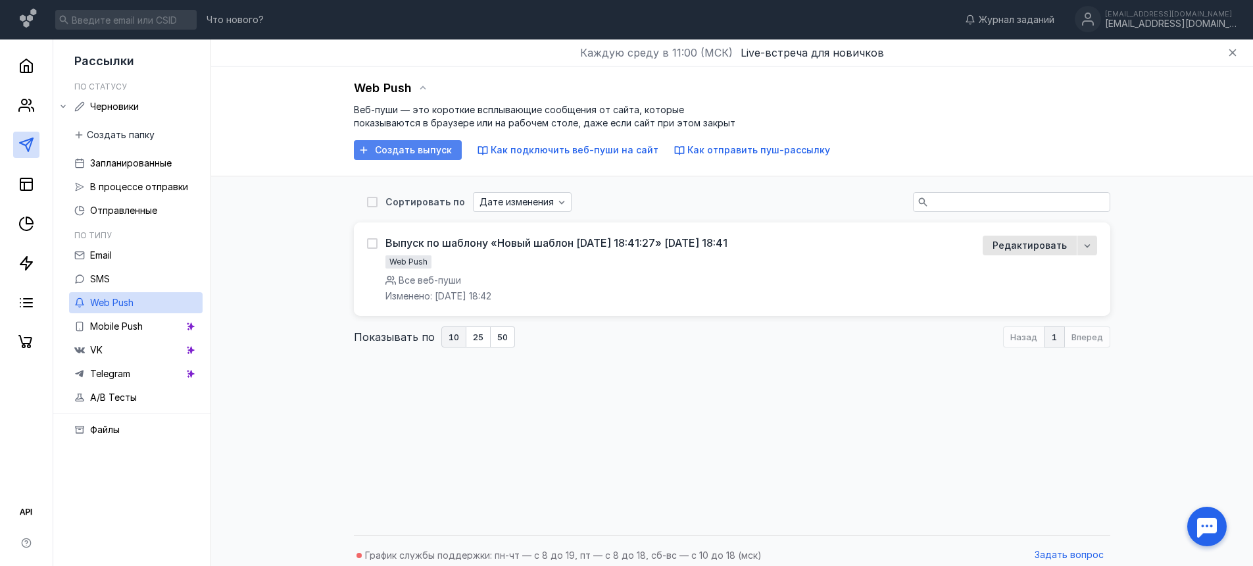
click at [442, 145] on span "Создать выпуск" at bounding box center [413, 150] width 77 height 11
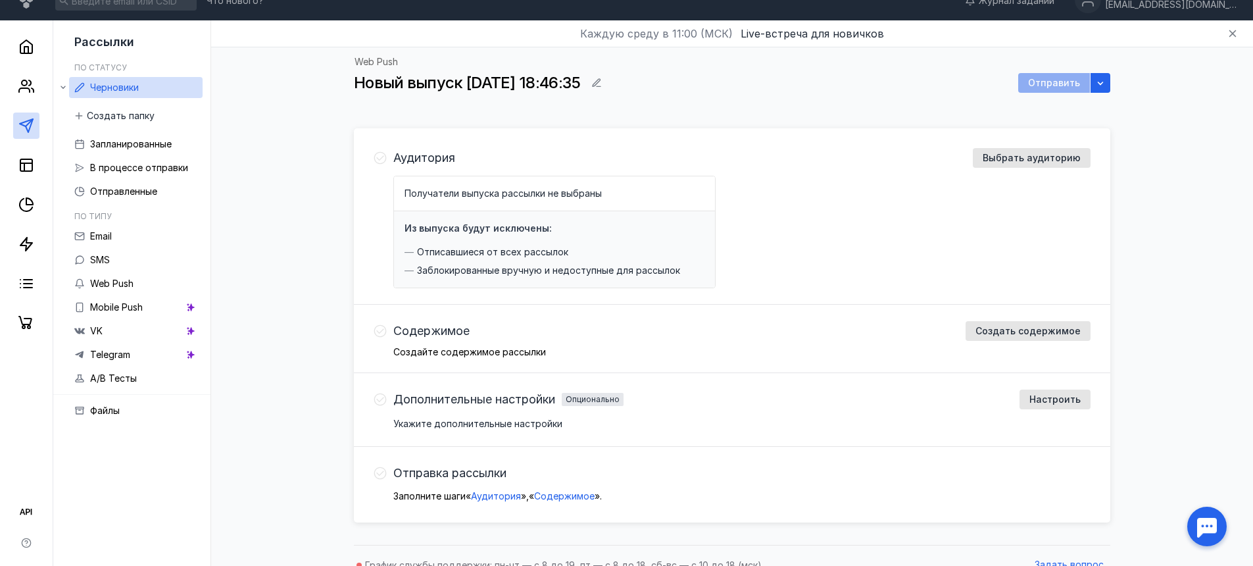
scroll to position [10, 0]
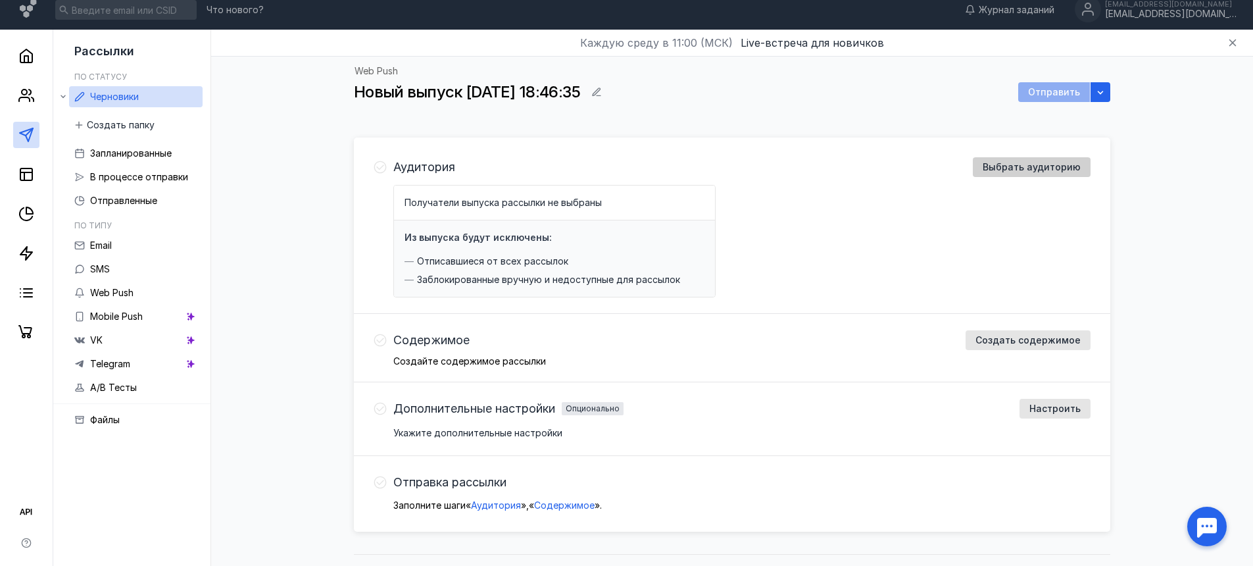
click at [1038, 158] on div "Выбрать аудиторию" at bounding box center [1032, 167] width 118 height 20
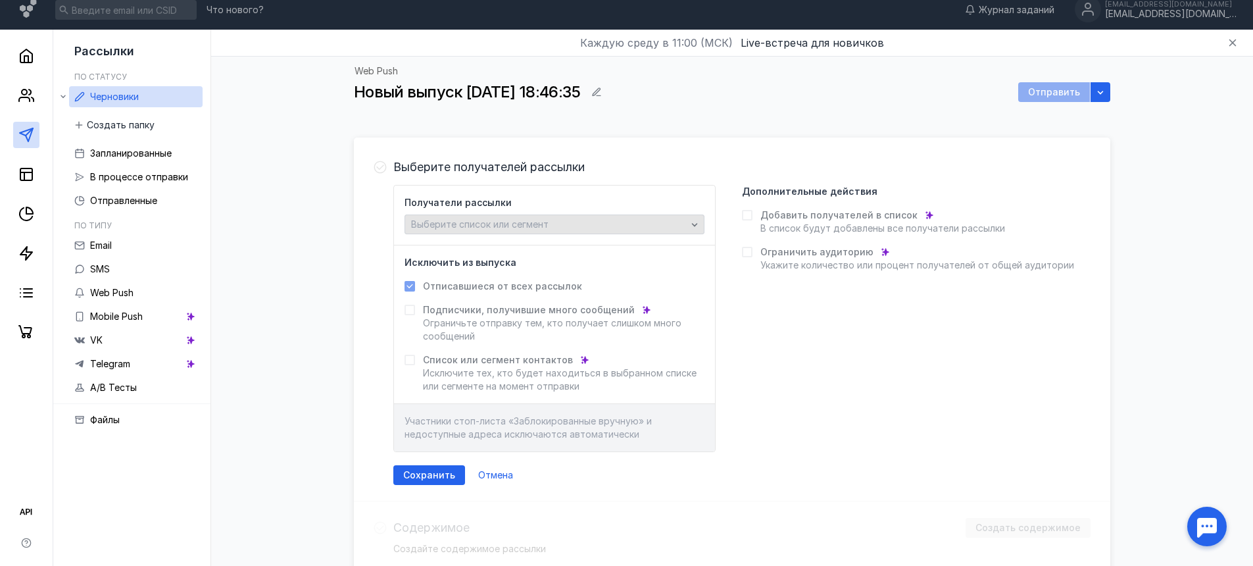
click at [524, 224] on span "Выберите список или сегмент" at bounding box center [480, 223] width 138 height 11
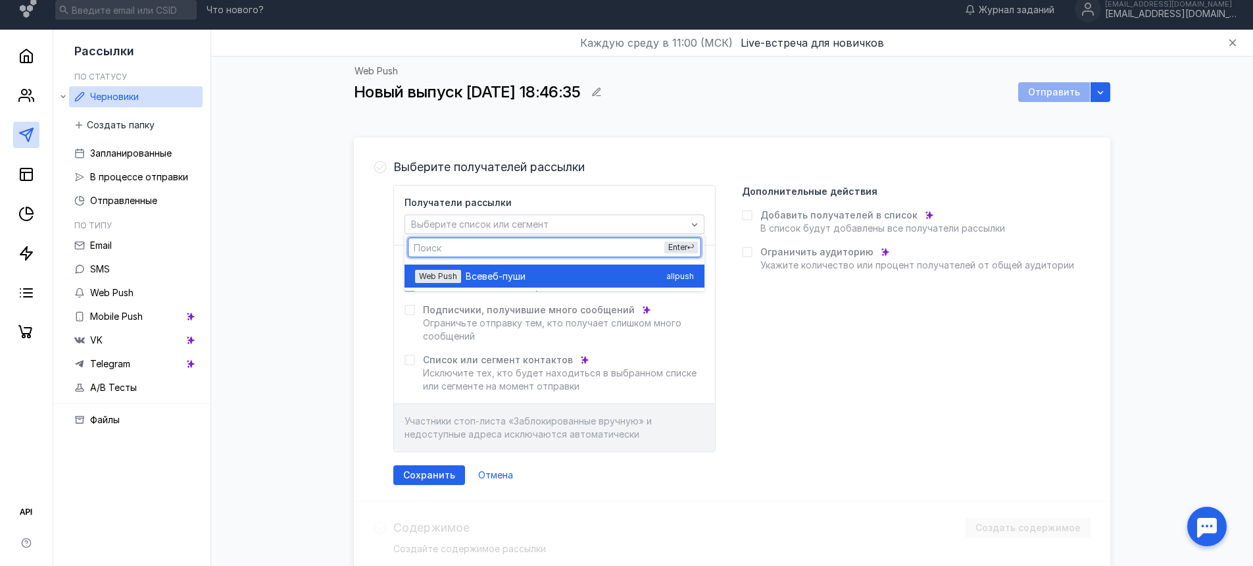
click at [520, 275] on span "веб-пуши" at bounding box center [503, 276] width 43 height 13
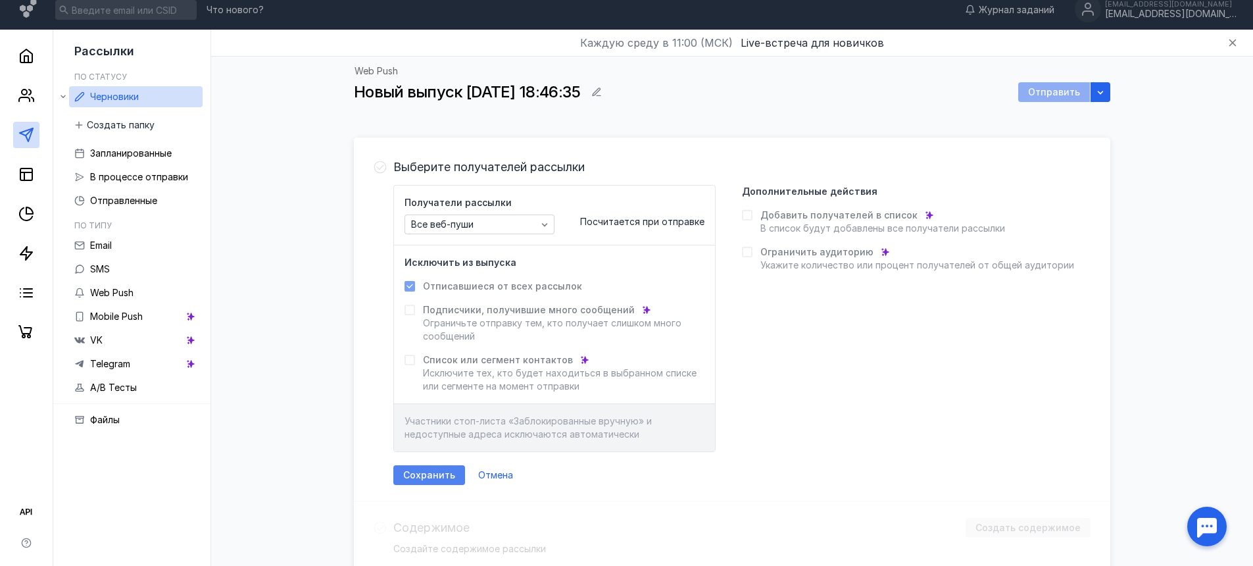
click at [447, 468] on div "Сохранить" at bounding box center [429, 475] width 72 height 20
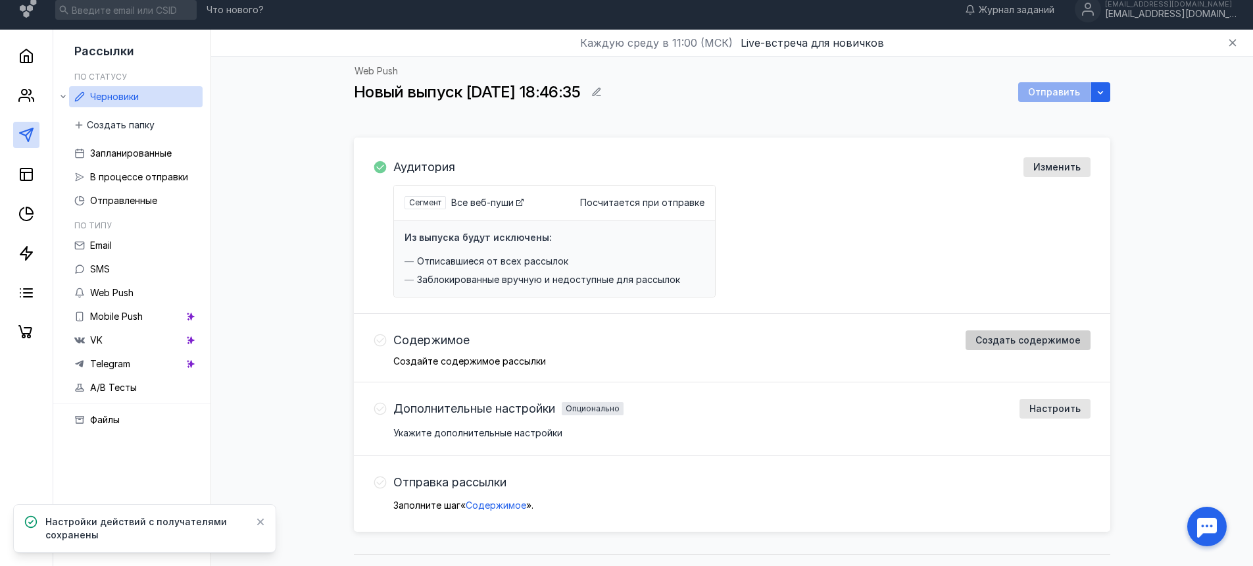
click at [1019, 334] on div "Создать содержимое" at bounding box center [1028, 340] width 125 height 20
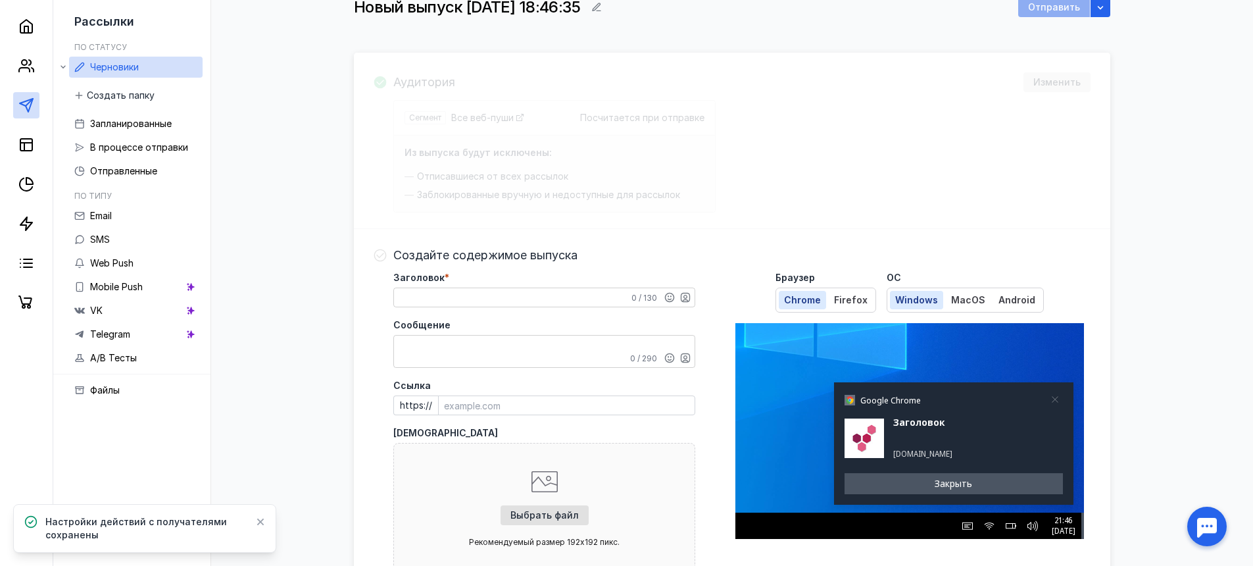
scroll to position [95, 0]
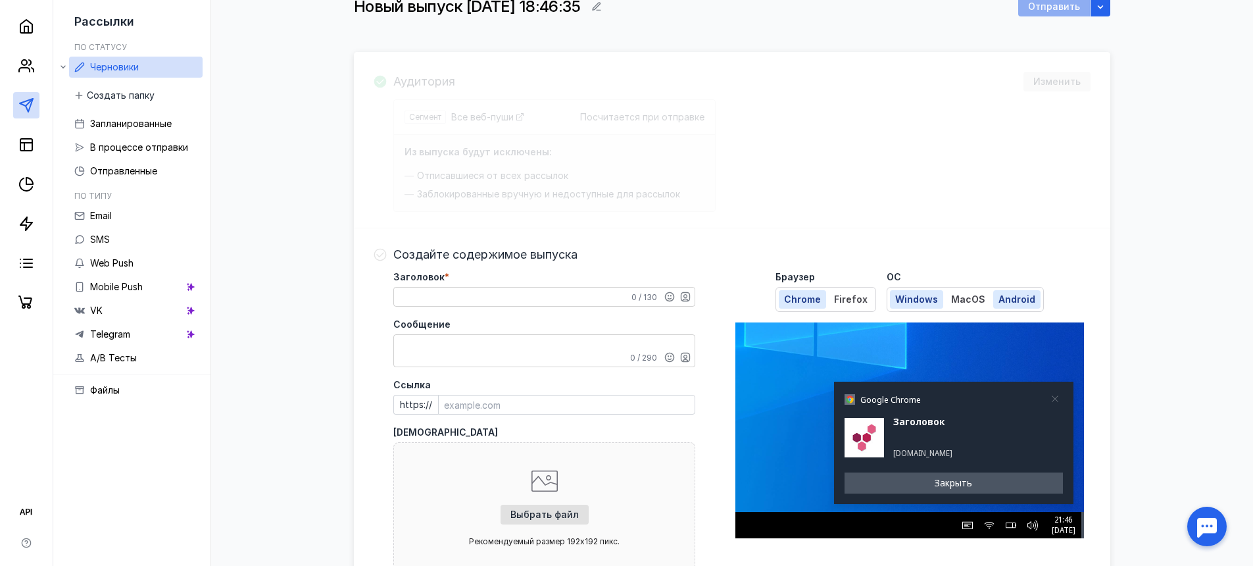
click at [994, 296] on button "Android" at bounding box center [1017, 299] width 47 height 18
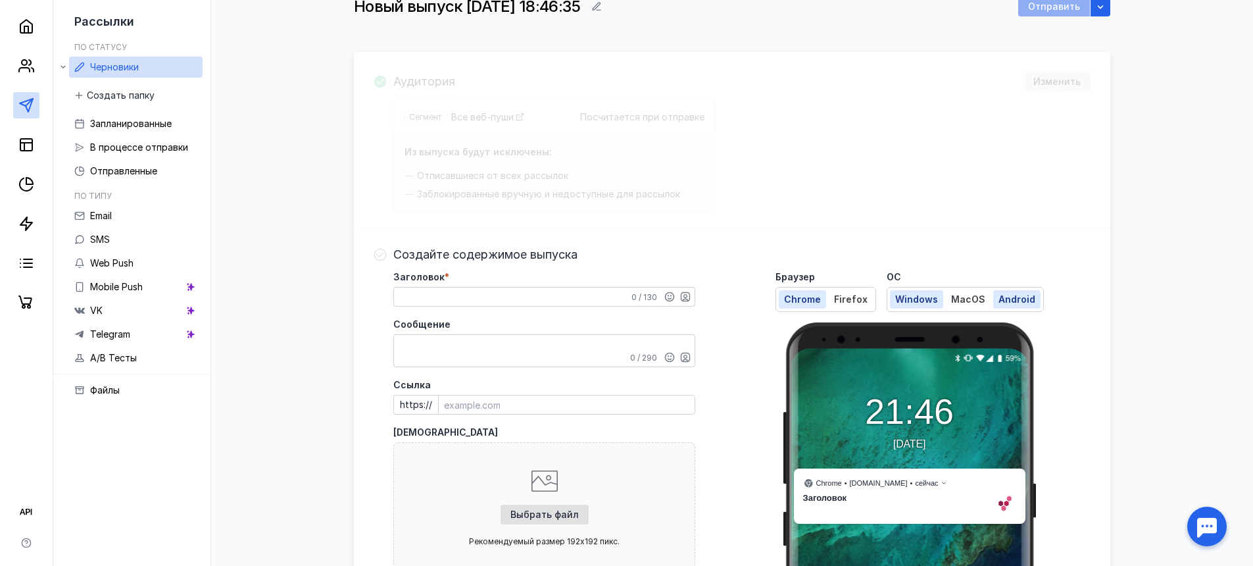
click at [930, 296] on span "Windows" at bounding box center [916, 298] width 43 height 11
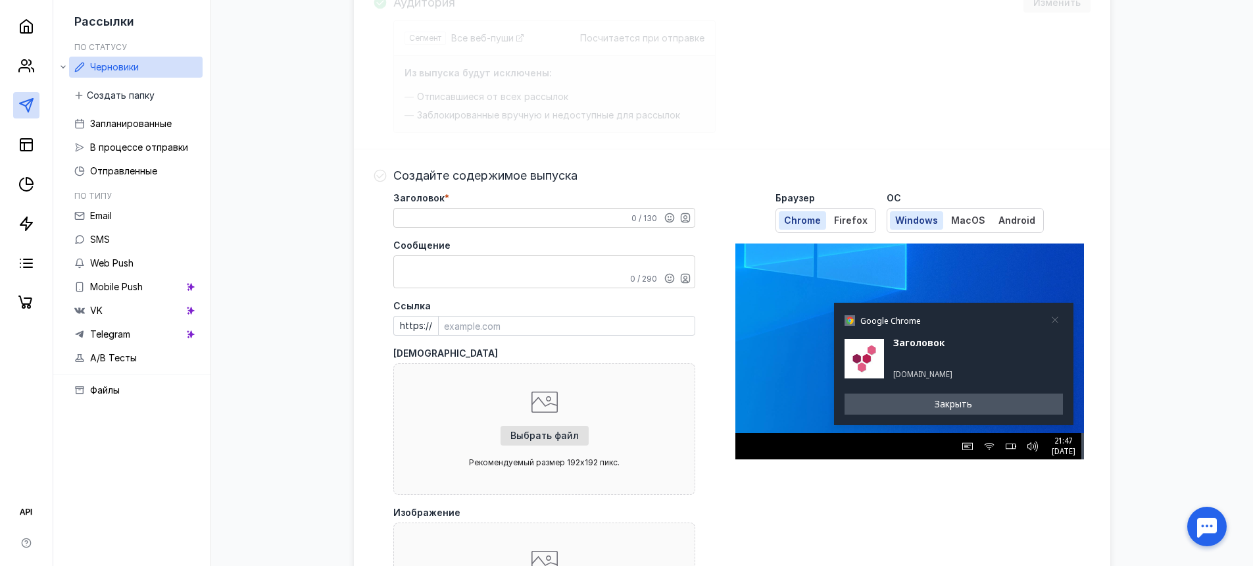
scroll to position [176, 0]
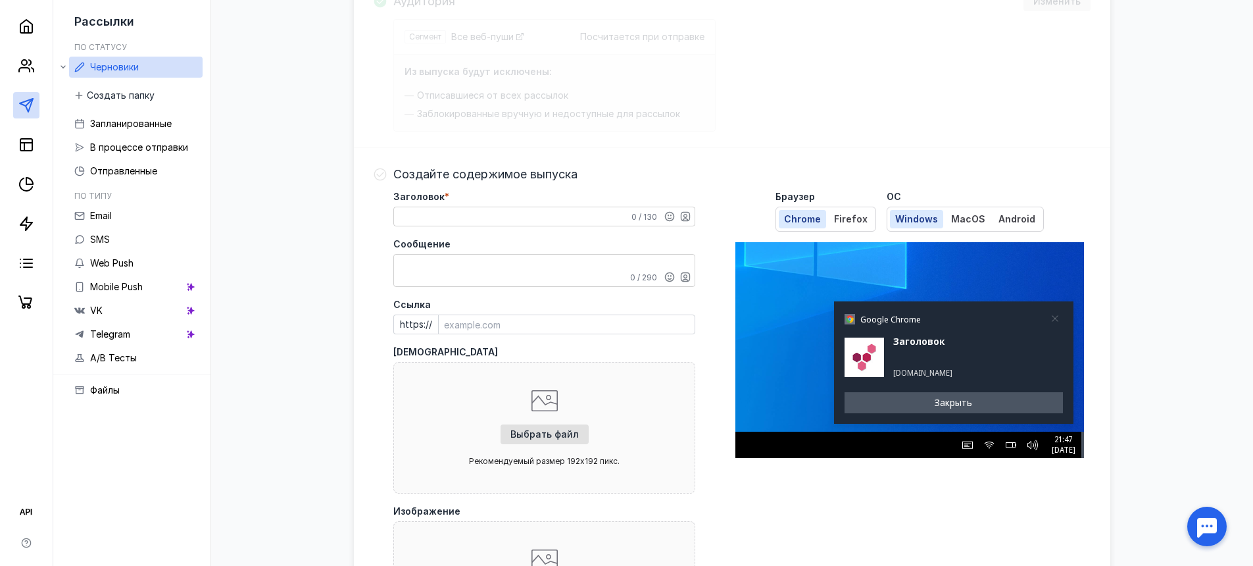
click at [521, 318] on input "Ссылка" at bounding box center [567, 324] width 256 height 18
click at [520, 271] on textarea "Сообщение" at bounding box center [544, 271] width 301 height 32
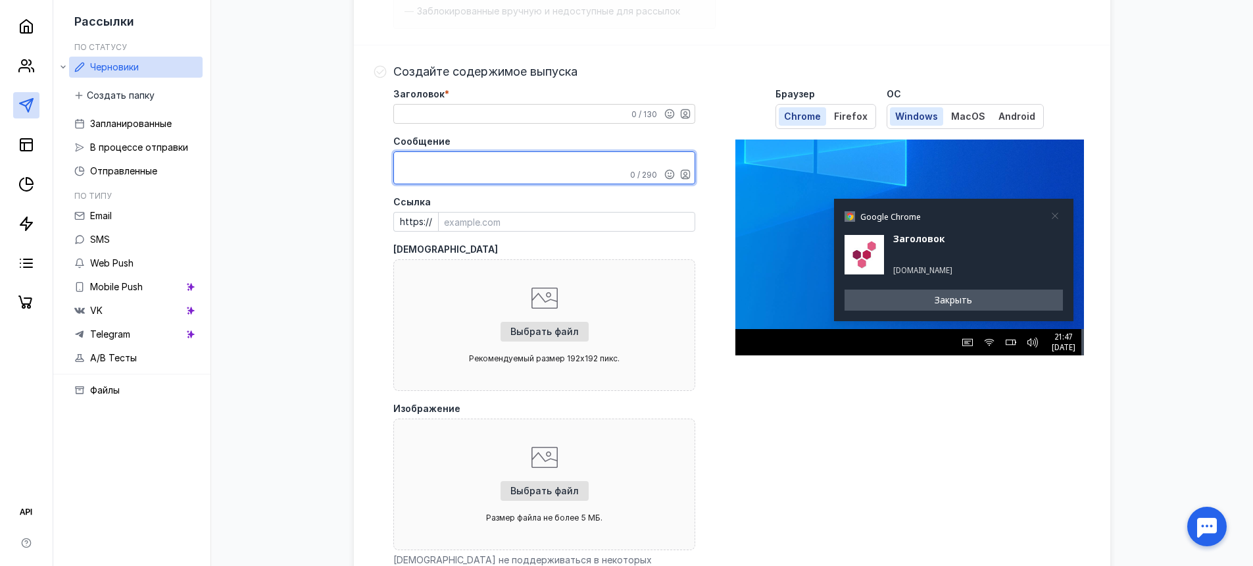
scroll to position [299, 0]
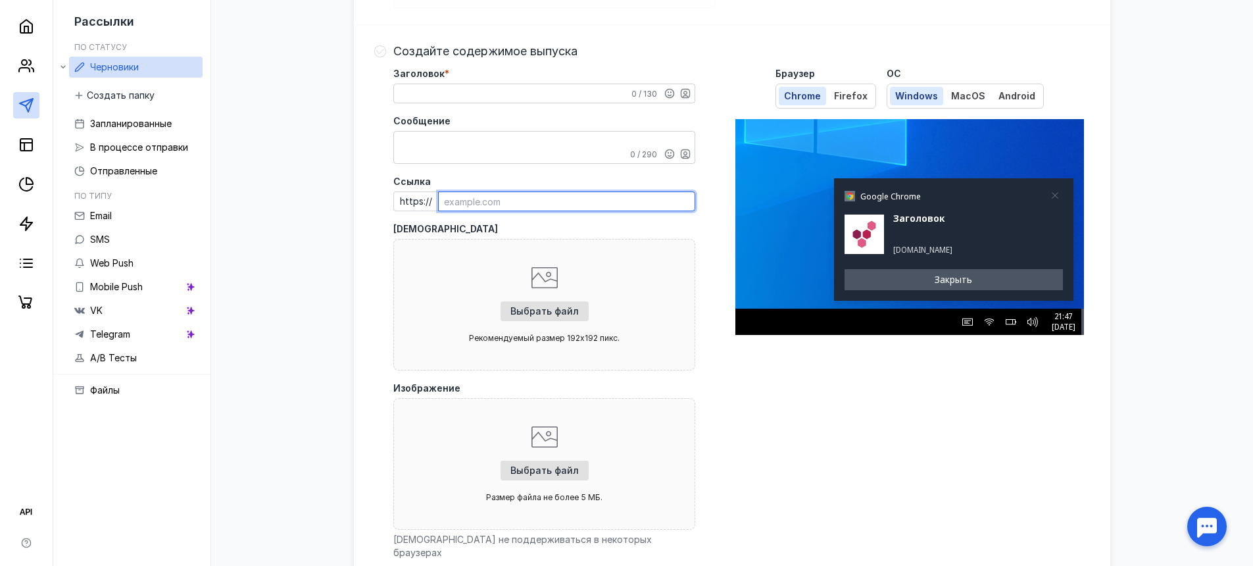
click at [492, 209] on input "Ссылка" at bounding box center [567, 201] width 256 height 18
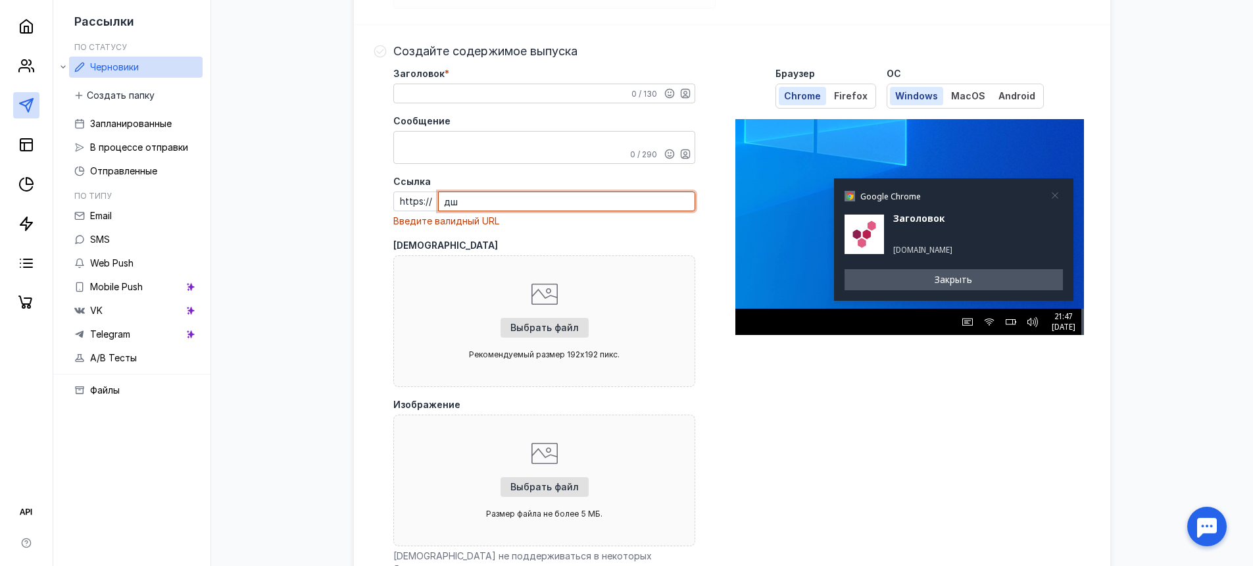
drag, startPoint x: 476, startPoint y: 201, endPoint x: 369, endPoint y: 199, distance: 106.6
click at [369, 199] on div "Создайте содержимое выпуска Заголовок * 0 / 130 Сообщение 0 / 290 Ссылка https:…" at bounding box center [732, 431] width 757 height 813
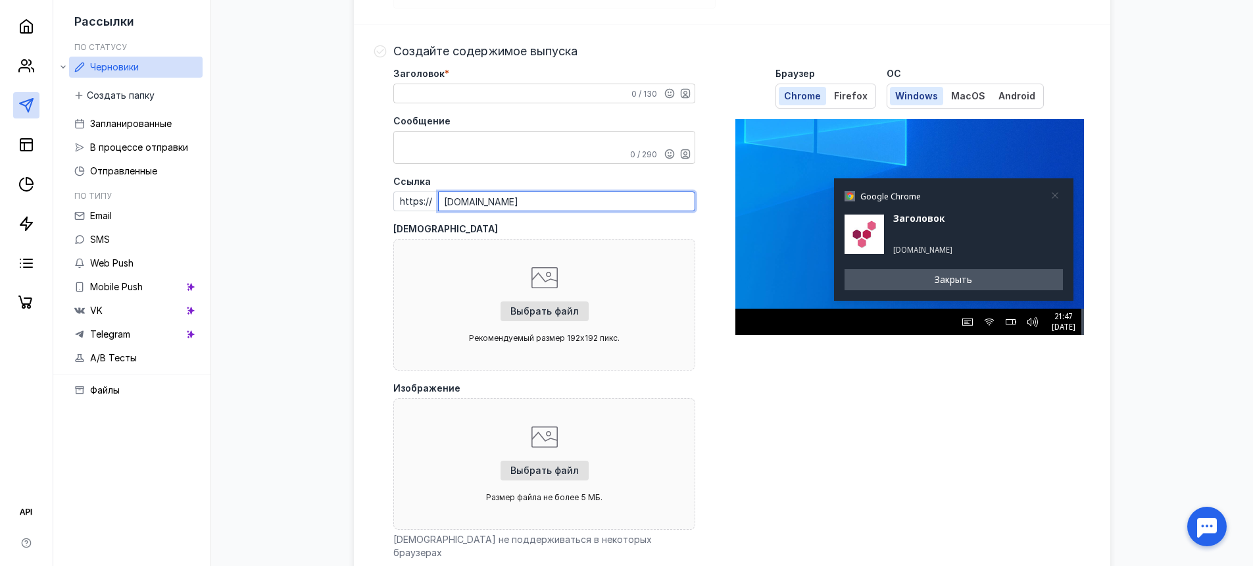
type input "[DOMAIN_NAME]"
click at [461, 255] on div "Выбрать файл Рекомендуемый размер 192x192 пикс." at bounding box center [544, 305] width 302 height 132
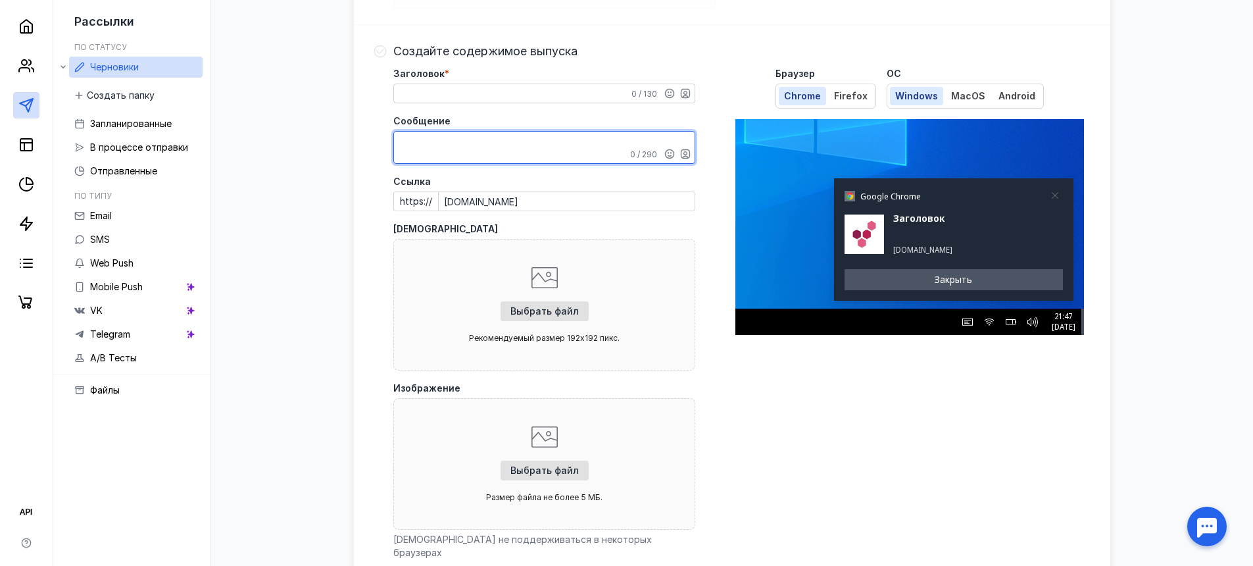
click at [463, 143] on textarea "Сообщение" at bounding box center [544, 148] width 301 height 32
drag, startPoint x: 447, startPoint y: 143, endPoint x: 305, endPoint y: 142, distance: 142.1
click at [305, 142] on div "Web Push Новый выпуск [DATE] 18:46:35 Отправить Аудитория Изменить Сегмент Все …" at bounding box center [732, 377] width 1016 height 1219
type textarea "привет"
click at [462, 99] on textarea "Заголовок *" at bounding box center [544, 93] width 301 height 18
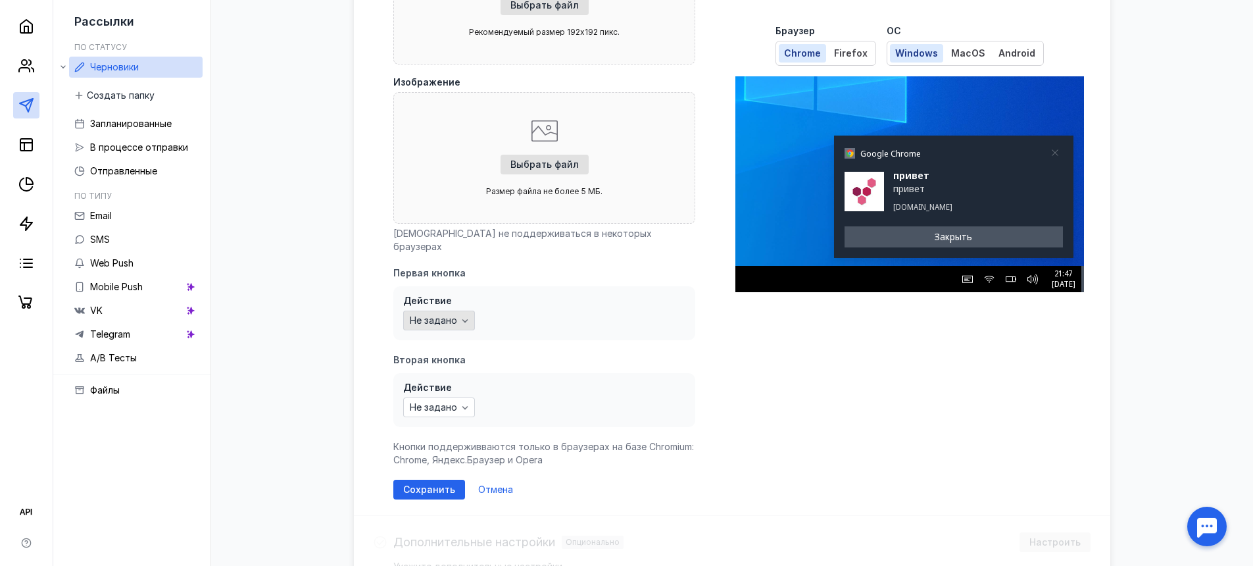
scroll to position [608, 0]
type textarea "привет"
click at [465, 311] on div "button" at bounding box center [465, 317] width 13 height 13
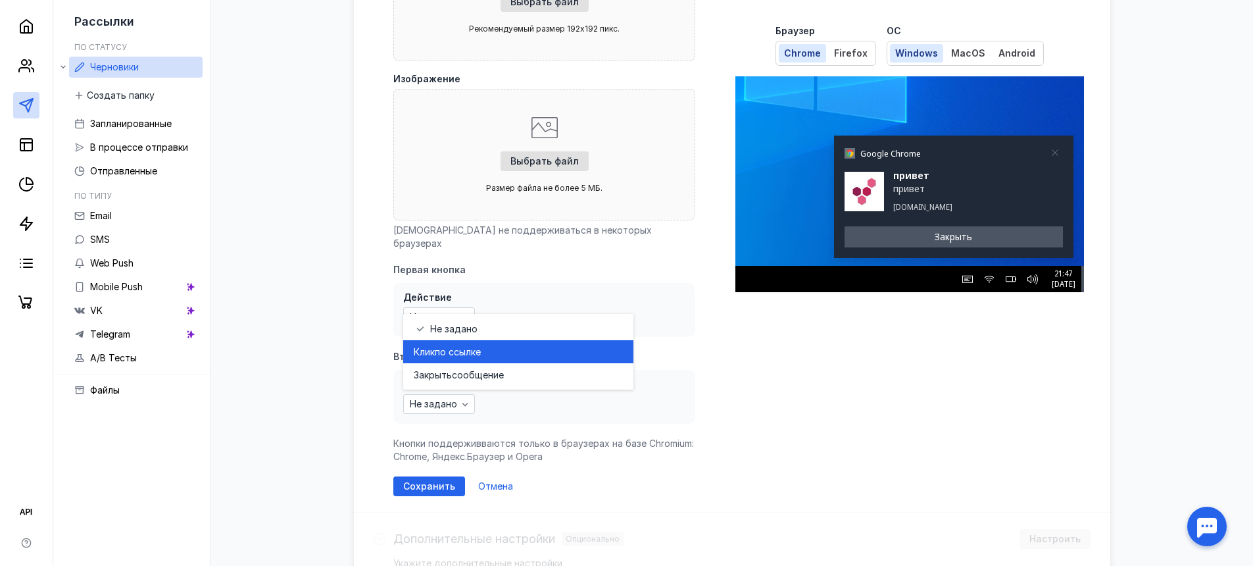
click at [468, 355] on span "по ссылке" at bounding box center [458, 351] width 46 height 13
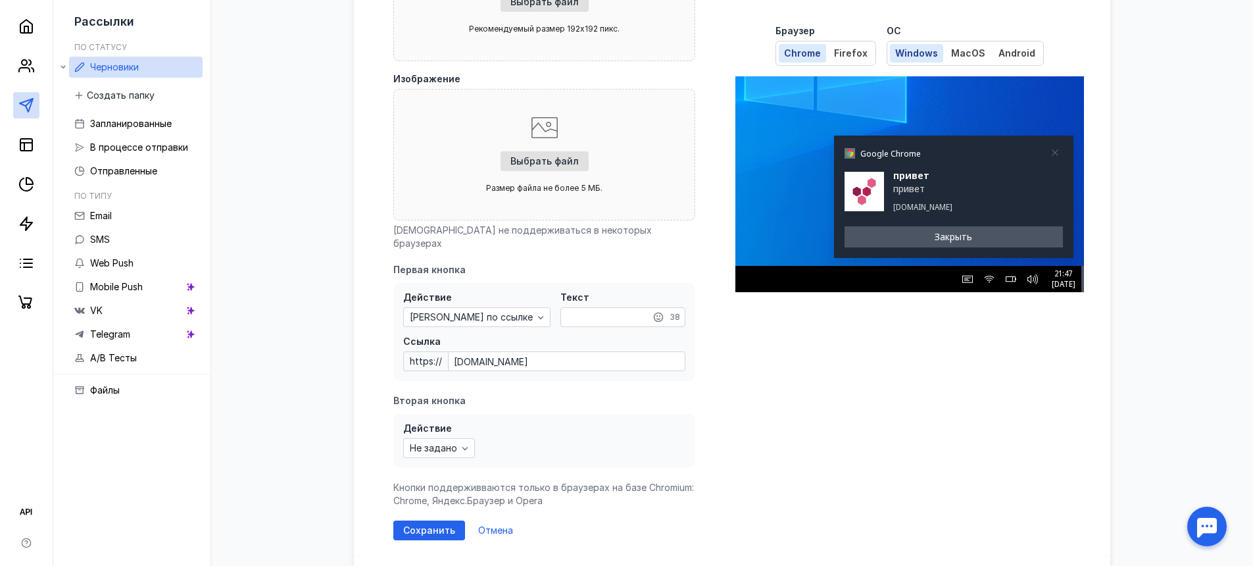
click at [561, 309] on input "Текст" at bounding box center [623, 317] width 124 height 18
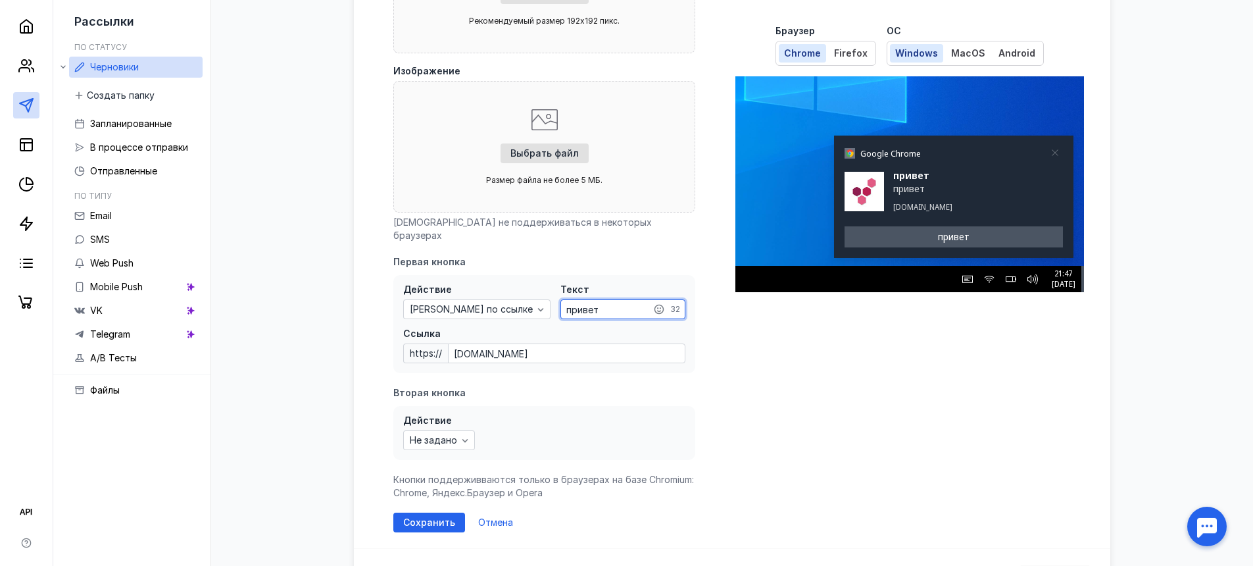
scroll to position [630, 0]
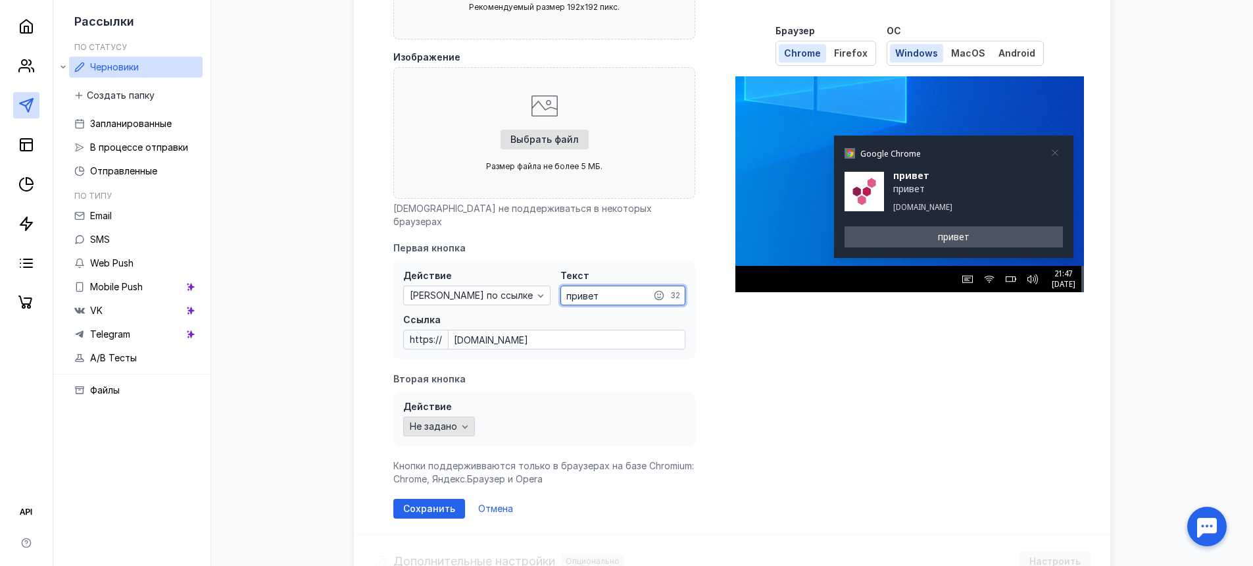
type input "привет"
click at [466, 416] on div "Не задано" at bounding box center [439, 426] width 72 height 20
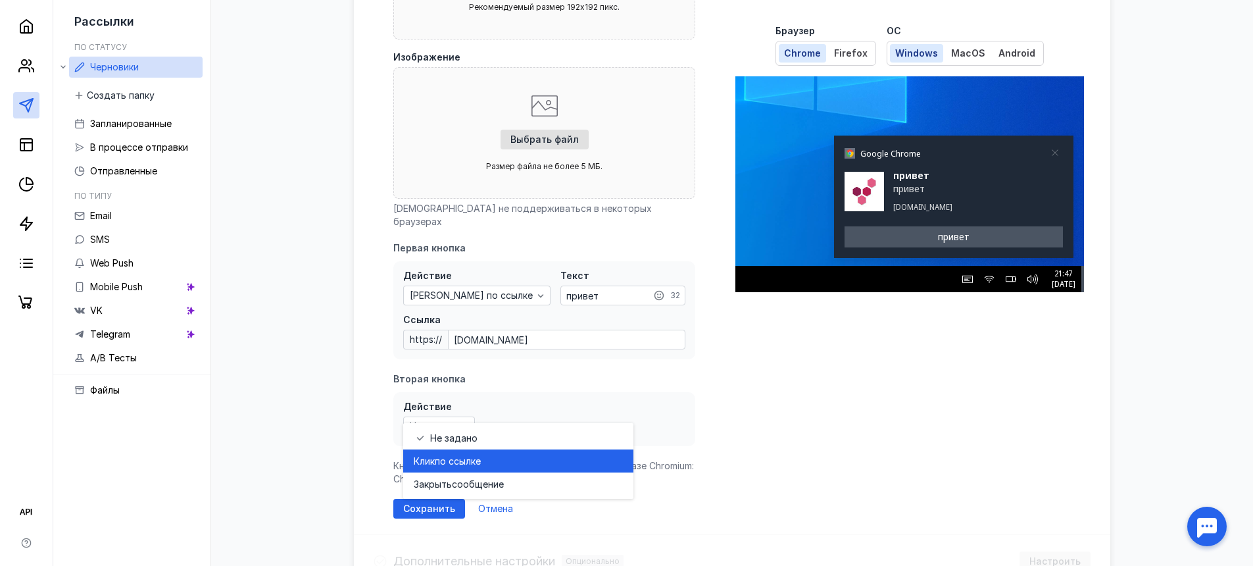
click at [459, 458] on span "по ссылке" at bounding box center [458, 461] width 46 height 13
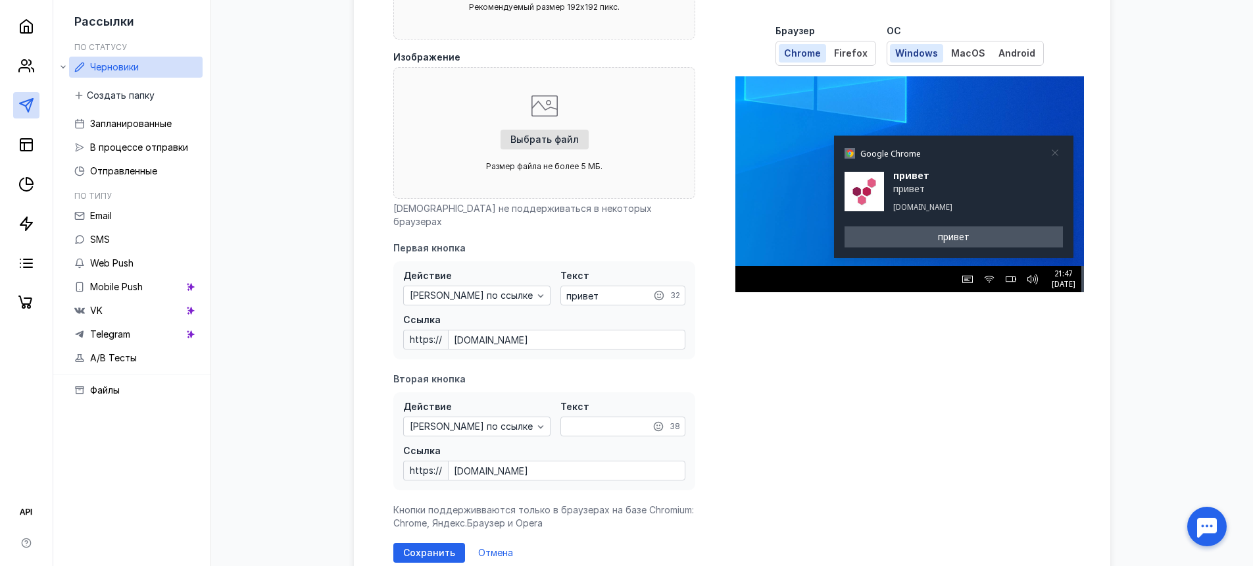
click at [450, 372] on div "Вторая кнопка" at bounding box center [544, 378] width 302 height 13
click at [561, 417] on input "Текст" at bounding box center [623, 426] width 124 height 18
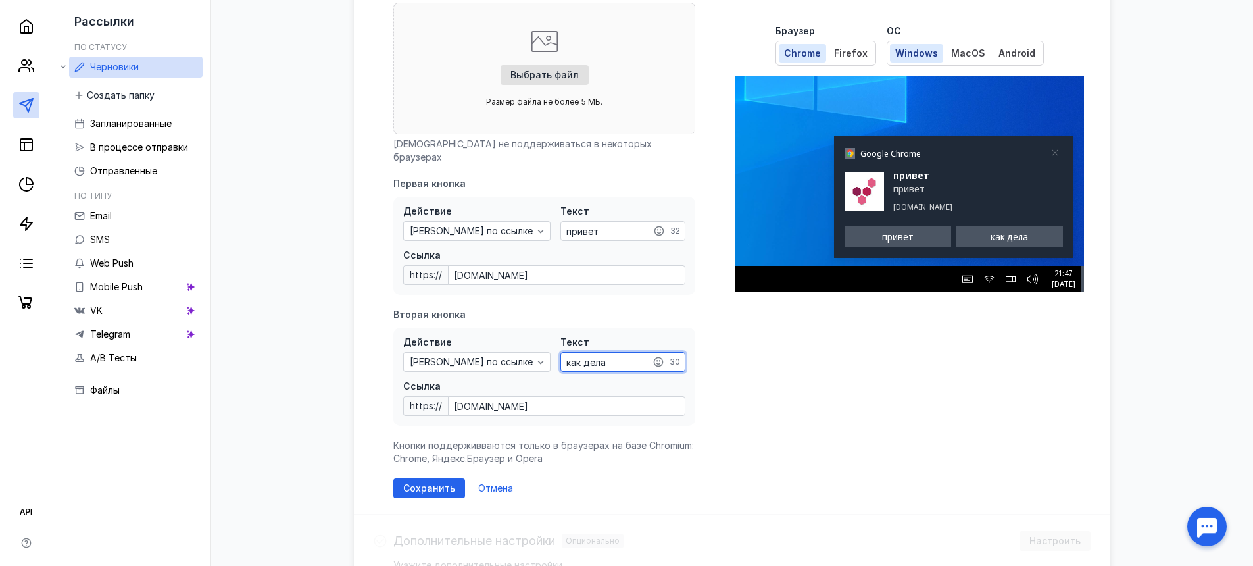
scroll to position [736, 0]
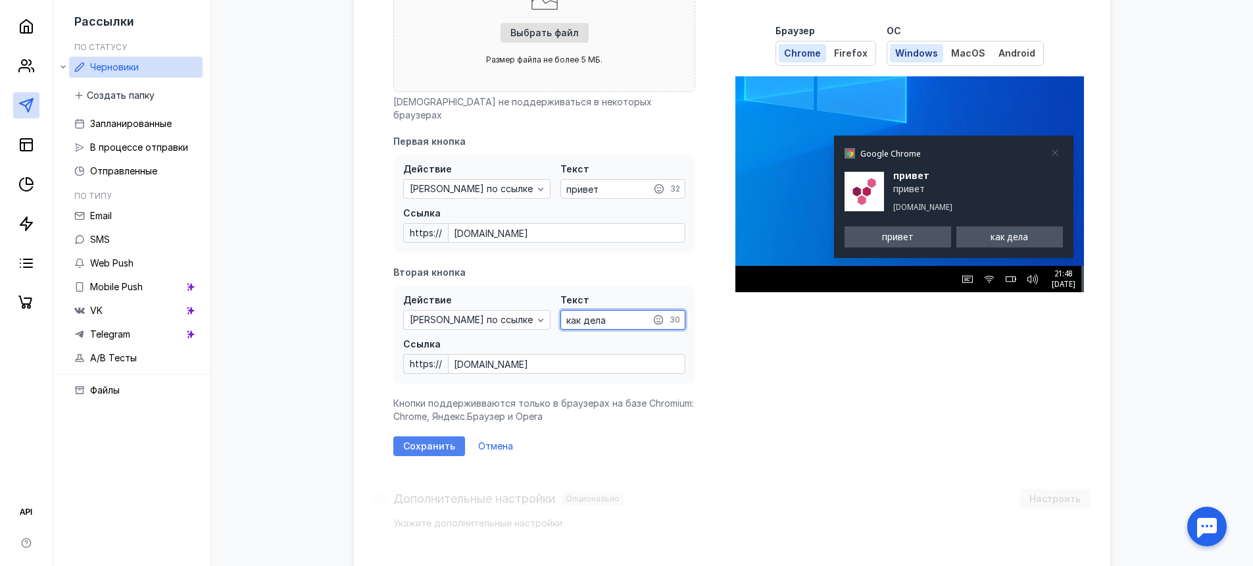
type input "как дела"
click at [448, 441] on span "Сохранить" at bounding box center [429, 446] width 52 height 11
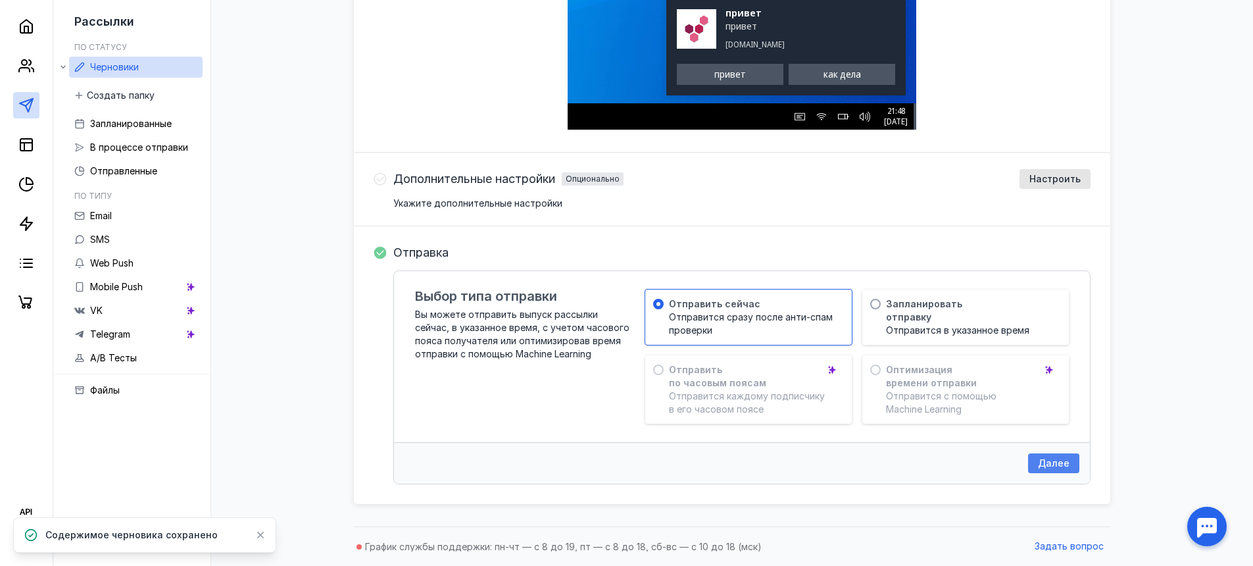
click at [1045, 461] on span "Далее" at bounding box center [1054, 463] width 32 height 11
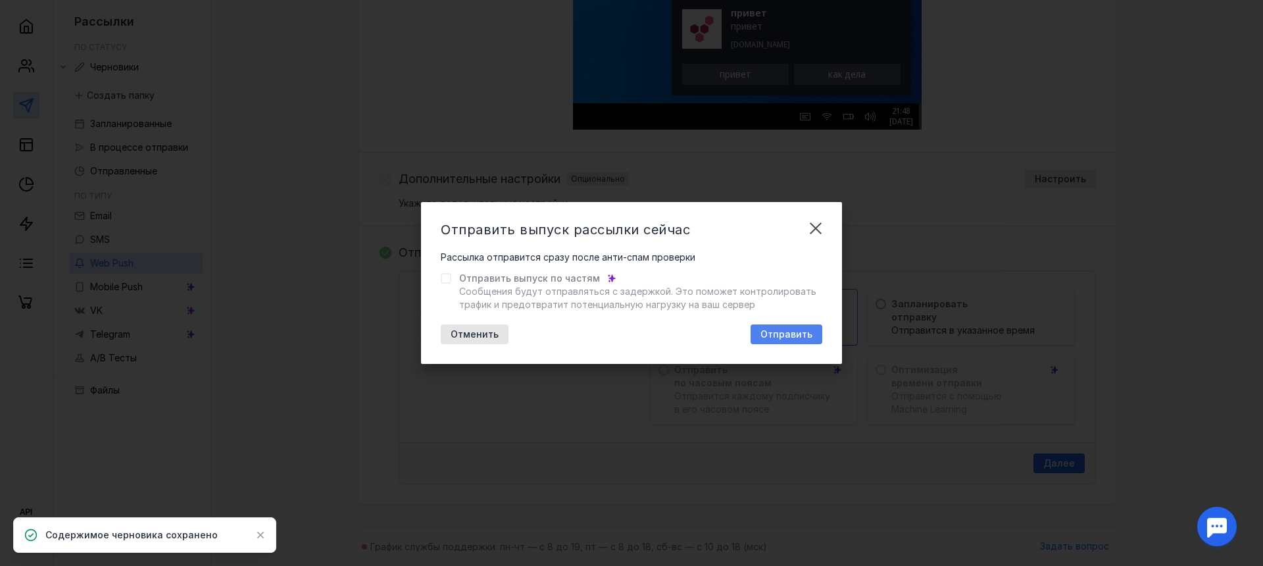
click at [787, 334] on span "Отправить" at bounding box center [787, 334] width 52 height 11
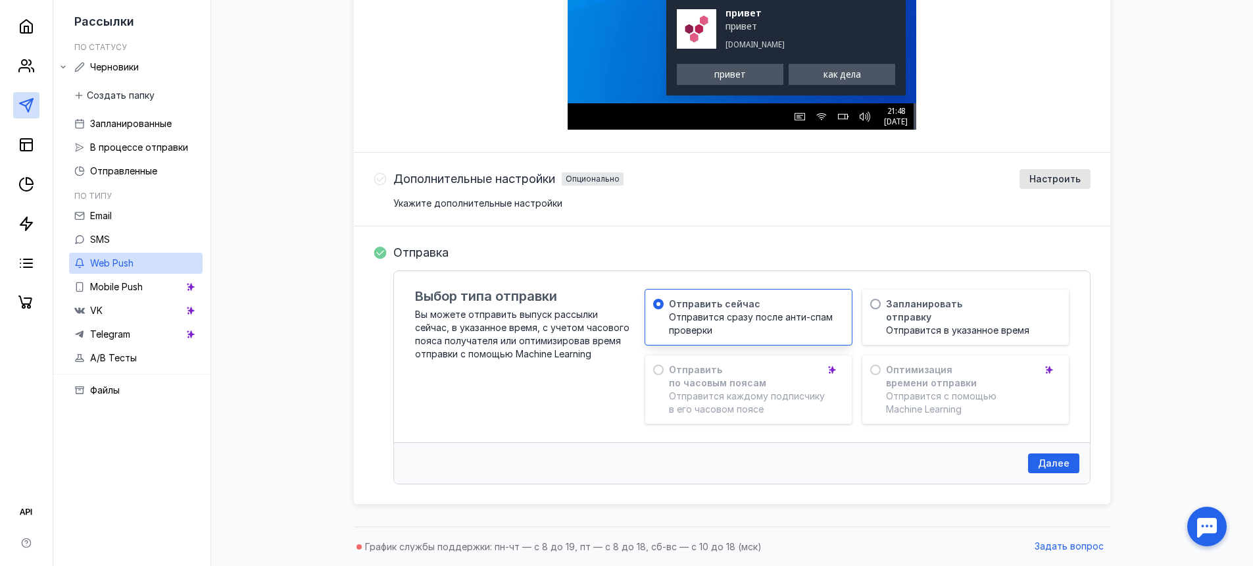
click at [711, 321] on div "Отправить сейчас Отправится сразу после анти-спам проверки" at bounding box center [748, 316] width 207 height 55
click at [709, 313] on div "Отправить сейчас Отправится сразу после анти-спам проверки" at bounding box center [748, 316] width 207 height 55
click at [922, 319] on span "Запланировать отправку" at bounding box center [924, 310] width 76 height 26
click at [1054, 458] on span "Далее" at bounding box center [1054, 463] width 32 height 11
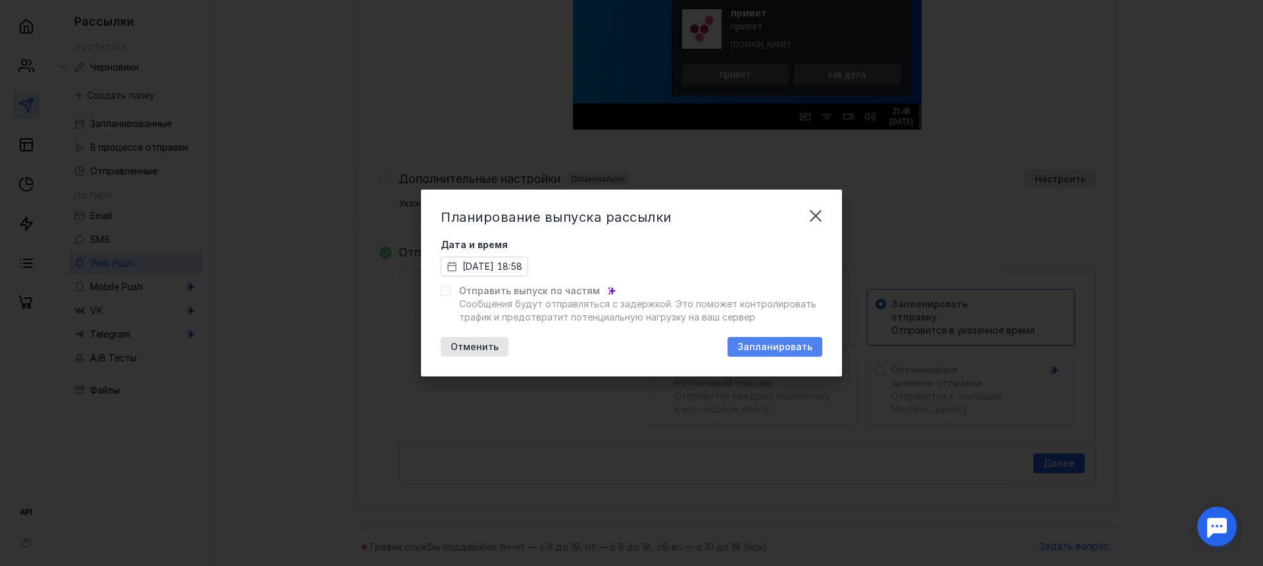
click at [784, 349] on span "Запланировать" at bounding box center [775, 346] width 75 height 11
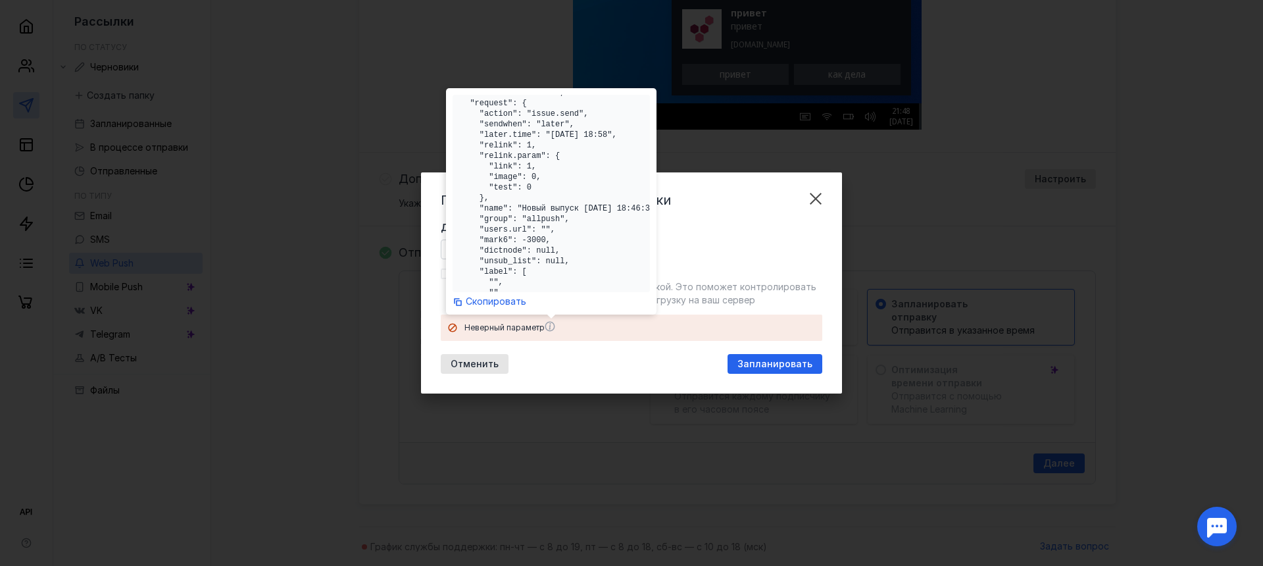
scroll to position [0, 0]
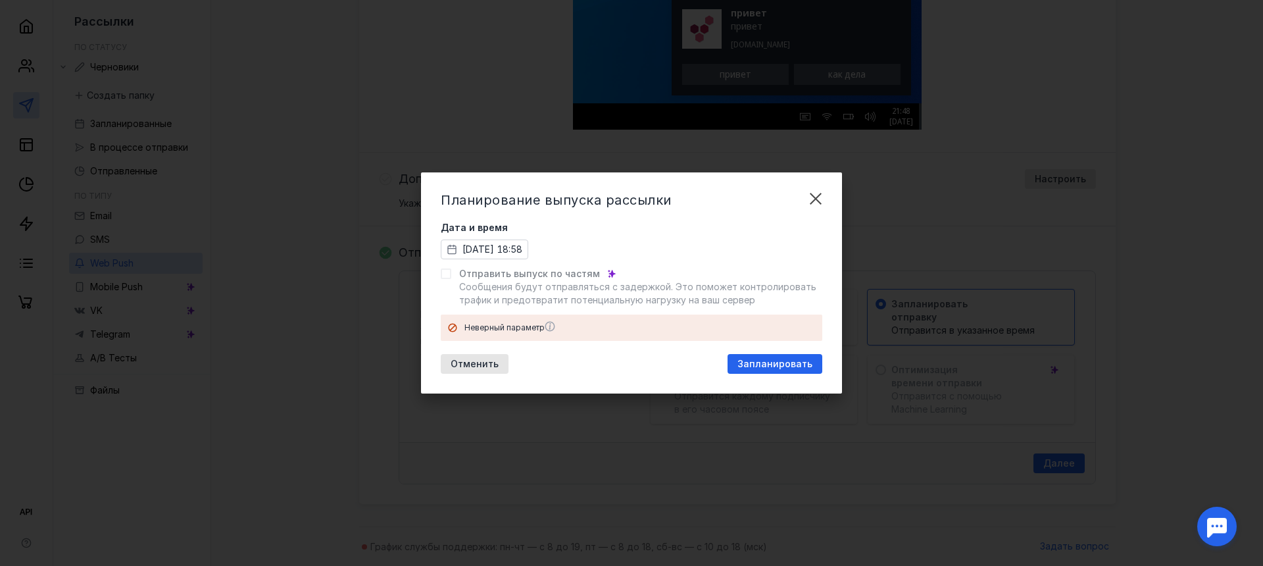
click at [712, 214] on div "Планирование выпуска рассылки Дата и время [DATE] 18:58 Отправить выпуск по час…" at bounding box center [631, 282] width 421 height 221
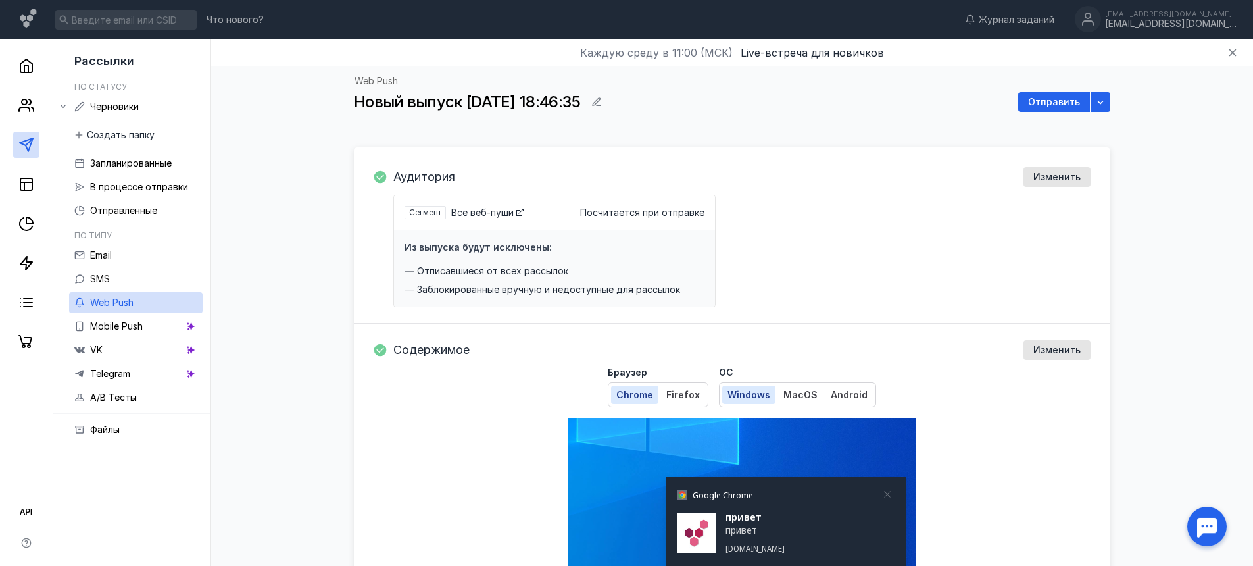
click at [628, 211] on span "Посчитается при отправке" at bounding box center [642, 212] width 124 height 13
click at [495, 213] on span "Все веб-пуши" at bounding box center [482, 212] width 63 height 11
drag, startPoint x: 913, startPoint y: 57, endPoint x: 578, endPoint y: 55, distance: 334.9
click at [579, 55] on div "Каждую [DATE] в 11:00 (МСК) Live-встреча для новичков" at bounding box center [732, 52] width 1042 height 27
click at [578, 55] on div "Каждую [DATE] в 11:00 (МСК) Live-встреча для новичков" at bounding box center [732, 52] width 1042 height 27
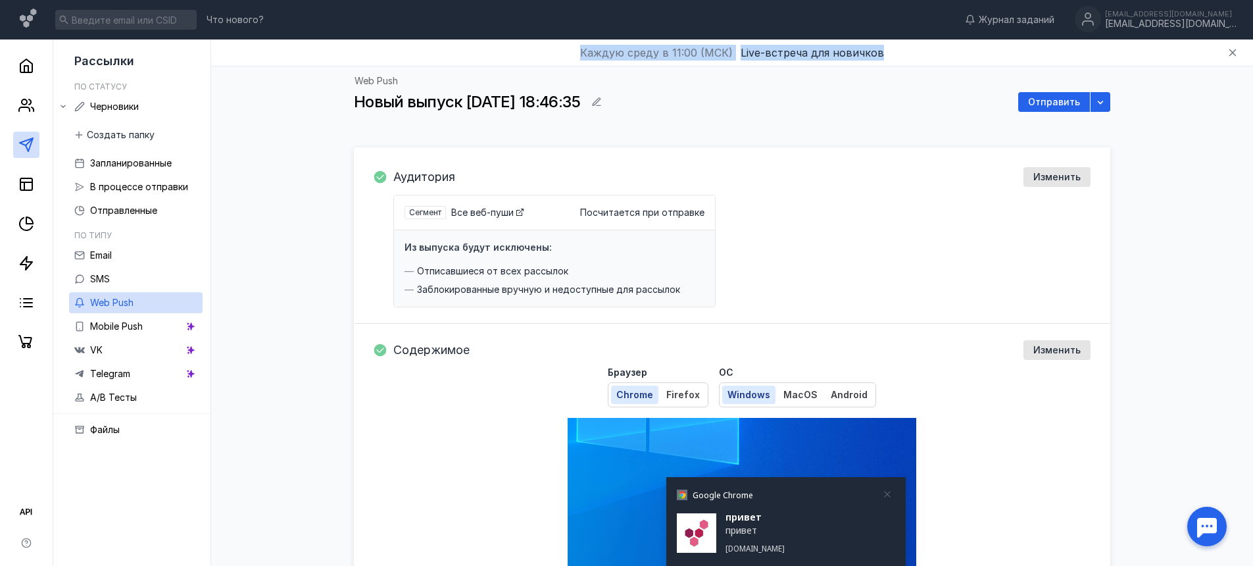
drag, startPoint x: 578, startPoint y: 43, endPoint x: 924, endPoint y: 60, distance: 346.5
click at [924, 60] on div "Каждую [DATE] в 11:00 (МСК) Live-встреча для новичков" at bounding box center [732, 52] width 1042 height 27
click at [1232, 51] on icon "button" at bounding box center [1233, 52] width 7 height 7
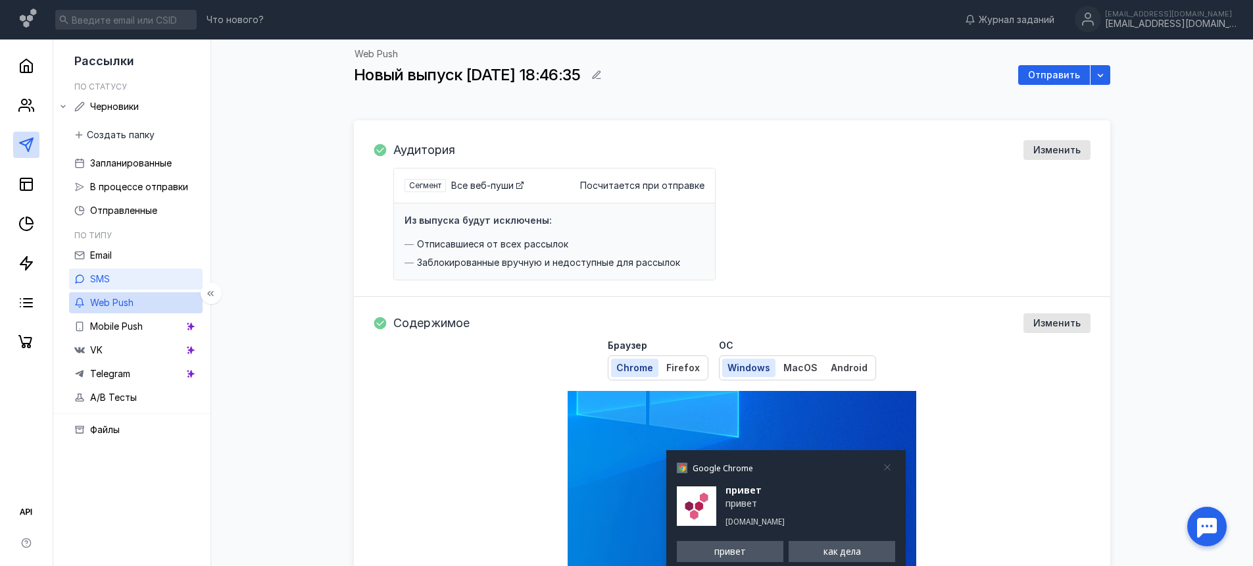
click at [163, 276] on link "SMS" at bounding box center [136, 278] width 134 height 21
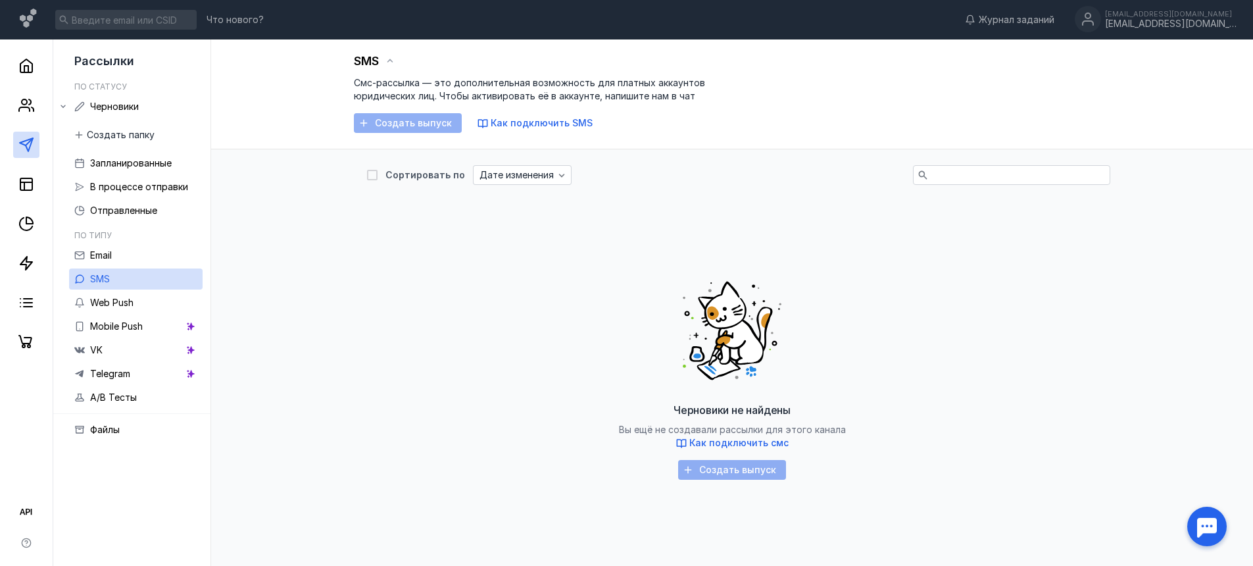
click at [433, 126] on div "Создать выпуск" at bounding box center [408, 123] width 108 height 20
click at [491, 126] on span "Как подключить SMS" at bounding box center [542, 122] width 102 height 11
click at [109, 249] on div "Email" at bounding box center [101, 255] width 22 height 16
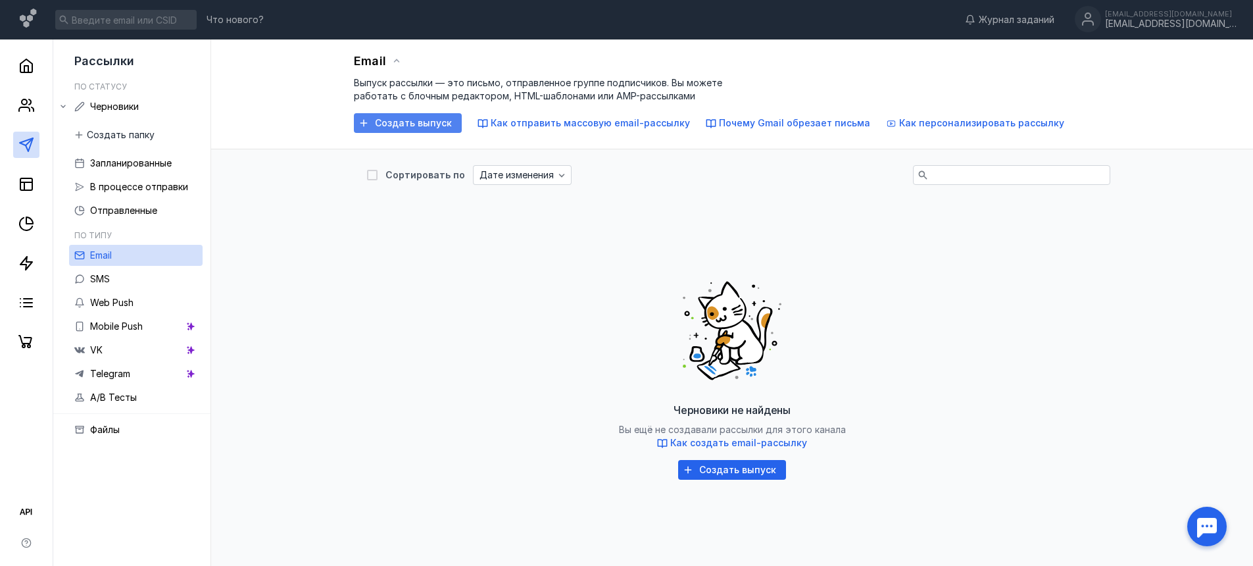
click at [424, 126] on span "Создать выпуск" at bounding box center [413, 123] width 77 height 11
click at [936, 180] on input "text" at bounding box center [1012, 175] width 196 height 18
click at [111, 428] on span "Файлы" at bounding box center [105, 429] width 30 height 11
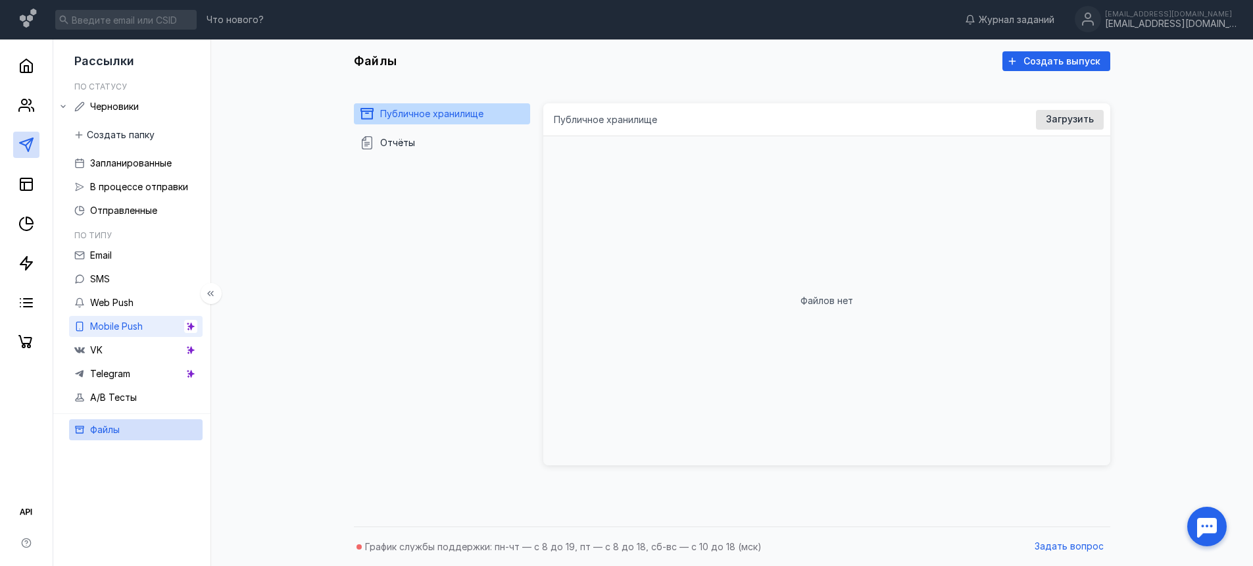
click at [140, 321] on span "Mobile Push" at bounding box center [116, 325] width 53 height 11
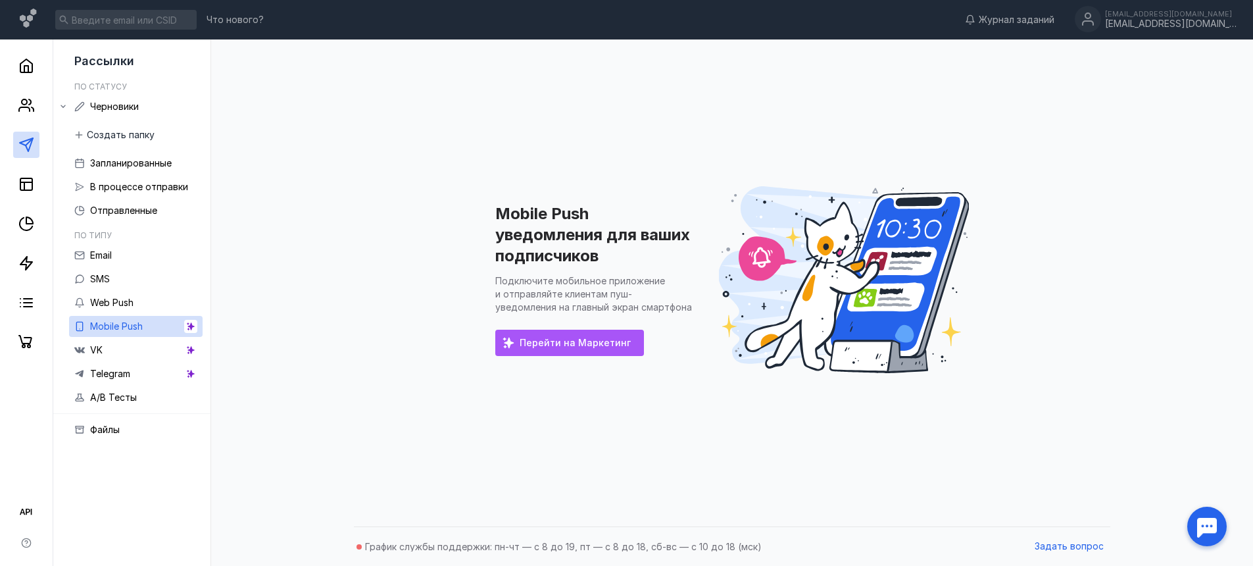
click at [580, 345] on span "Перейти на Маркетинг" at bounding box center [575, 343] width 111 height 11
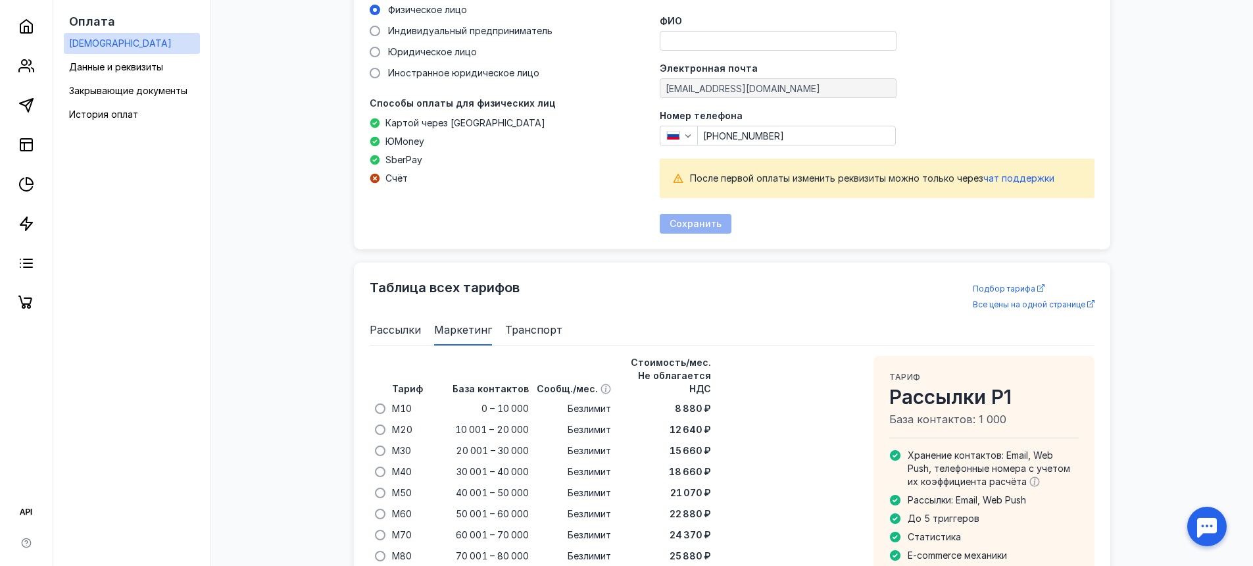
scroll to position [449, 0]
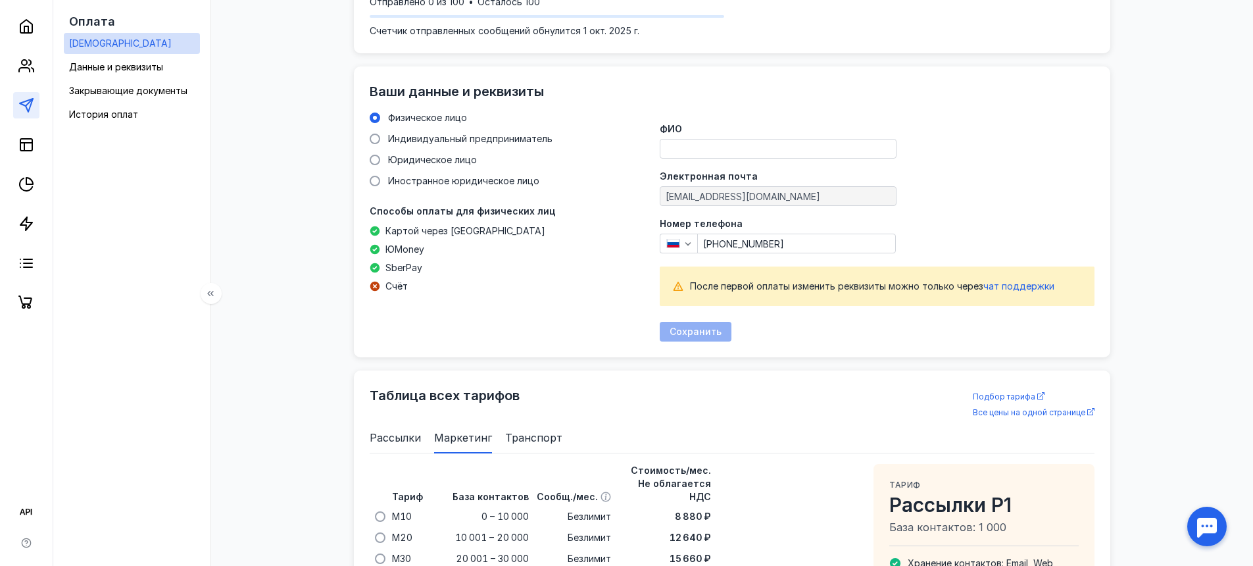
click at [36, 101] on link at bounding box center [26, 105] width 26 height 26
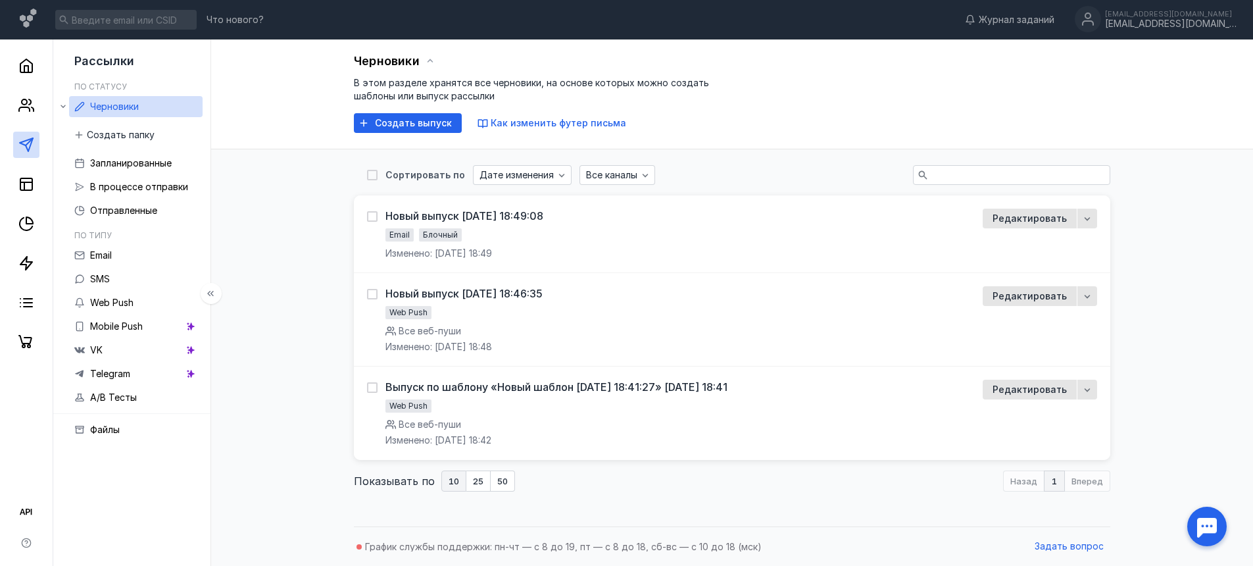
click at [39, 64] on div at bounding box center [26, 197] width 53 height 316
click at [33, 66] on icon at bounding box center [26, 66] width 16 height 16
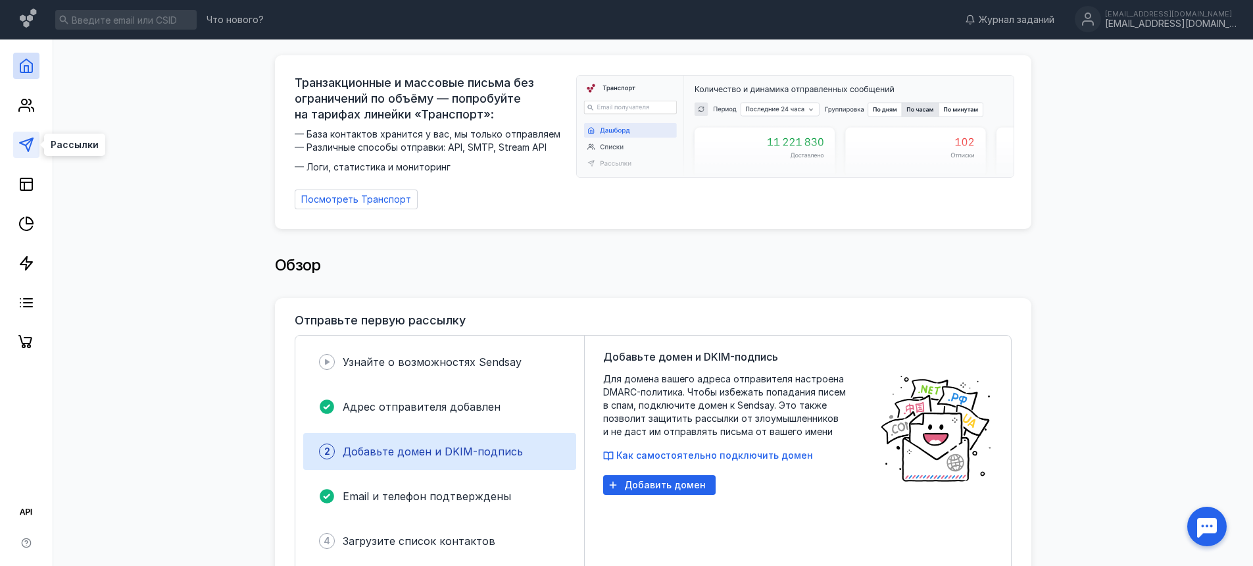
click at [34, 140] on icon at bounding box center [26, 145] width 16 height 16
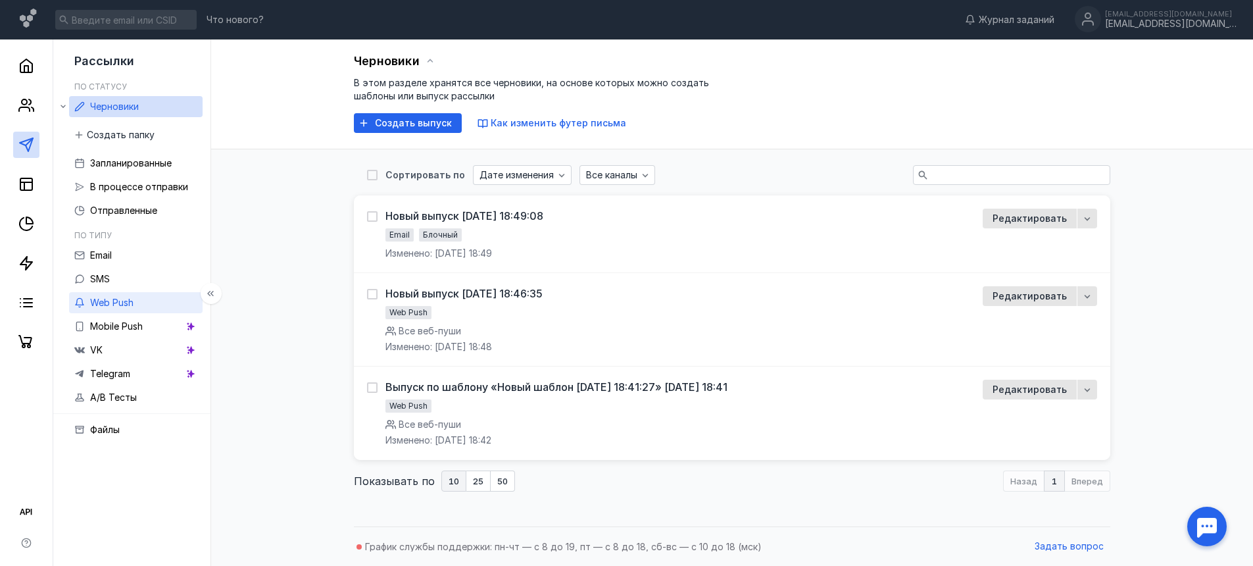
click at [113, 302] on span "Web Push" at bounding box center [111, 302] width 43 height 11
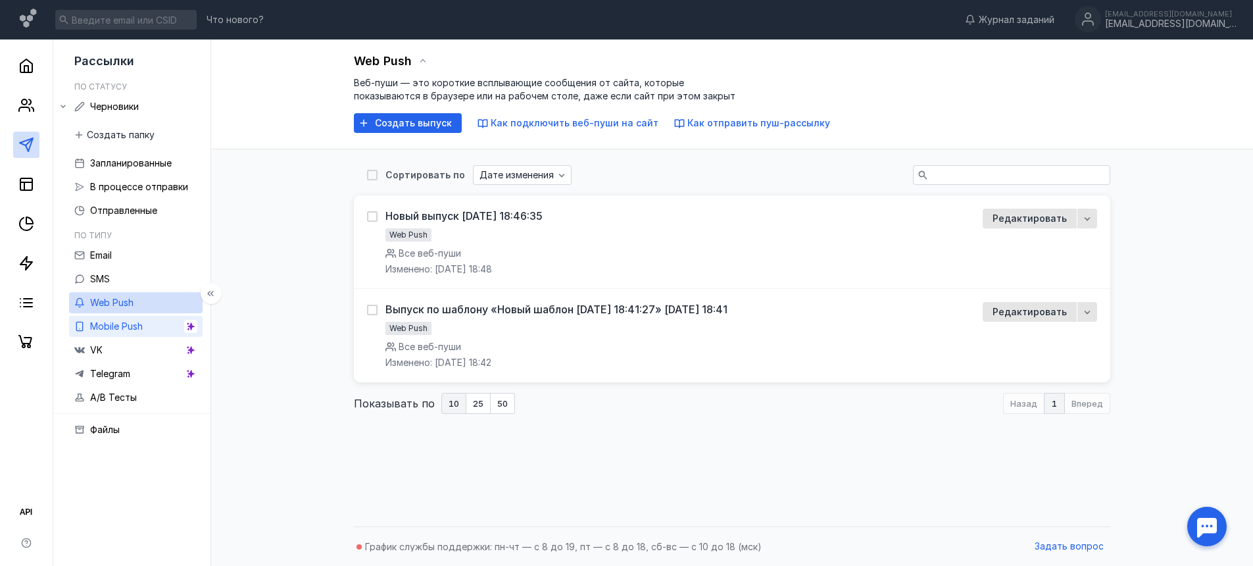
click at [189, 326] on icon at bounding box center [191, 326] width 6 height 7
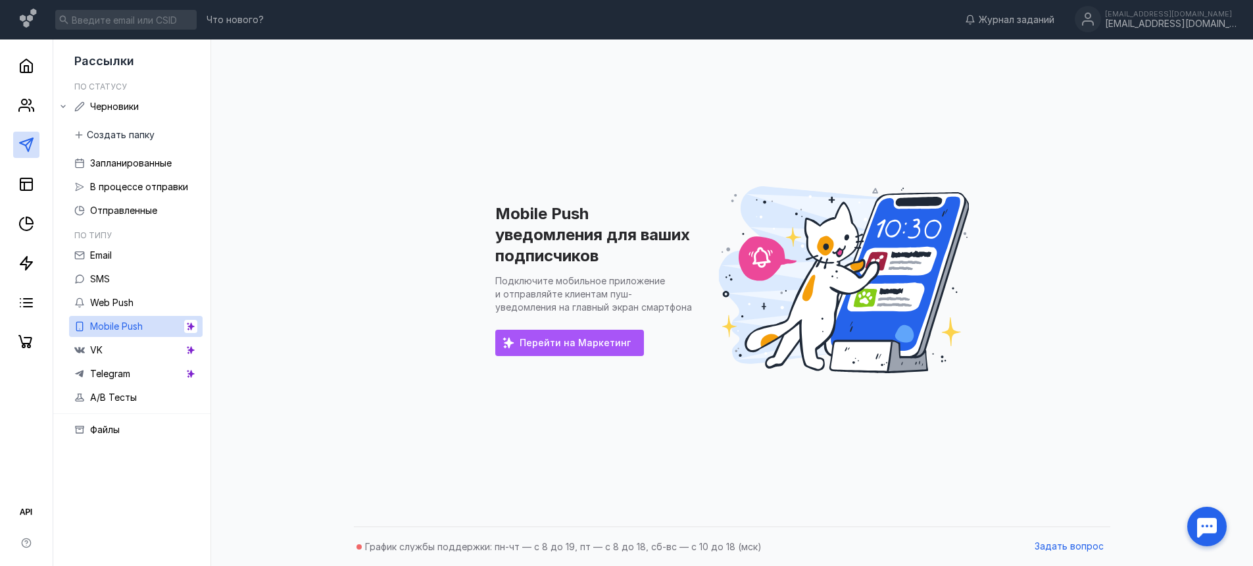
click at [593, 334] on div "Перейти на Маркетинг" at bounding box center [569, 343] width 149 height 26
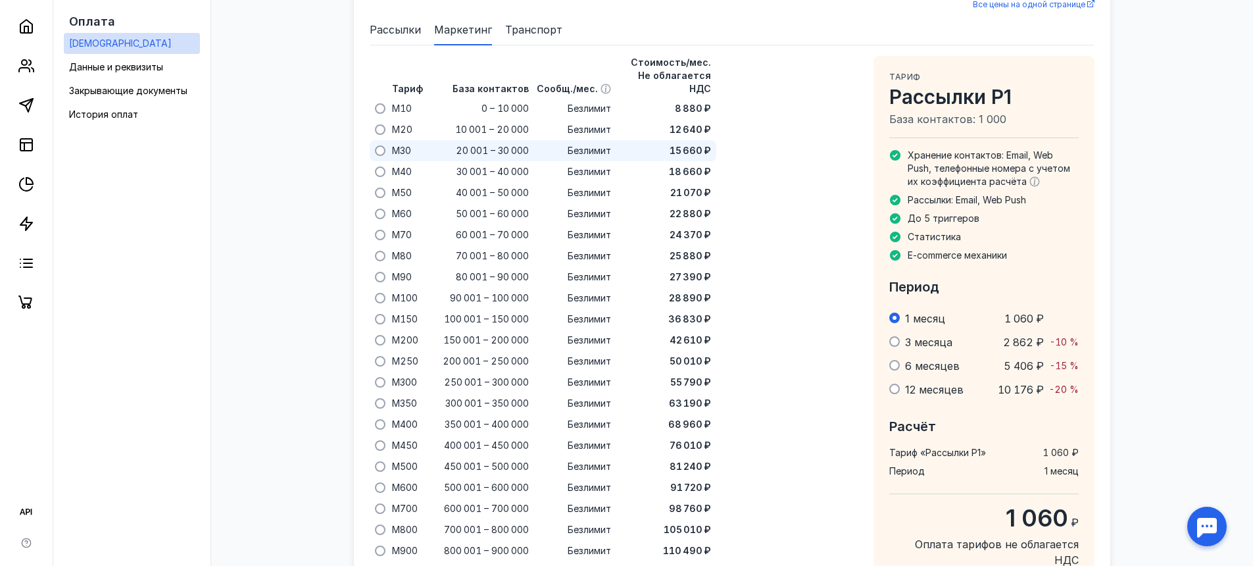
scroll to position [655, 0]
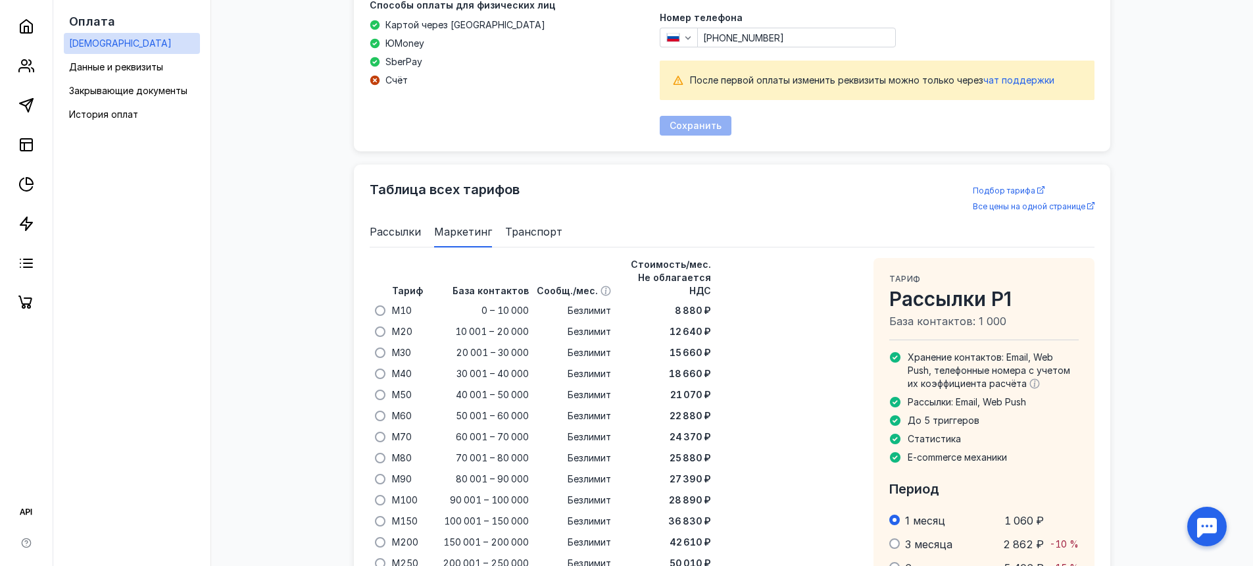
click at [399, 227] on span "Рассылки" at bounding box center [395, 232] width 51 height 16
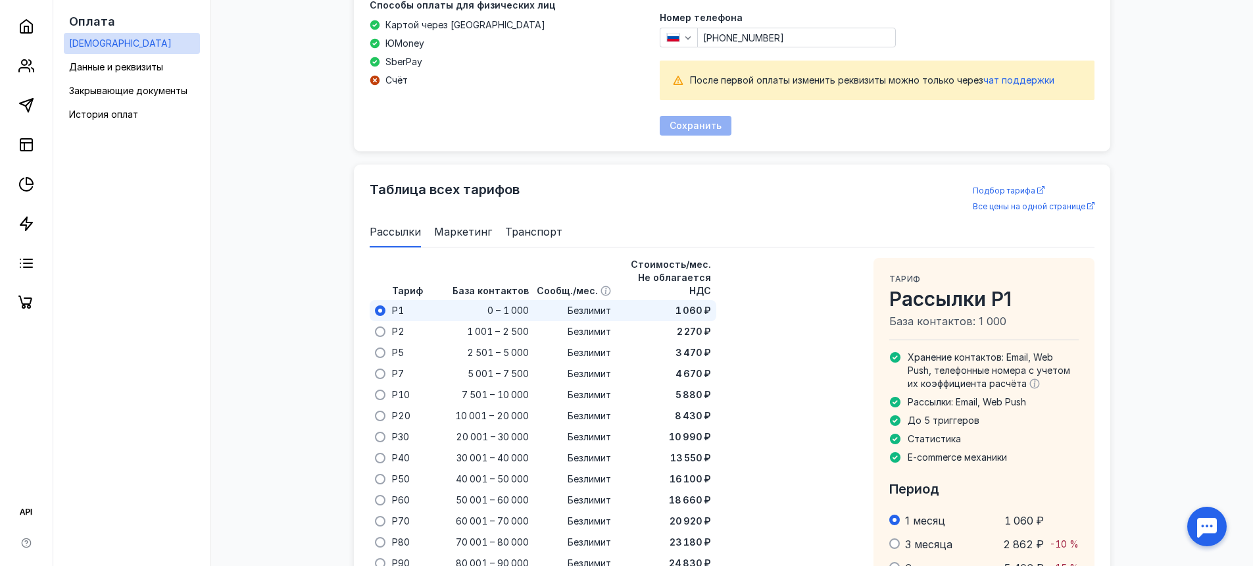
click at [526, 224] on span "Транспорт" at bounding box center [533, 232] width 57 height 16
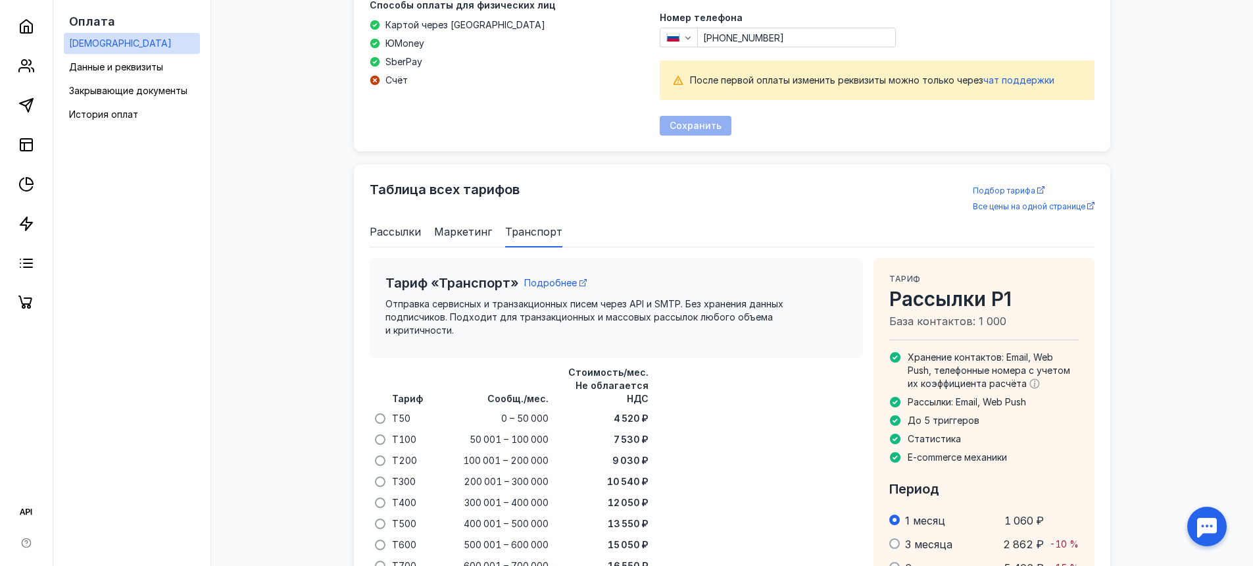
click at [411, 229] on span "Рассылки" at bounding box center [395, 232] width 51 height 16
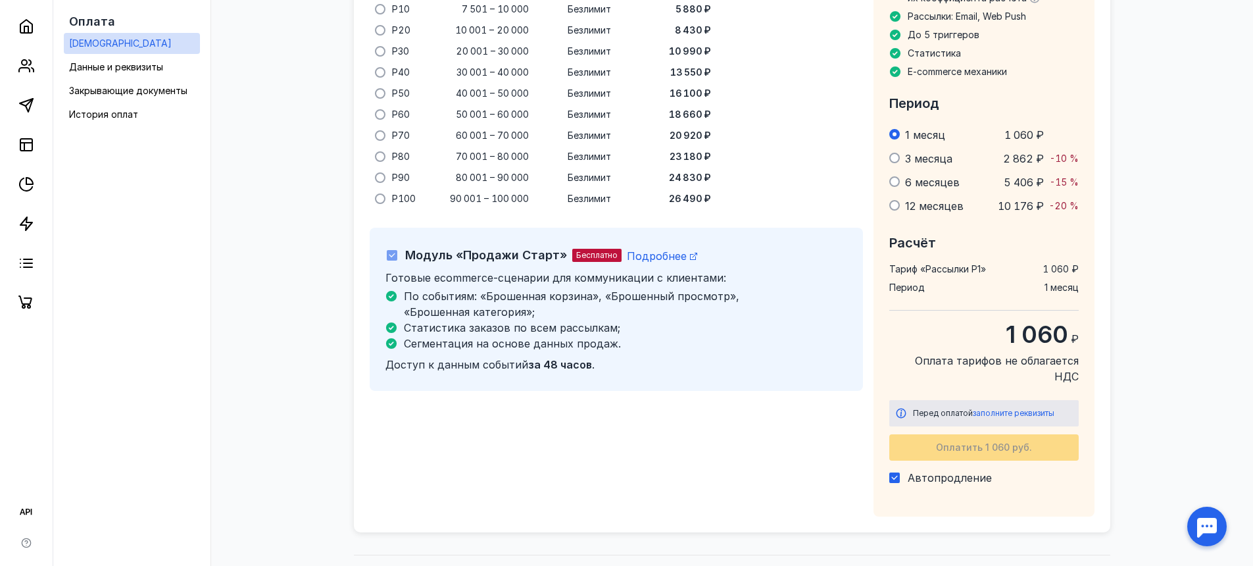
scroll to position [1053, 0]
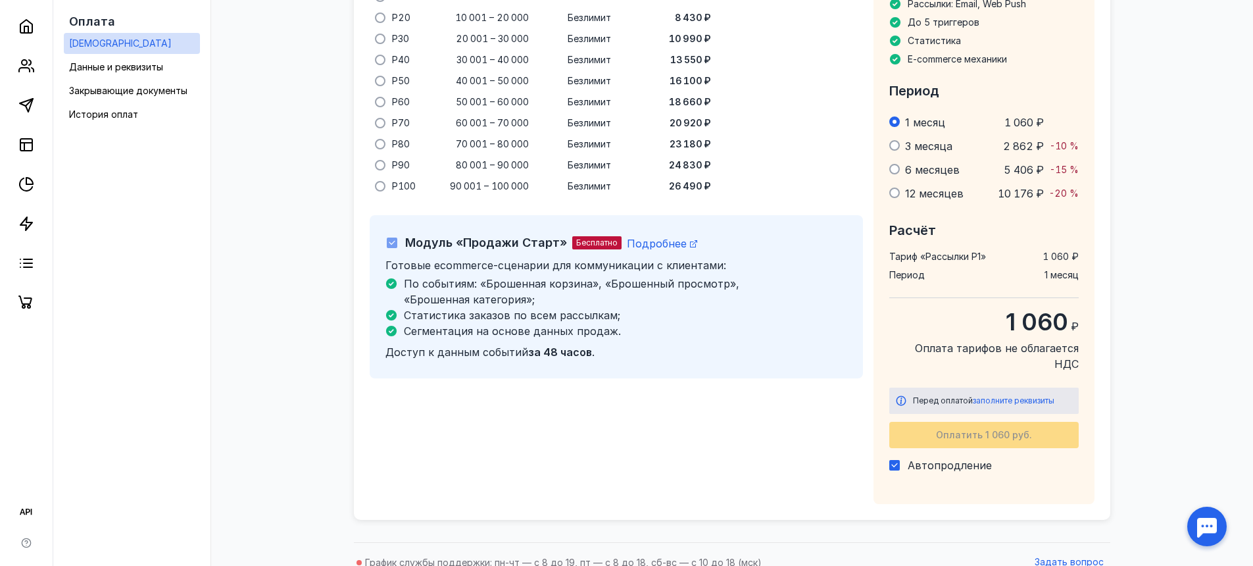
click at [1034, 422] on div "Оплатить 1 060 руб." at bounding box center [984, 435] width 189 height 26
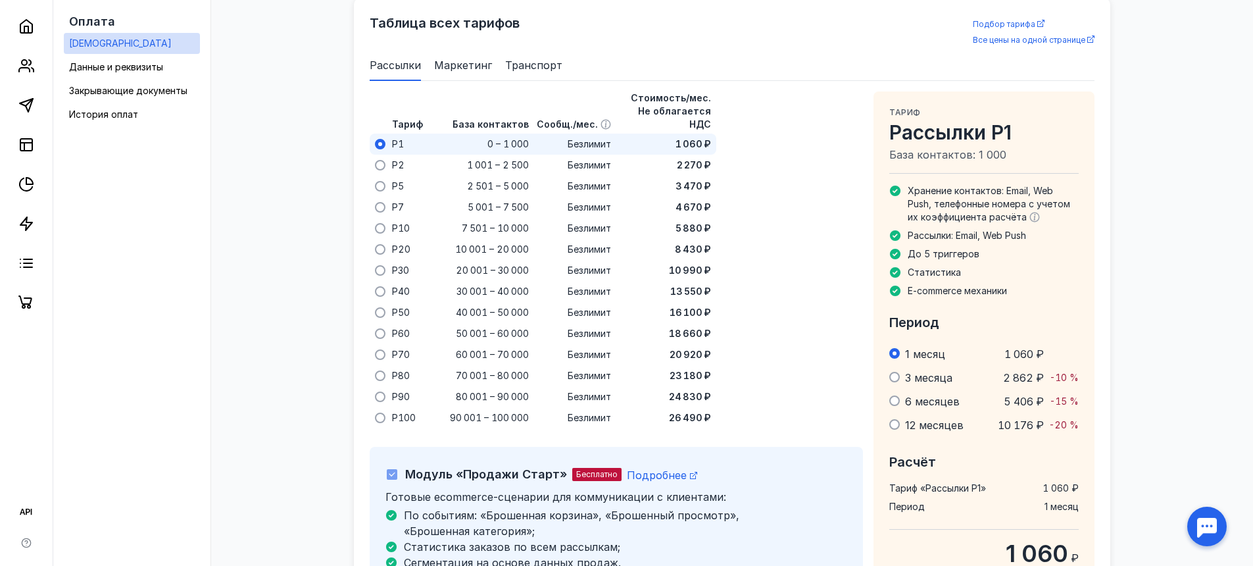
scroll to position [755, 0]
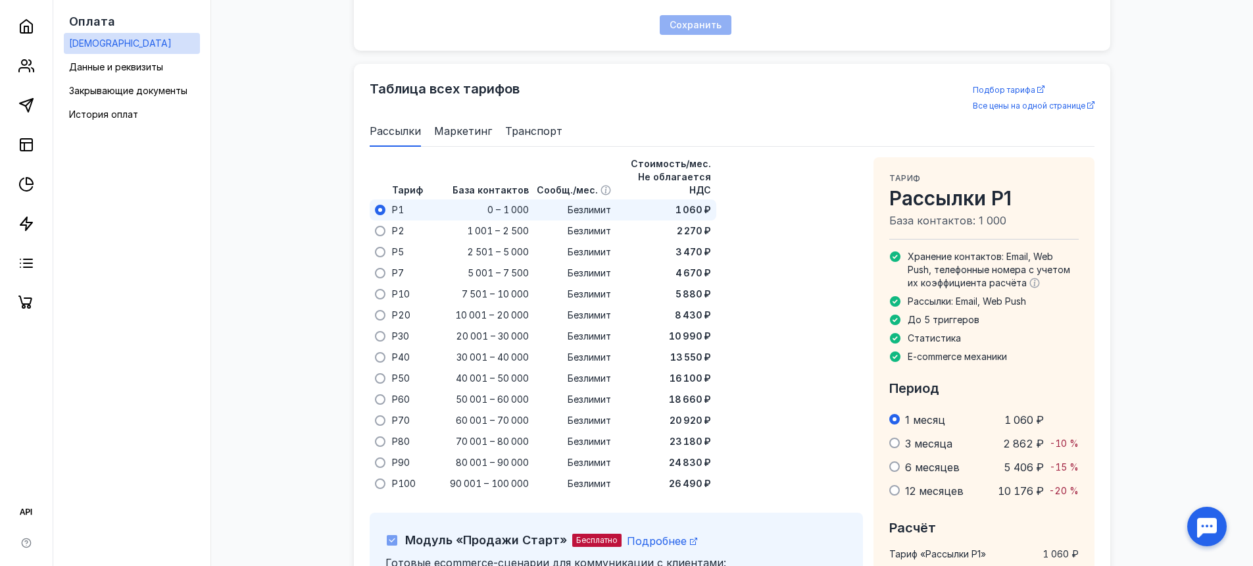
click at [923, 419] on span "1 месяц" at bounding box center [925, 419] width 40 height 13
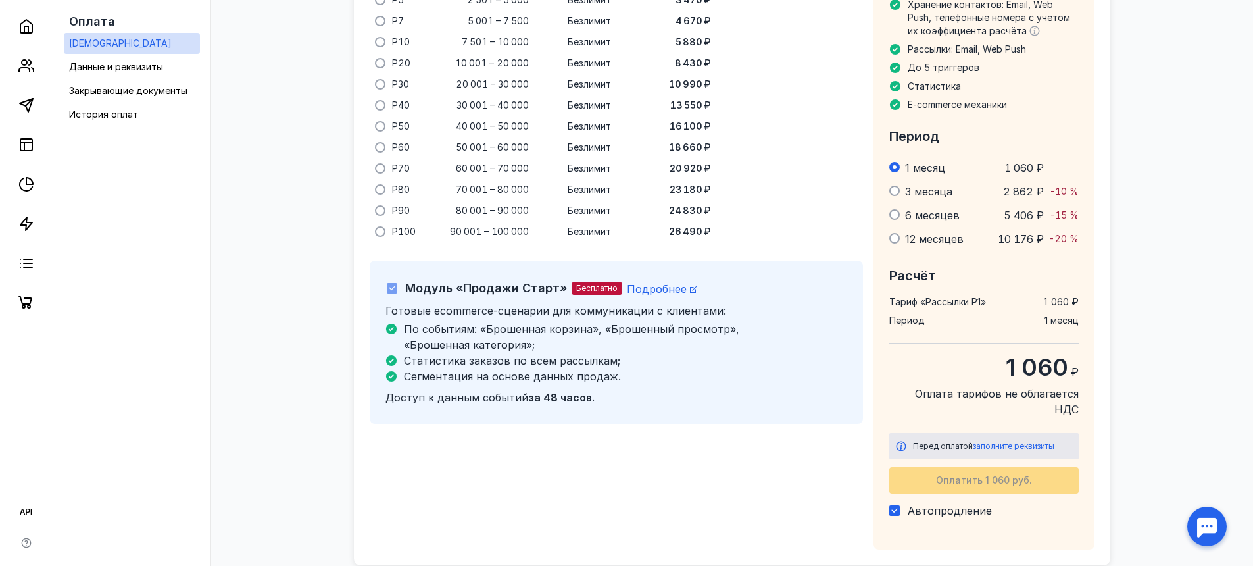
scroll to position [1053, 0]
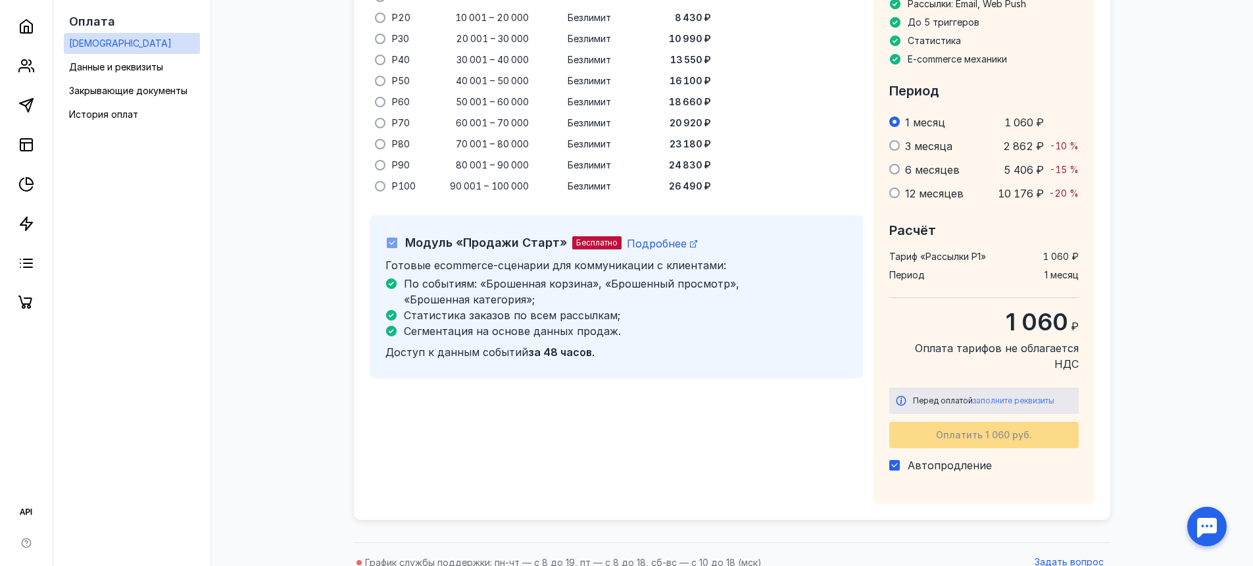
click at [1013, 395] on span "заполните реквизиты" at bounding box center [1014, 400] width 82 height 10
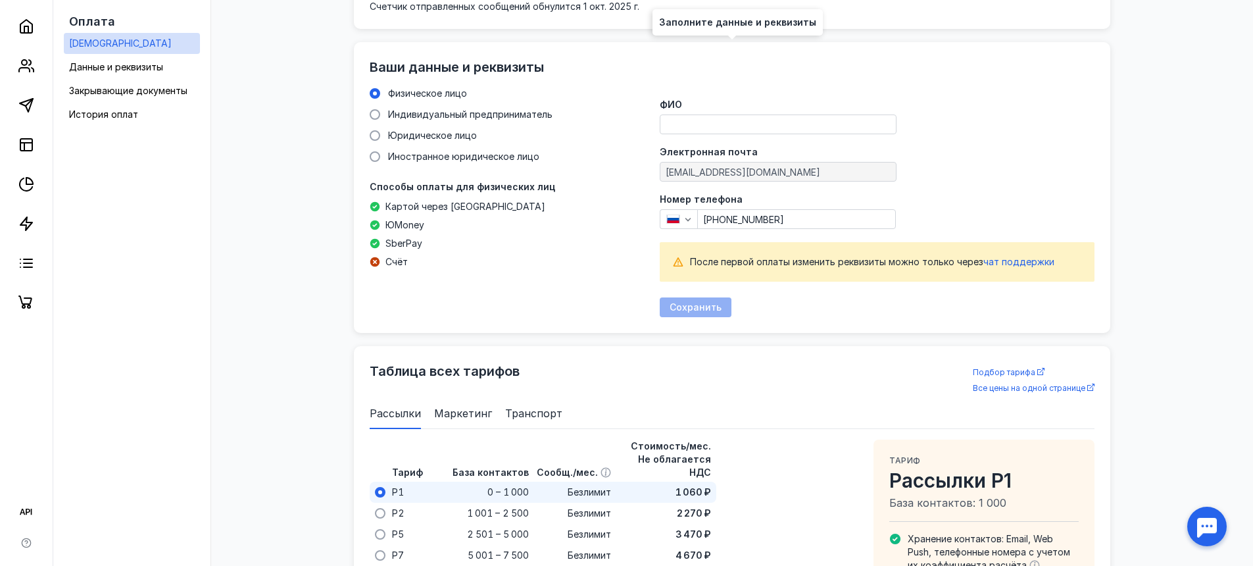
scroll to position [470, 0]
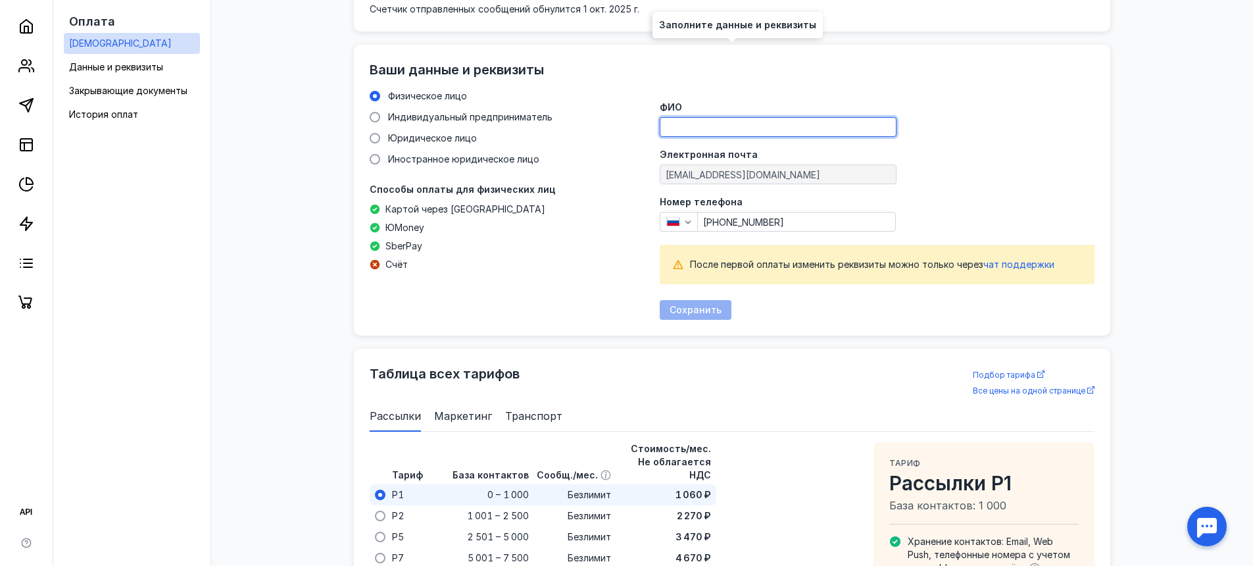
click at [691, 128] on input "ФИО" at bounding box center [779, 127] width 236 height 18
type input "[PERSON_NAME]"
click at [705, 314] on span "Сохранить" at bounding box center [696, 310] width 52 height 11
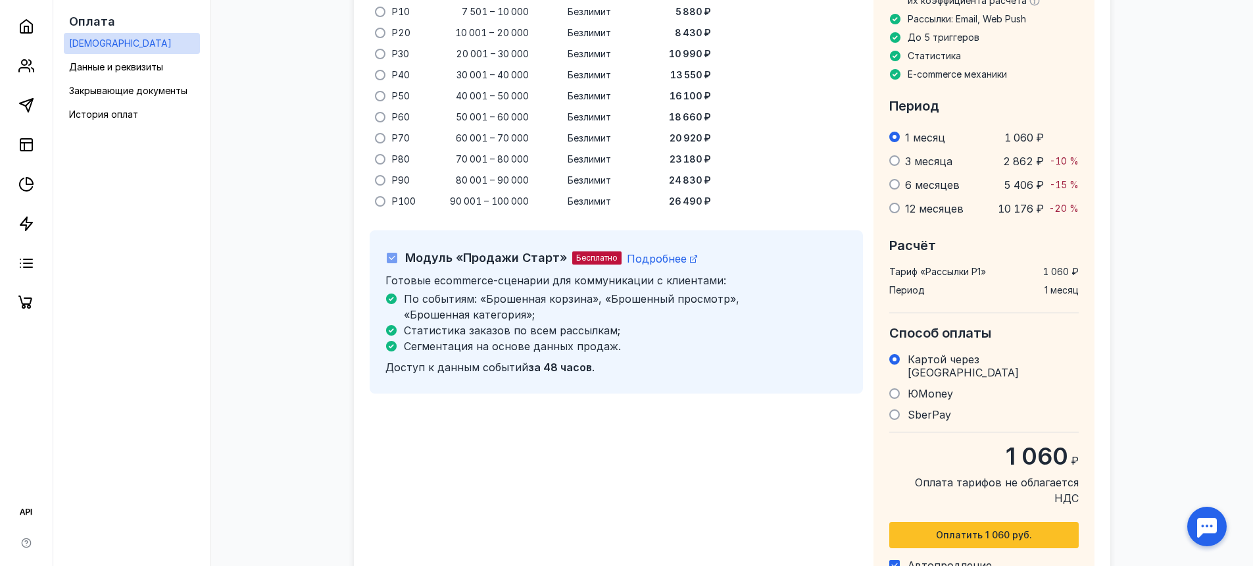
scroll to position [949, 0]
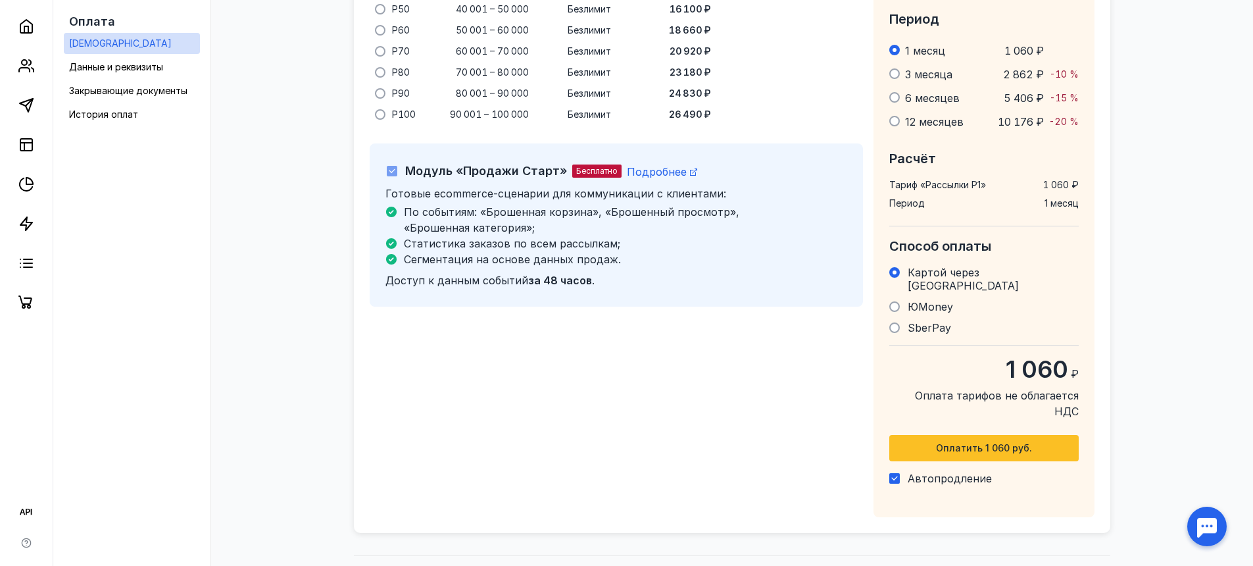
click at [645, 164] on div "Подробнее" at bounding box center [662, 172] width 70 height 16
click at [646, 165] on span "Подробнее" at bounding box center [657, 171] width 60 height 13
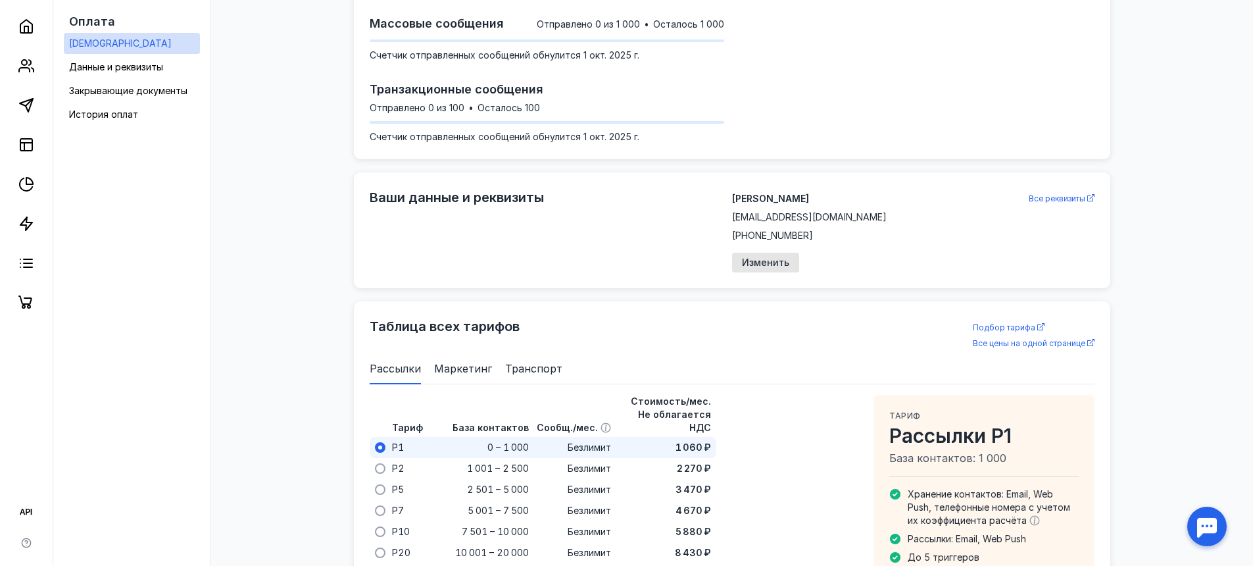
scroll to position [0, 0]
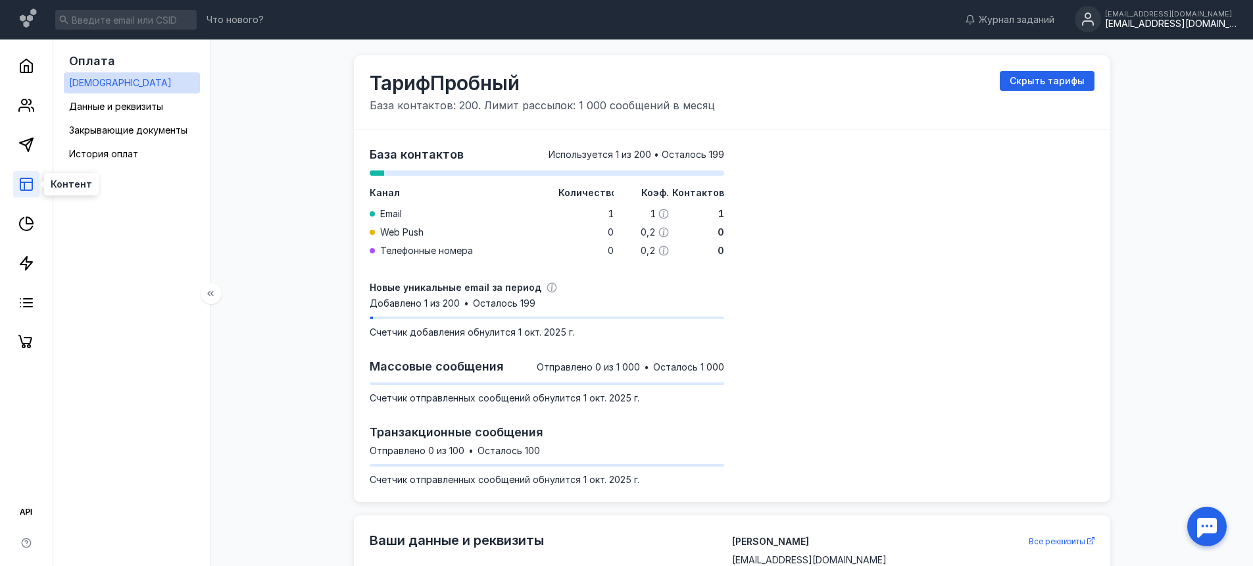
click at [31, 182] on line at bounding box center [26, 182] width 12 height 0
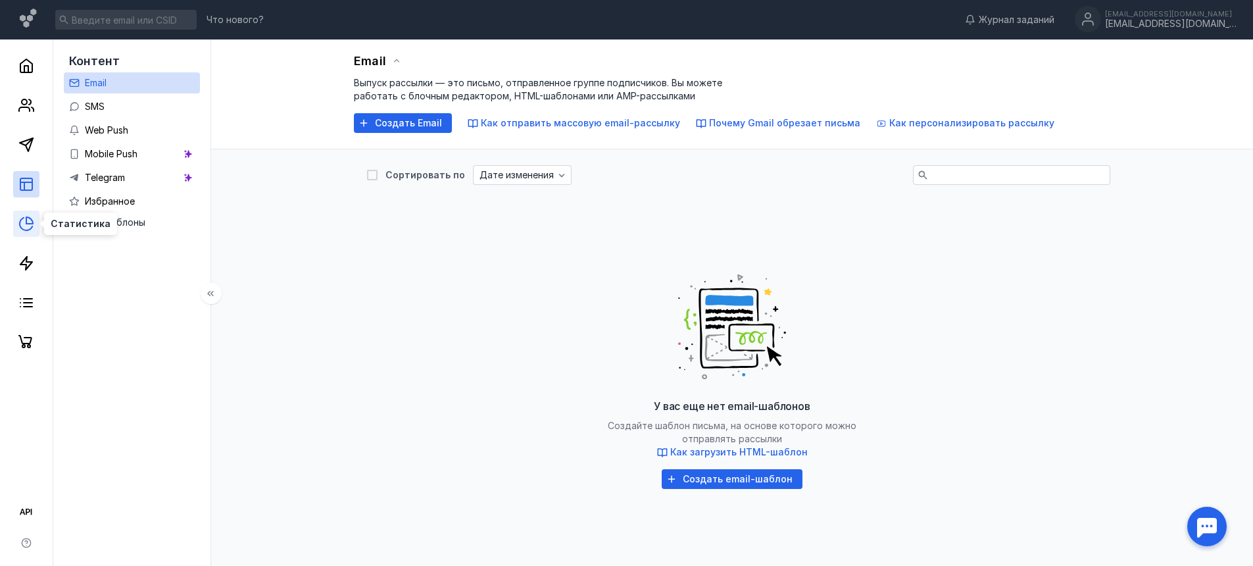
click at [22, 220] on icon at bounding box center [26, 224] width 16 height 16
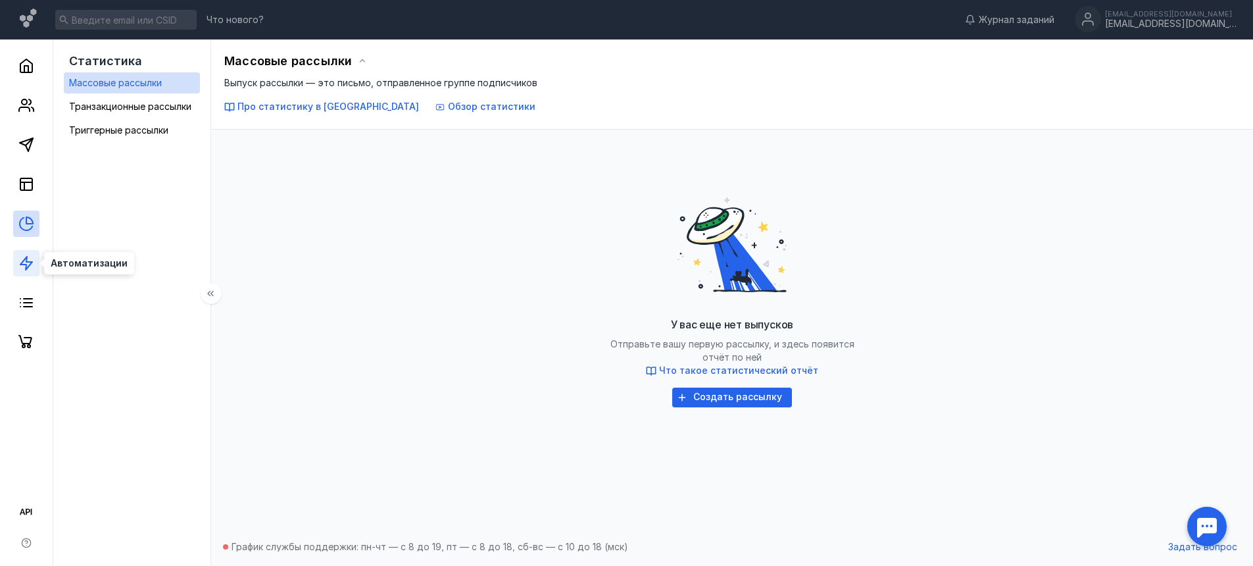
click at [33, 265] on icon at bounding box center [26, 263] width 16 height 16
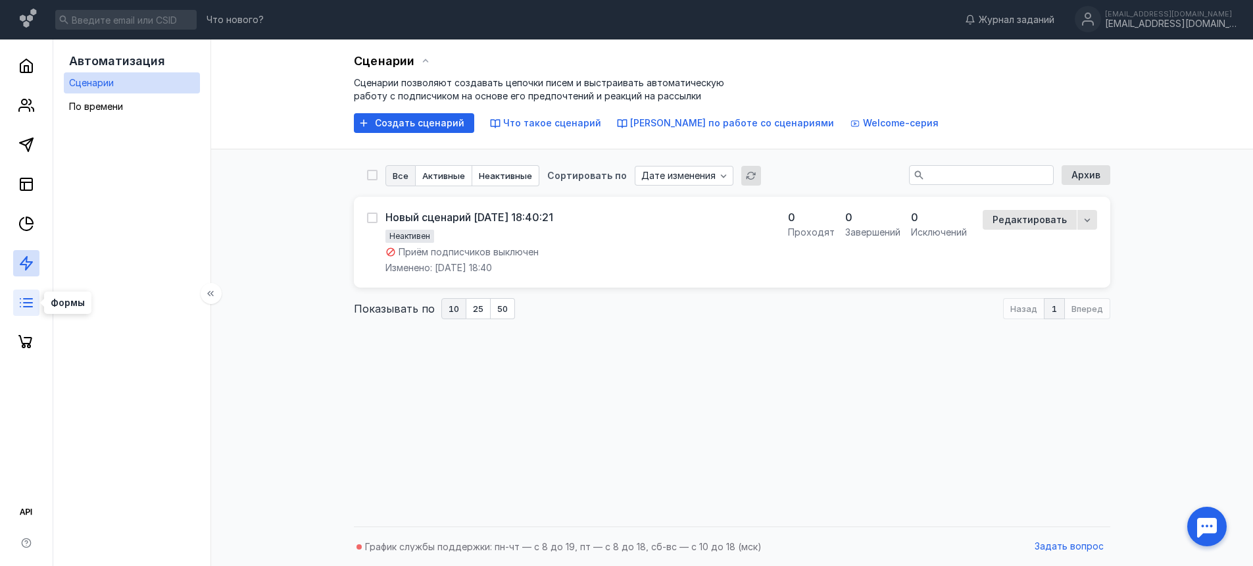
click at [32, 299] on line at bounding box center [28, 299] width 9 height 0
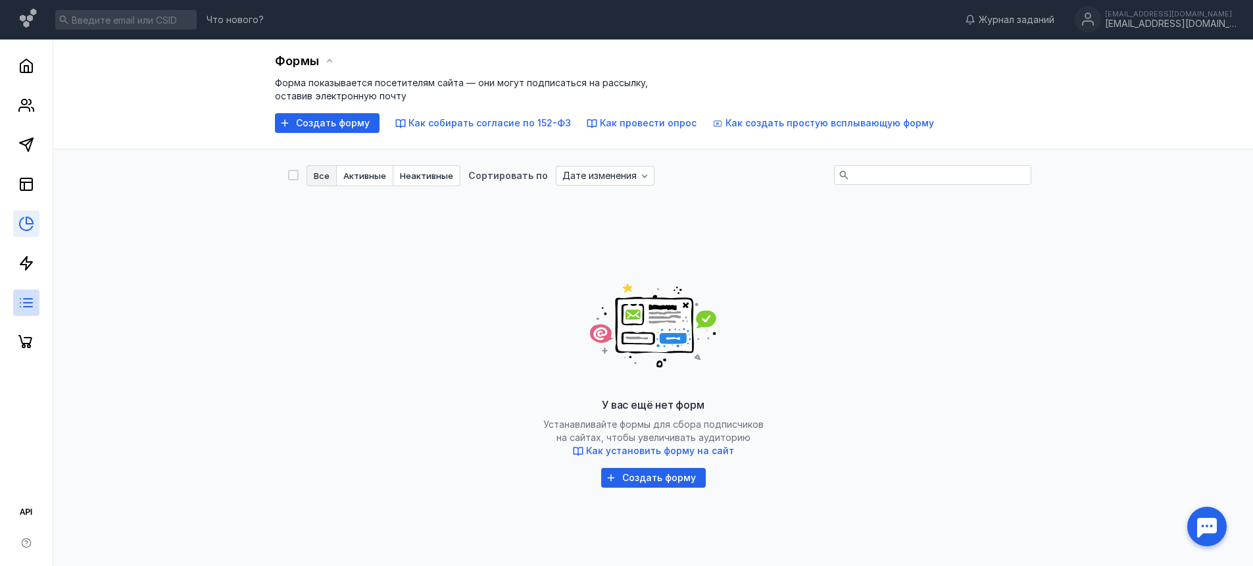
click at [22, 233] on link at bounding box center [26, 224] width 26 height 26
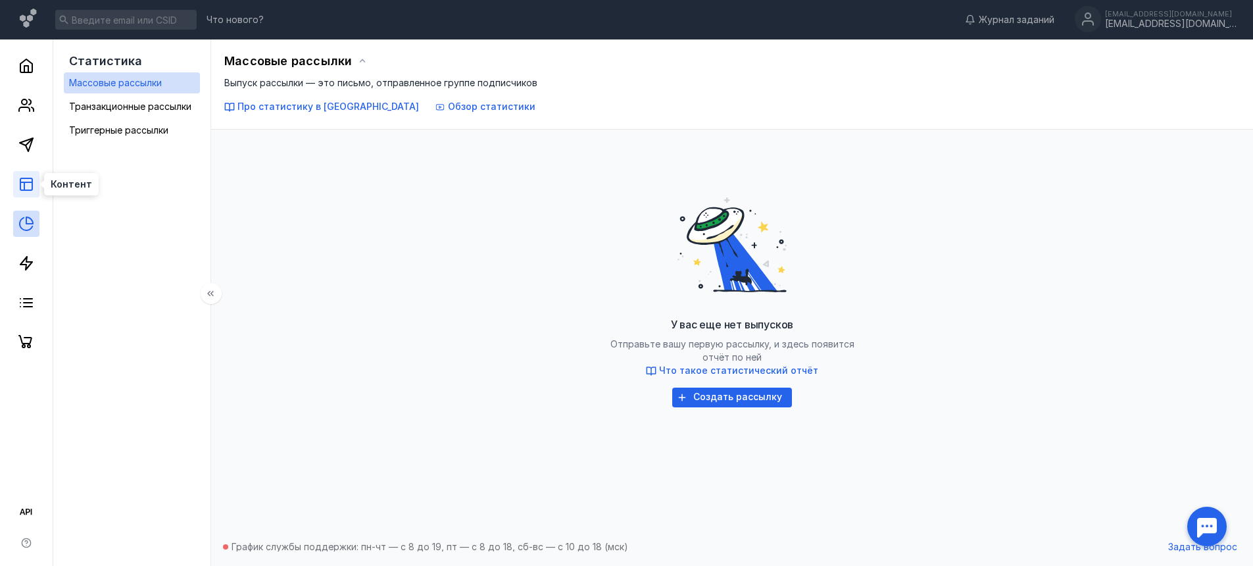
click at [20, 189] on icon at bounding box center [26, 184] width 16 height 16
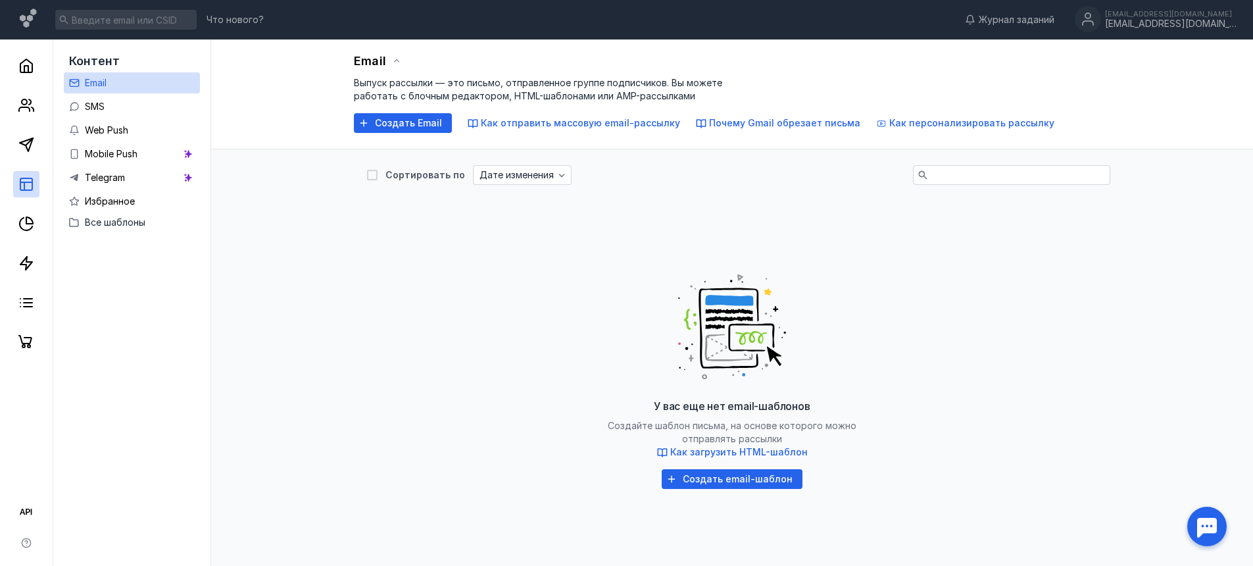
click at [327, 266] on div "Email Выпуск рассылки — это письмо, отправленное группе подписчиков. Вы можете …" at bounding box center [732, 310] width 1016 height 543
click at [31, 221] on icon at bounding box center [26, 224] width 16 height 16
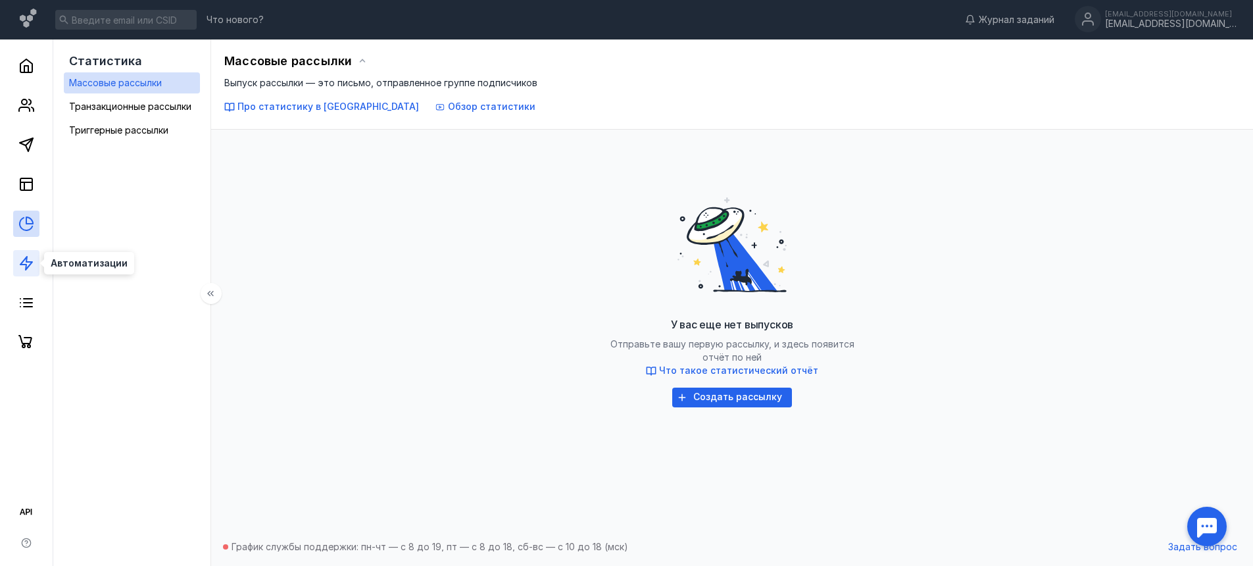
click at [30, 264] on polygon at bounding box center [26, 263] width 12 height 13
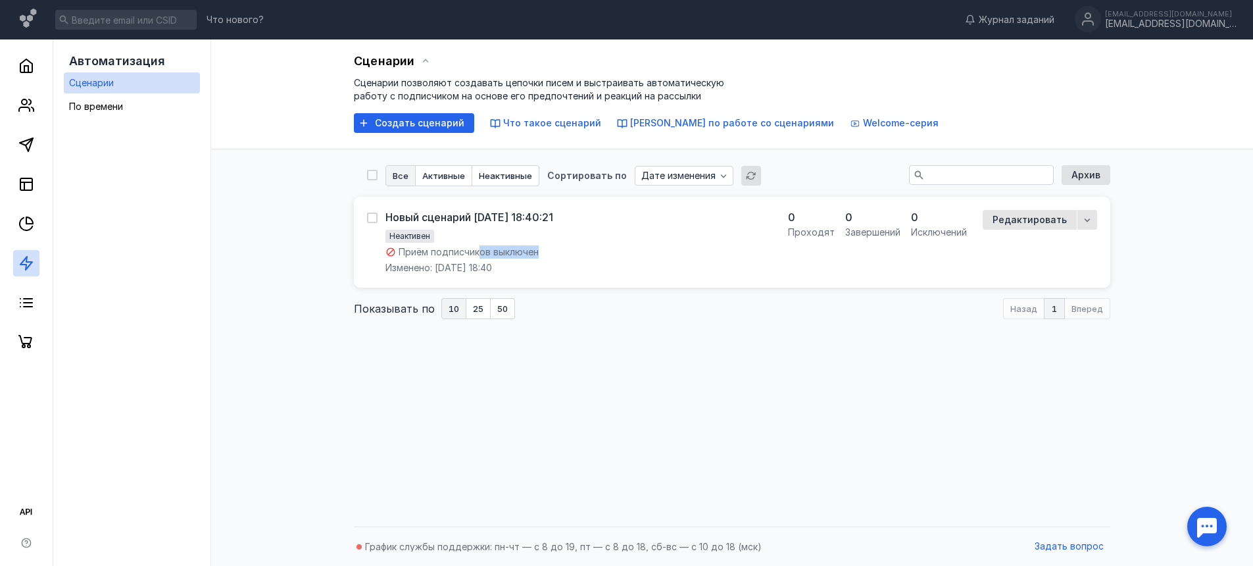
drag, startPoint x: 482, startPoint y: 252, endPoint x: 545, endPoint y: 252, distance: 63.2
click at [539, 252] on div "Приём подписчиков выключен" at bounding box center [462, 251] width 153 height 13
click at [530, 216] on div "Новый сценарий [DATE] 18:40:21" at bounding box center [470, 217] width 168 height 13
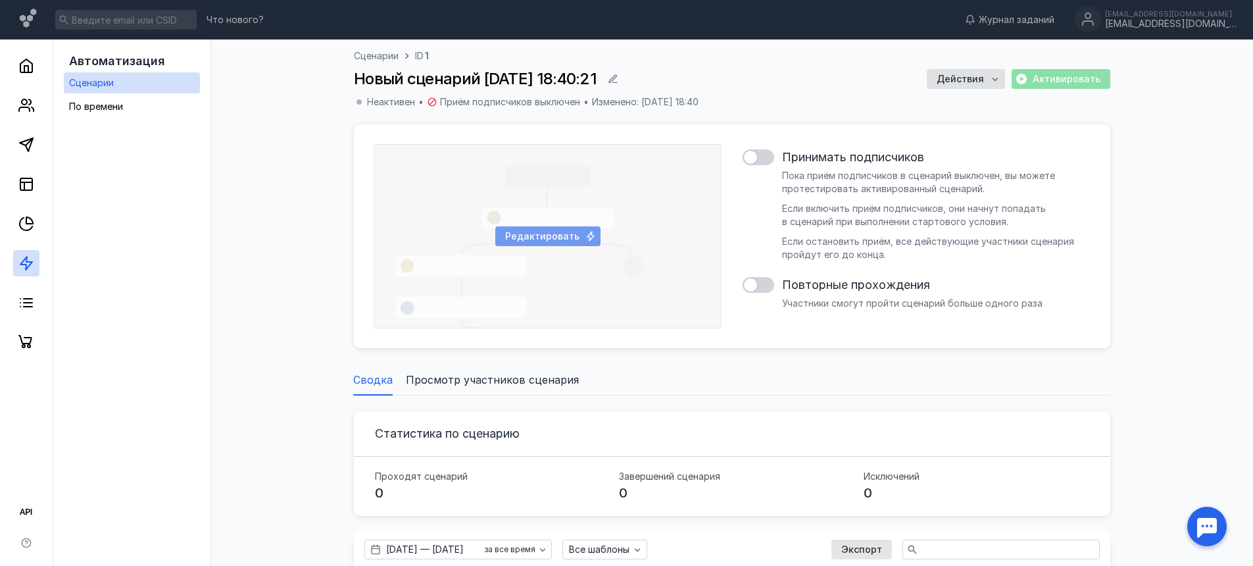
click at [552, 232] on span "Редактировать" at bounding box center [542, 236] width 74 height 11
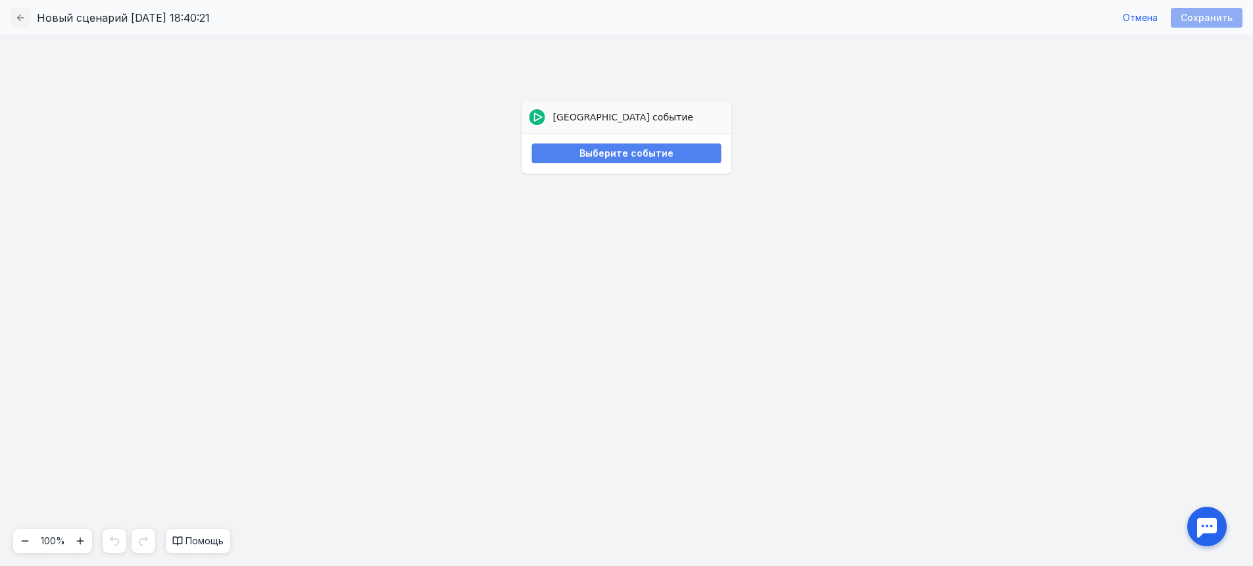
click at [616, 159] on div "Выберите событие" at bounding box center [626, 153] width 189 height 20
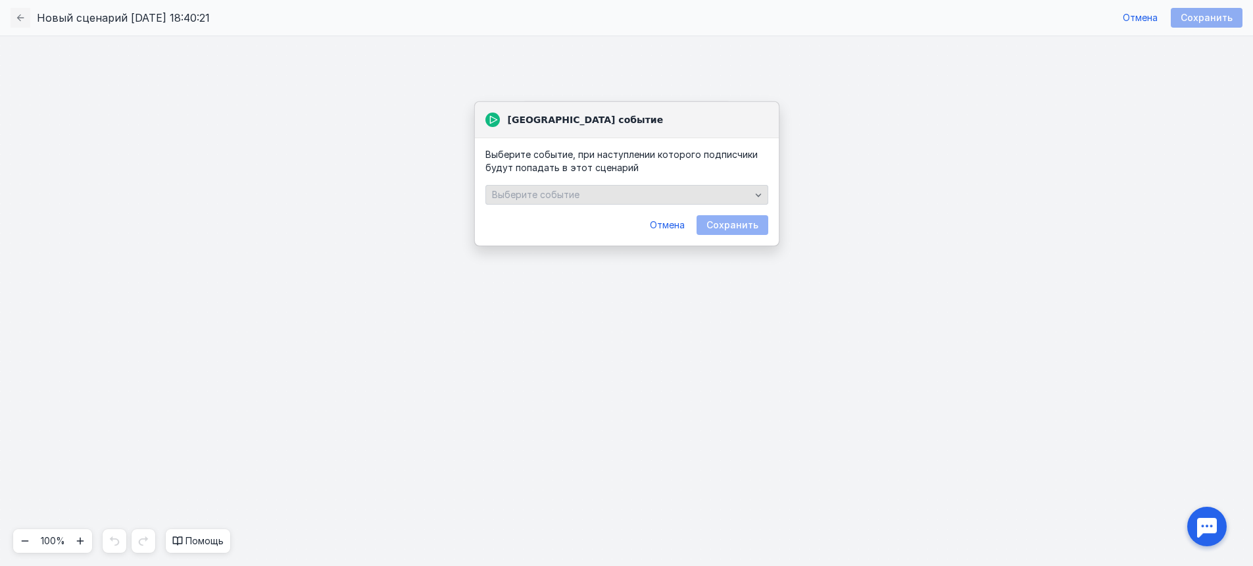
click at [612, 194] on div "Выберите событие" at bounding box center [621, 194] width 265 height 11
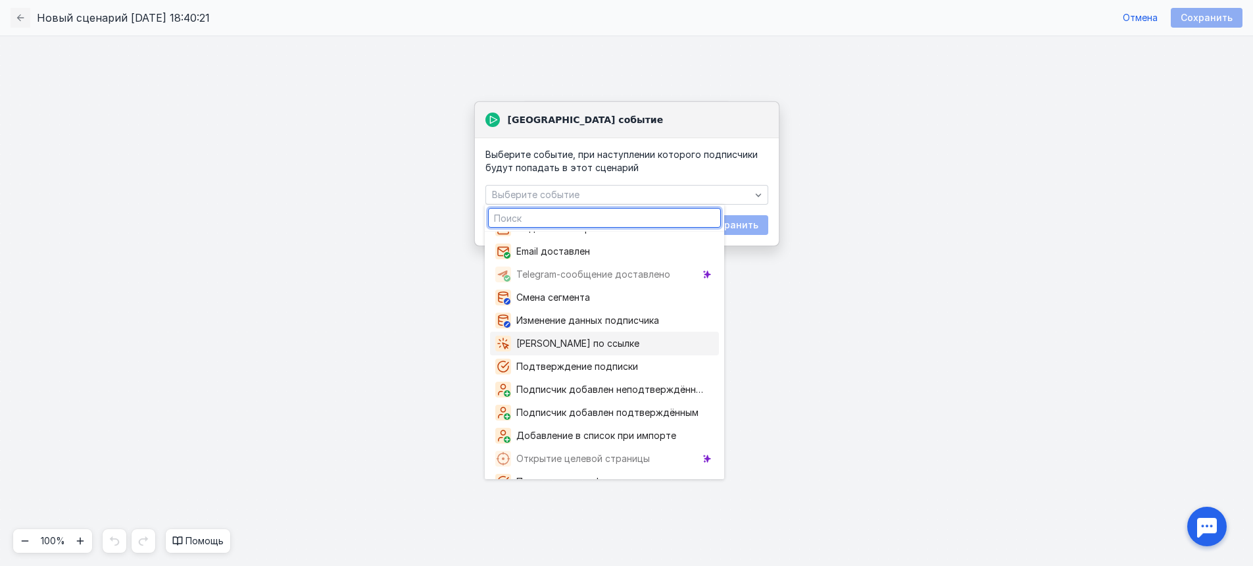
scroll to position [155, 0]
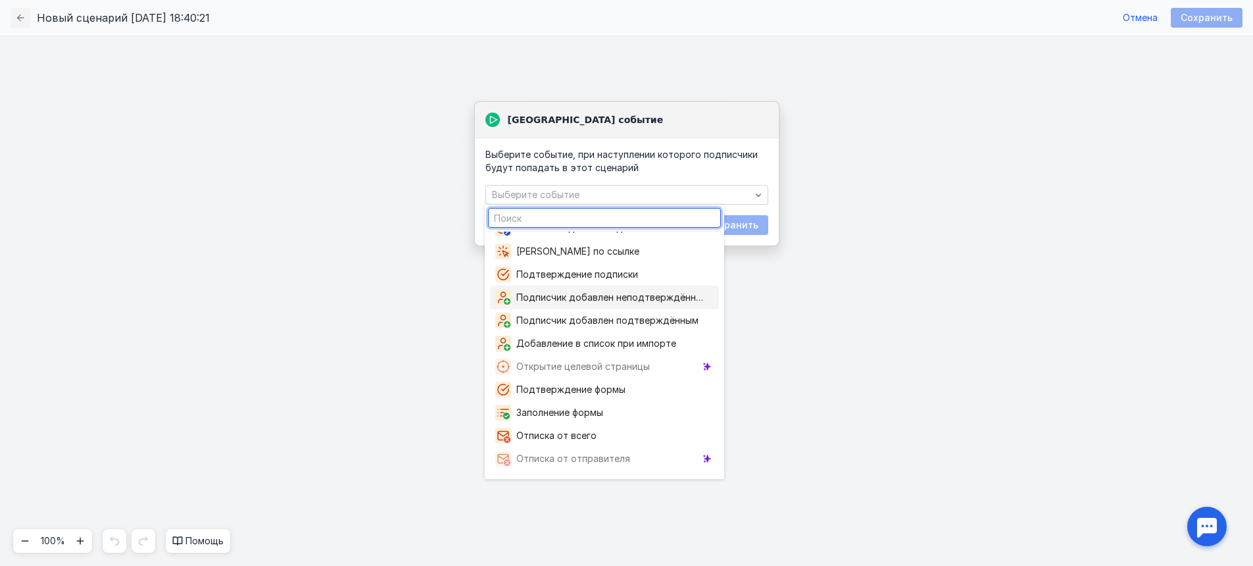
click at [730, 129] on div "[GEOGRAPHIC_DATA] событие" at bounding box center [627, 120] width 304 height 36
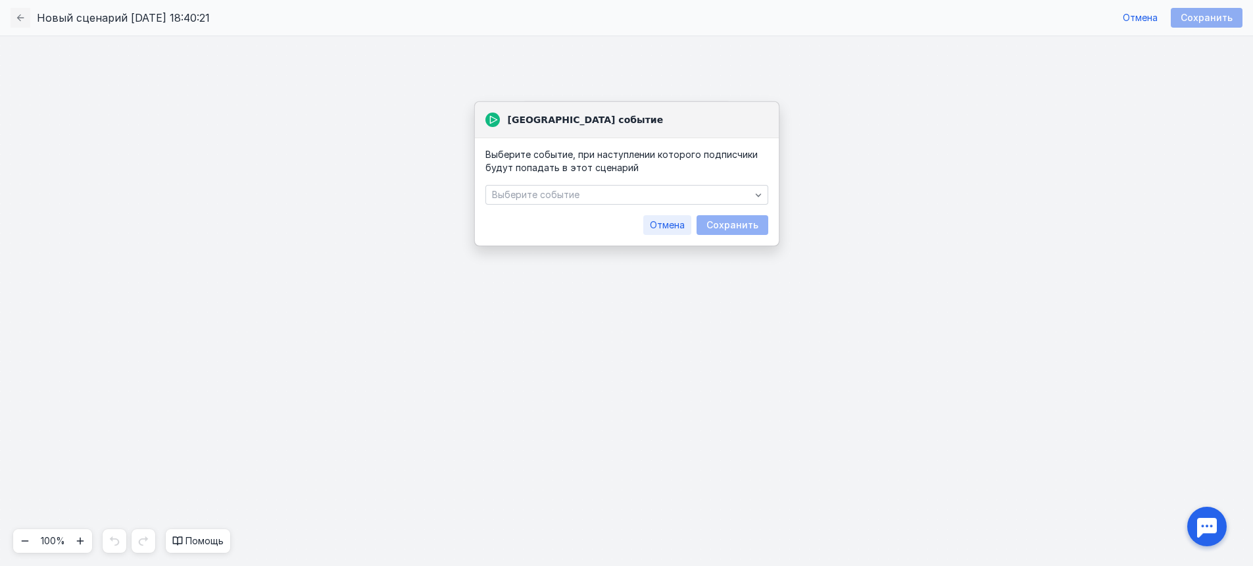
click at [675, 223] on span "Отмена" at bounding box center [667, 225] width 35 height 11
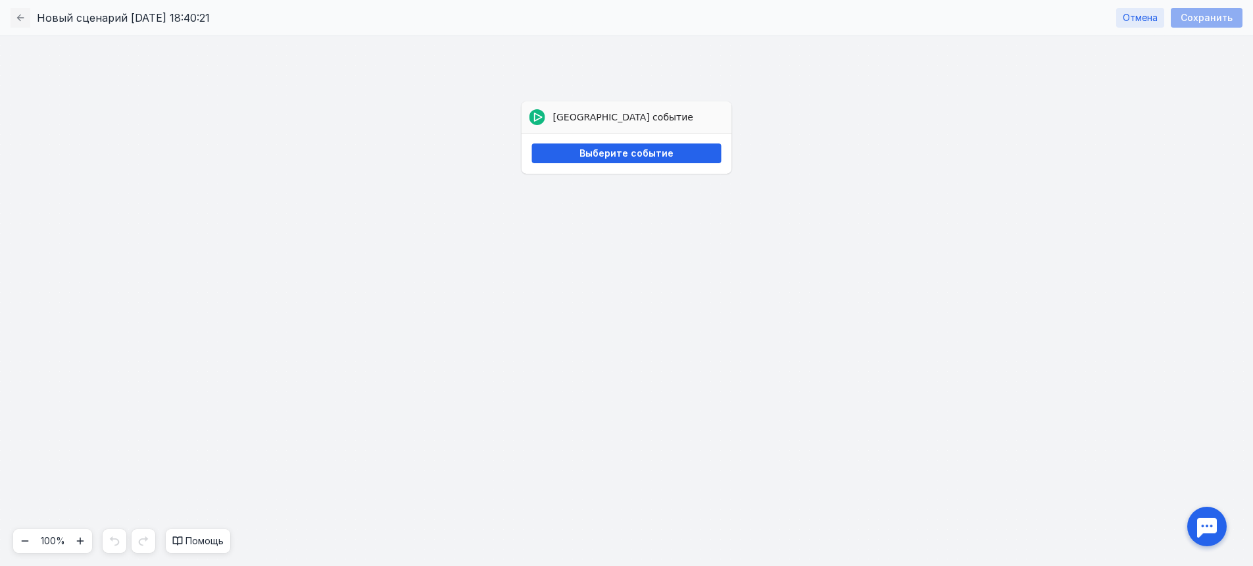
click at [1133, 17] on span "Отмена" at bounding box center [1140, 18] width 35 height 11
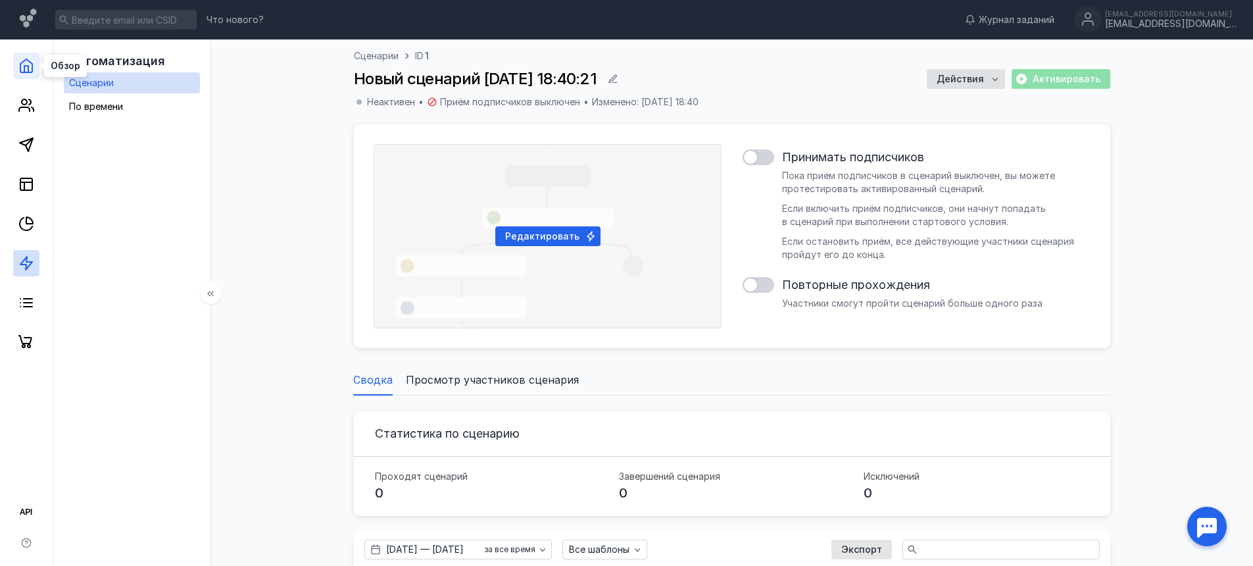
click at [25, 70] on icon at bounding box center [26, 66] width 16 height 16
